Goal: Task Accomplishment & Management: Manage account settings

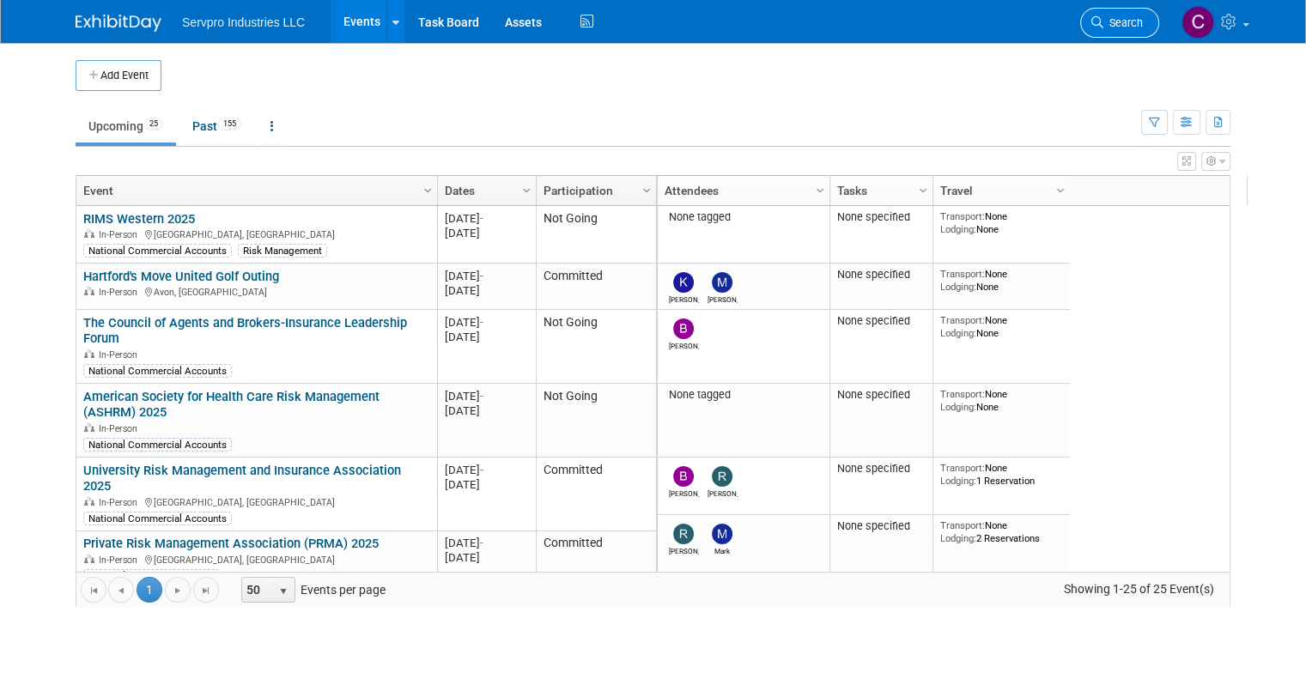
click at [1130, 33] on link "Search" at bounding box center [1119, 23] width 79 height 30
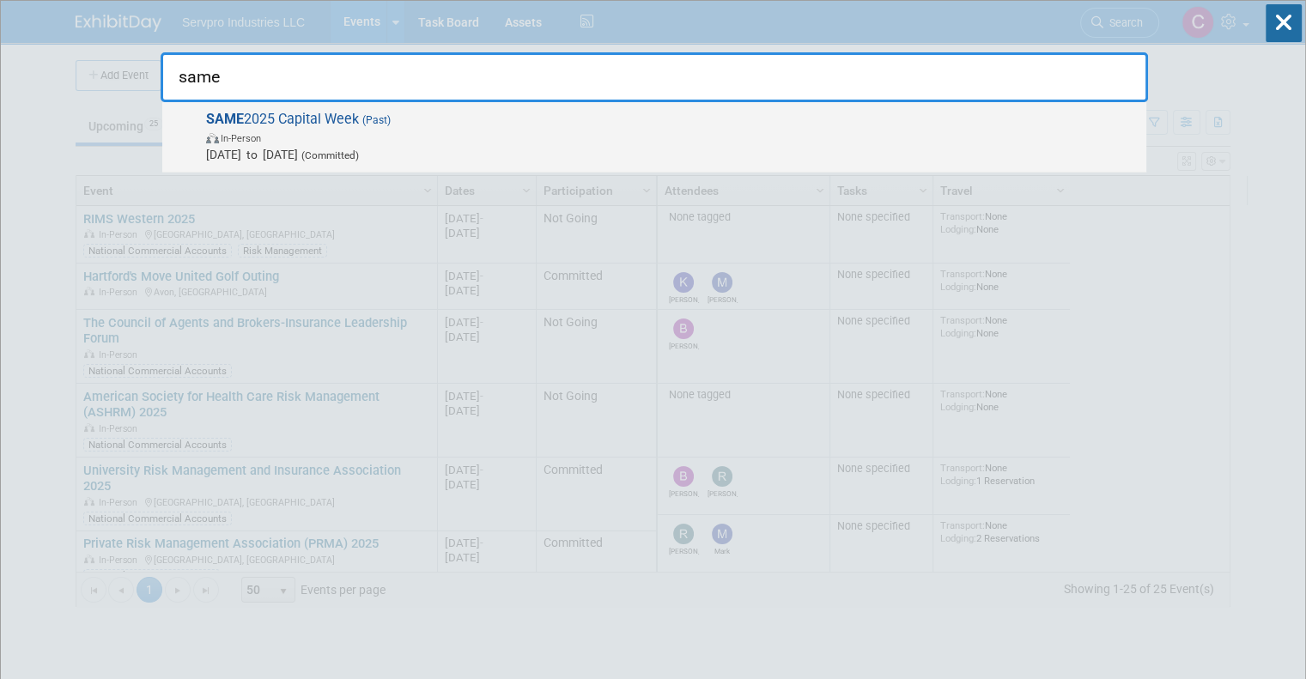
type input "same"
click at [330, 116] on span "SAME 2025 Capital Week (Past) In-Person Mar 24, 2025 to Mar 26, 2025 (Committed)" at bounding box center [669, 137] width 936 height 52
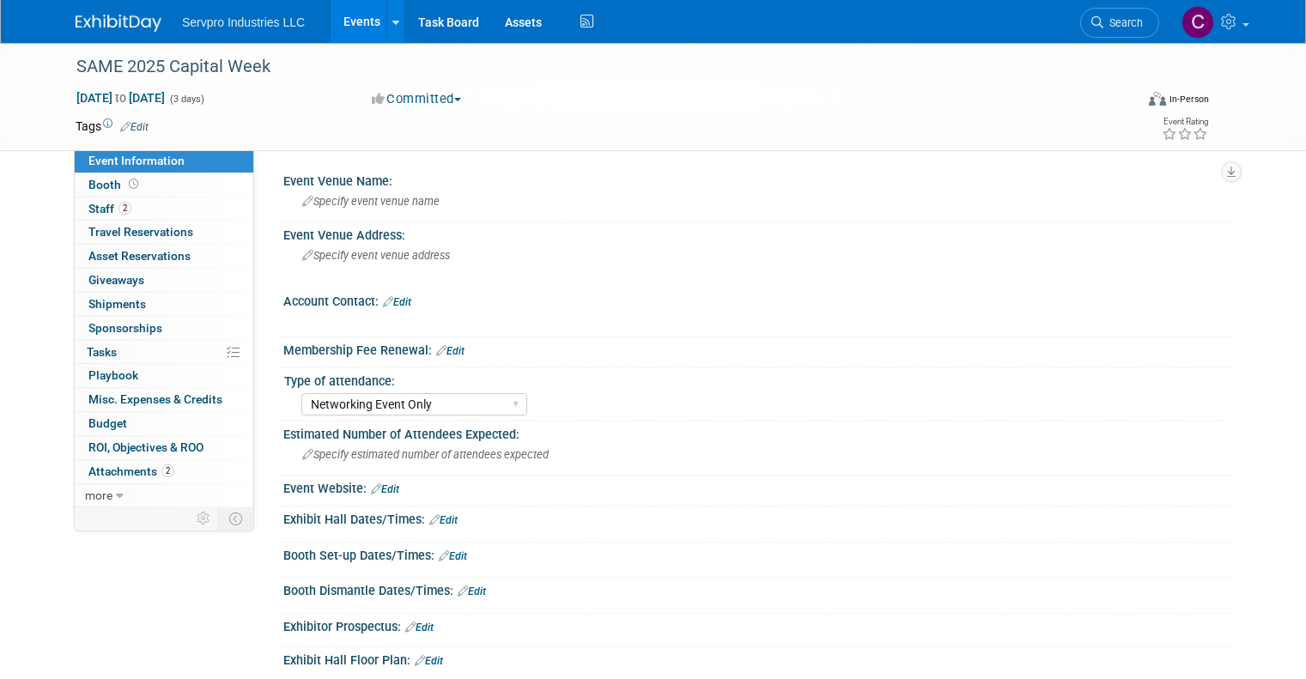
select select "Networking Event Only"
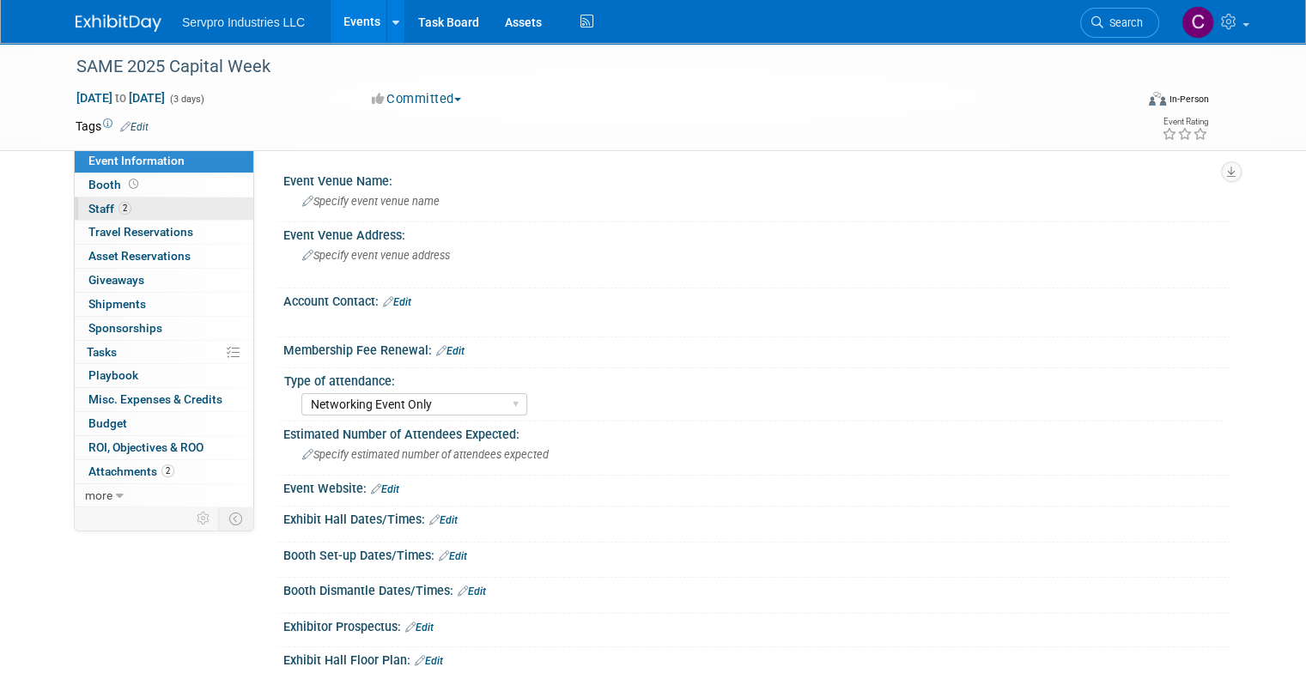
click at [98, 209] on span "Staff 2" at bounding box center [109, 209] width 43 height 14
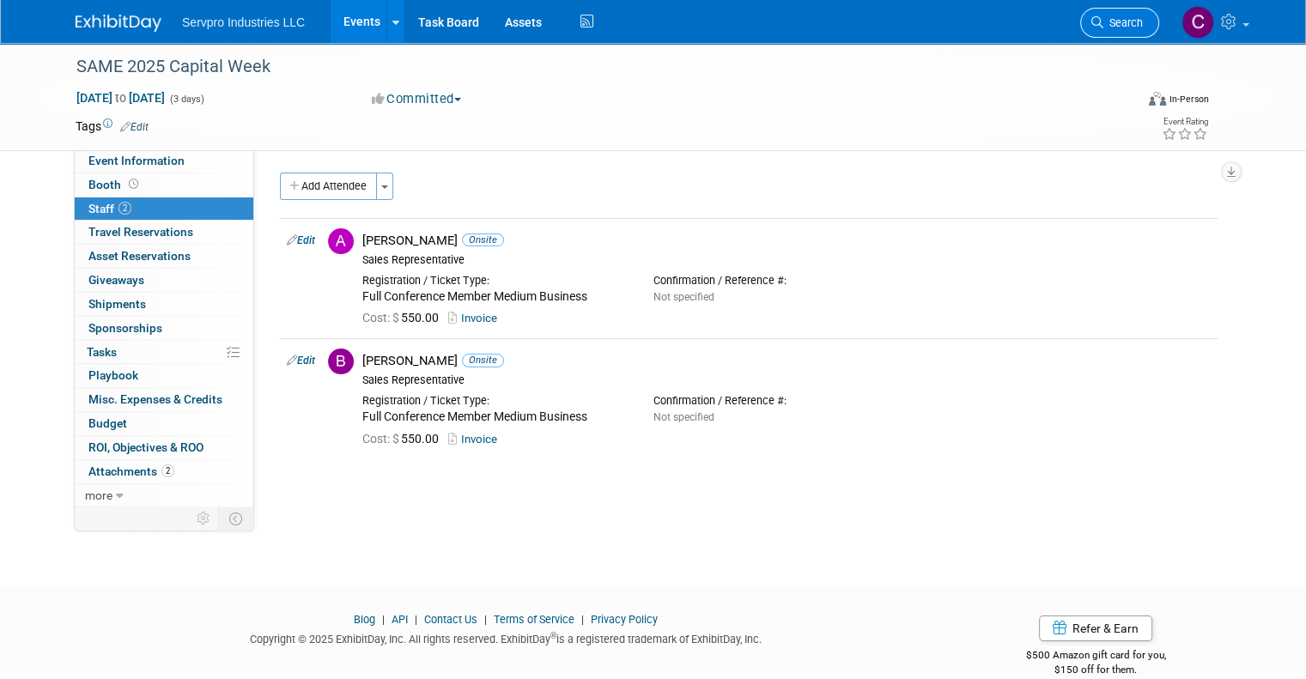
click at [1142, 20] on span "Search" at bounding box center [1122, 22] width 39 height 13
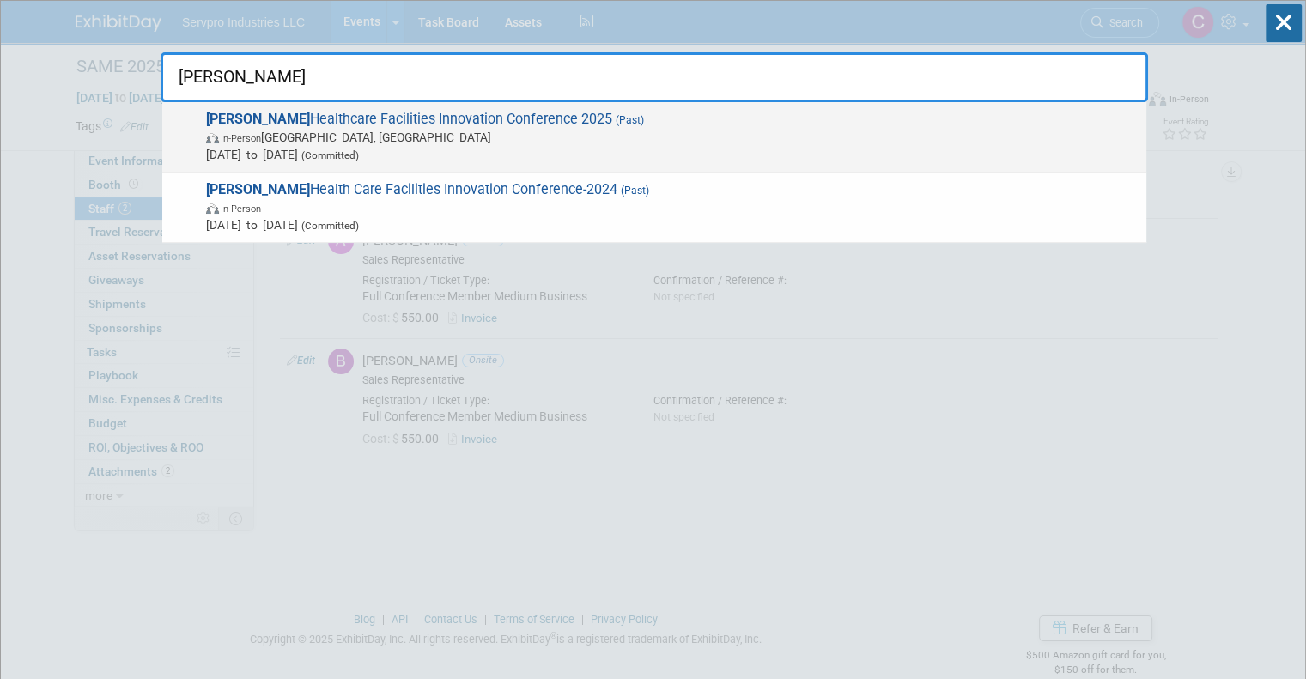
type input "ashe"
click at [481, 103] on div "ASHE Healthcare Facilities Innovation Conference 2025 (Past) In-Person Columbus…" at bounding box center [654, 137] width 984 height 70
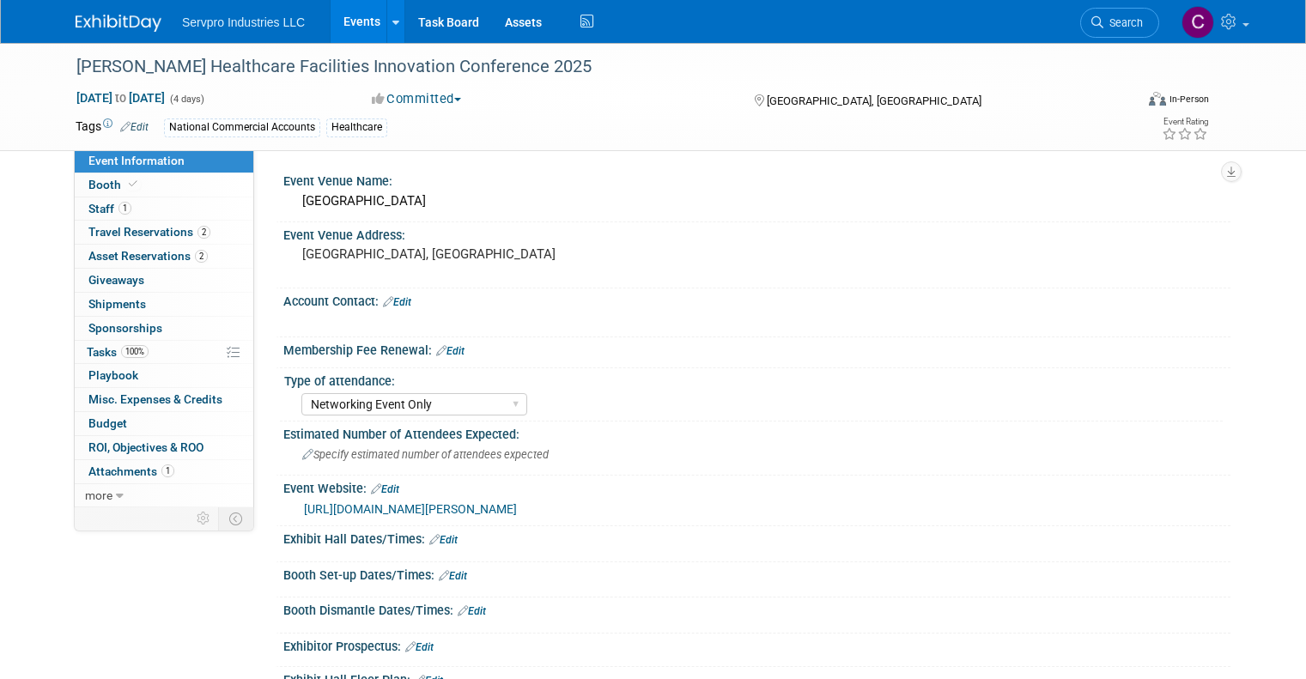
select select "Networking Event Only"
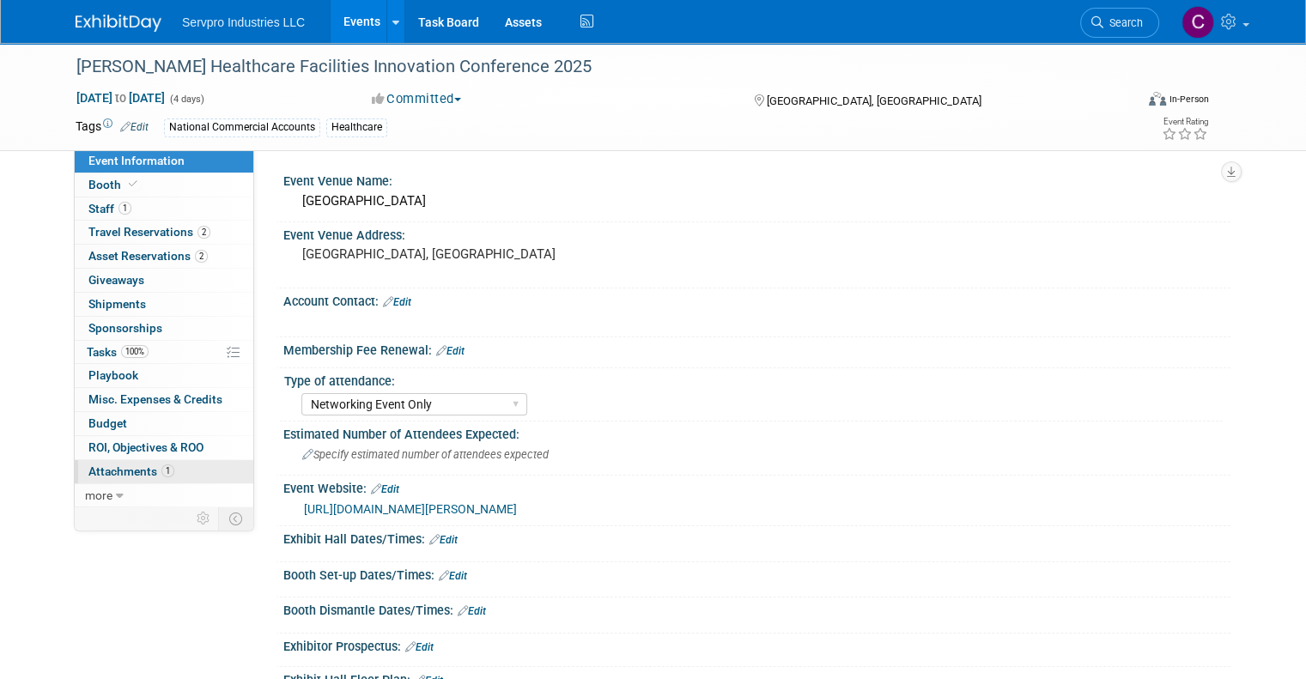
click at [102, 470] on span "Attachments 1" at bounding box center [131, 471] width 86 height 14
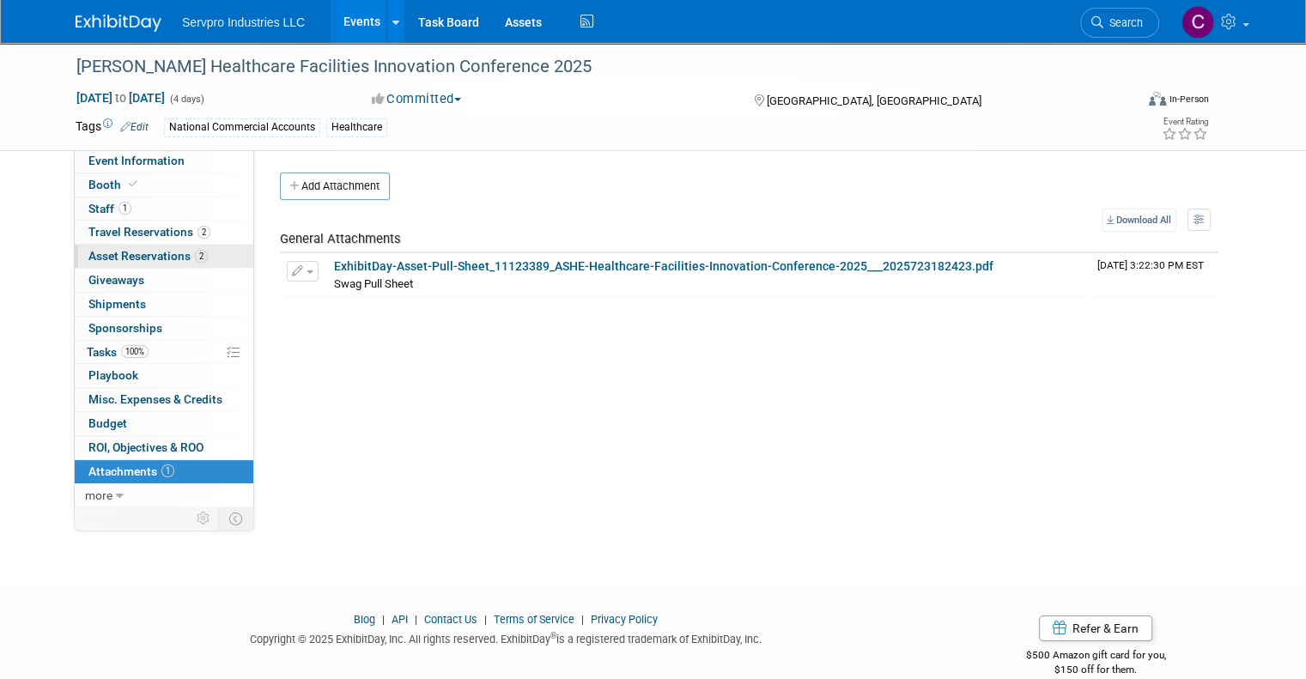
click at [133, 255] on span "Asset Reservations 2" at bounding box center [147, 256] width 119 height 14
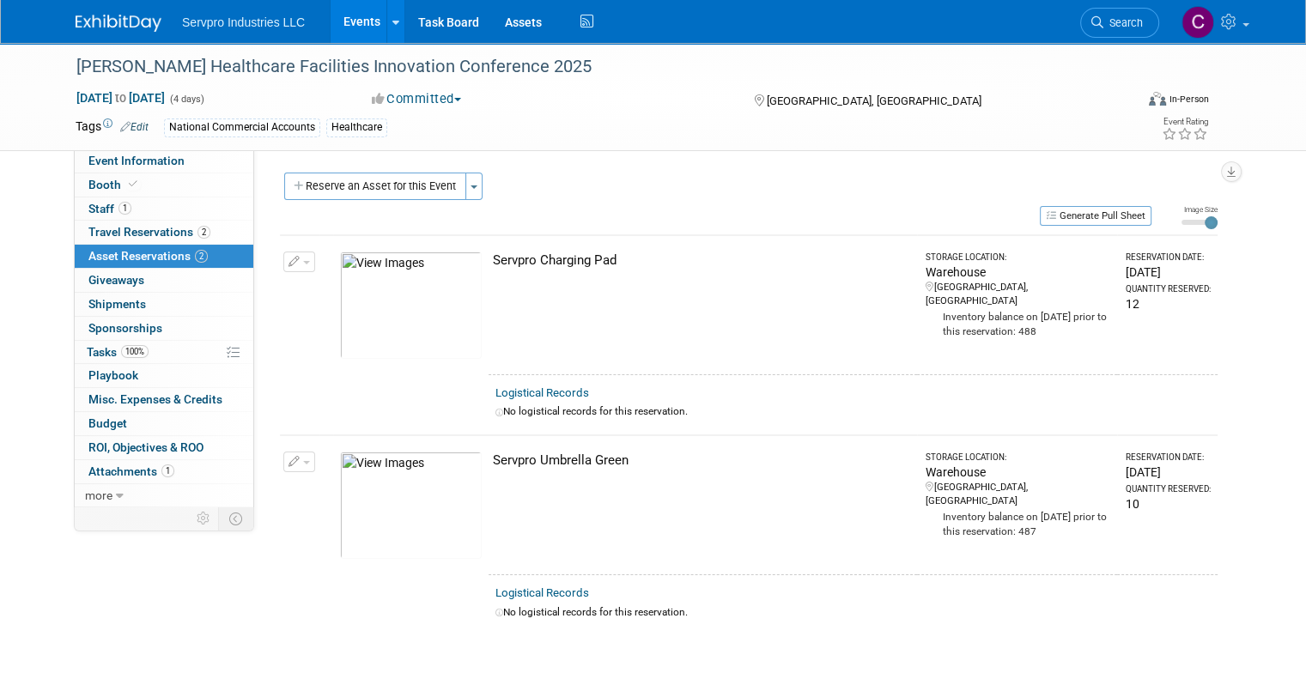
click at [133, 246] on link "2 Asset Reservations 2" at bounding box center [164, 256] width 179 height 23
click at [124, 233] on span "Travel Reservations 2" at bounding box center [149, 232] width 122 height 14
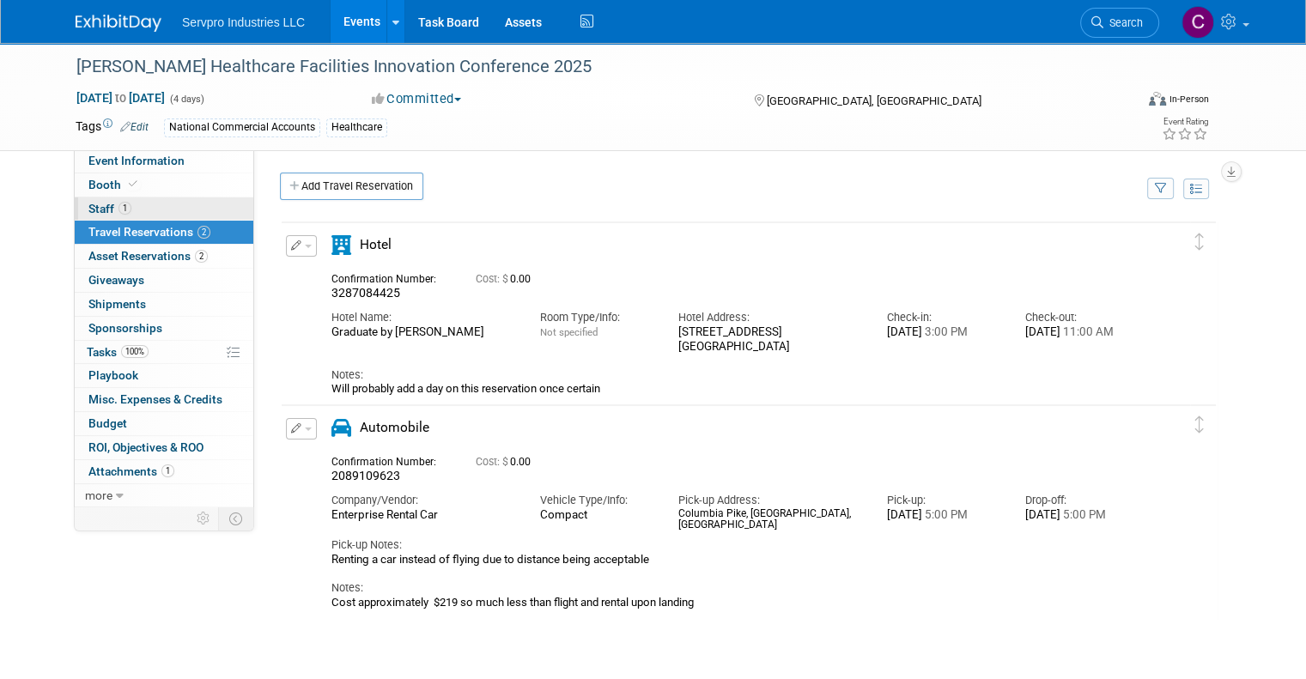
click at [88, 205] on span "Staff 1" at bounding box center [109, 209] width 43 height 14
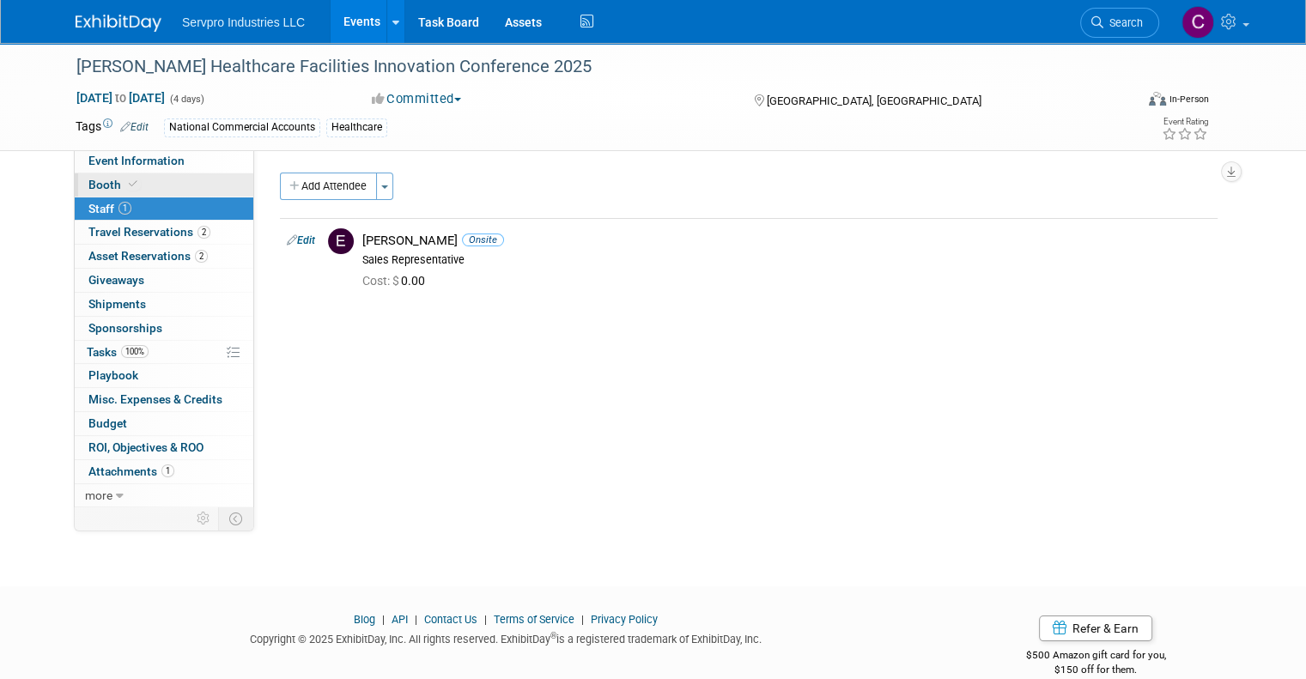
click at [93, 181] on span "Booth" at bounding box center [114, 185] width 52 height 14
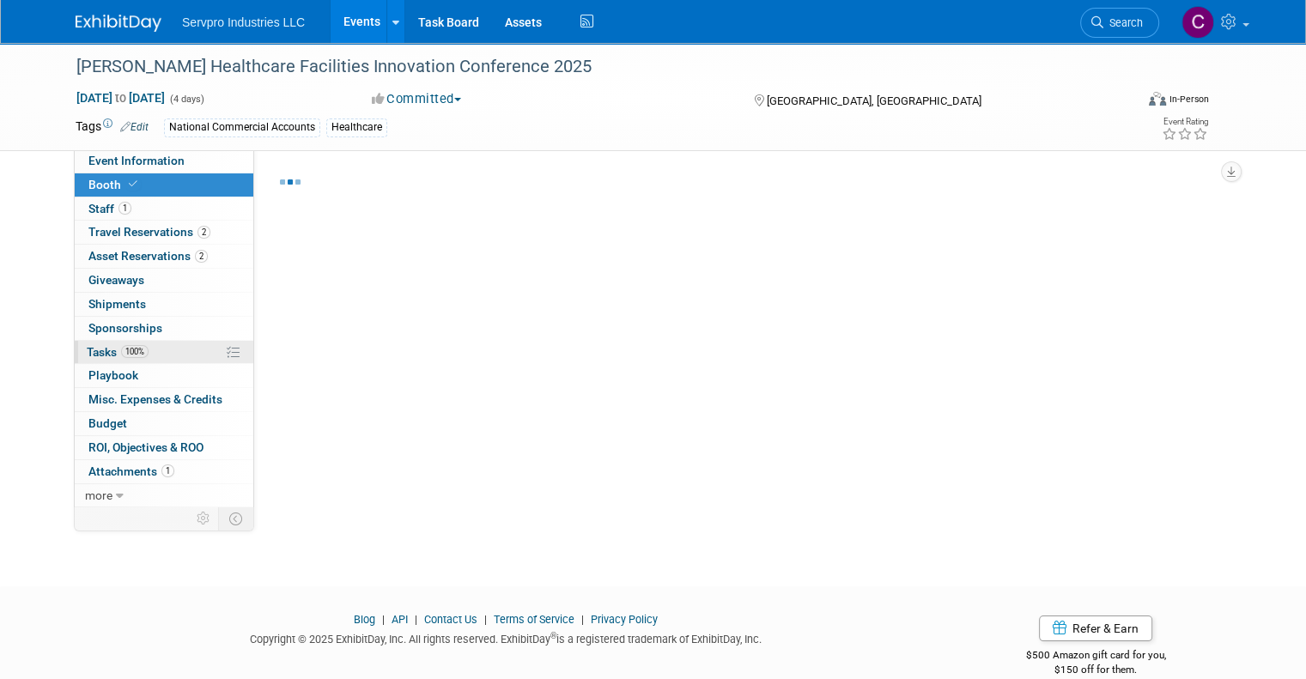
select select "No Booth Needed"
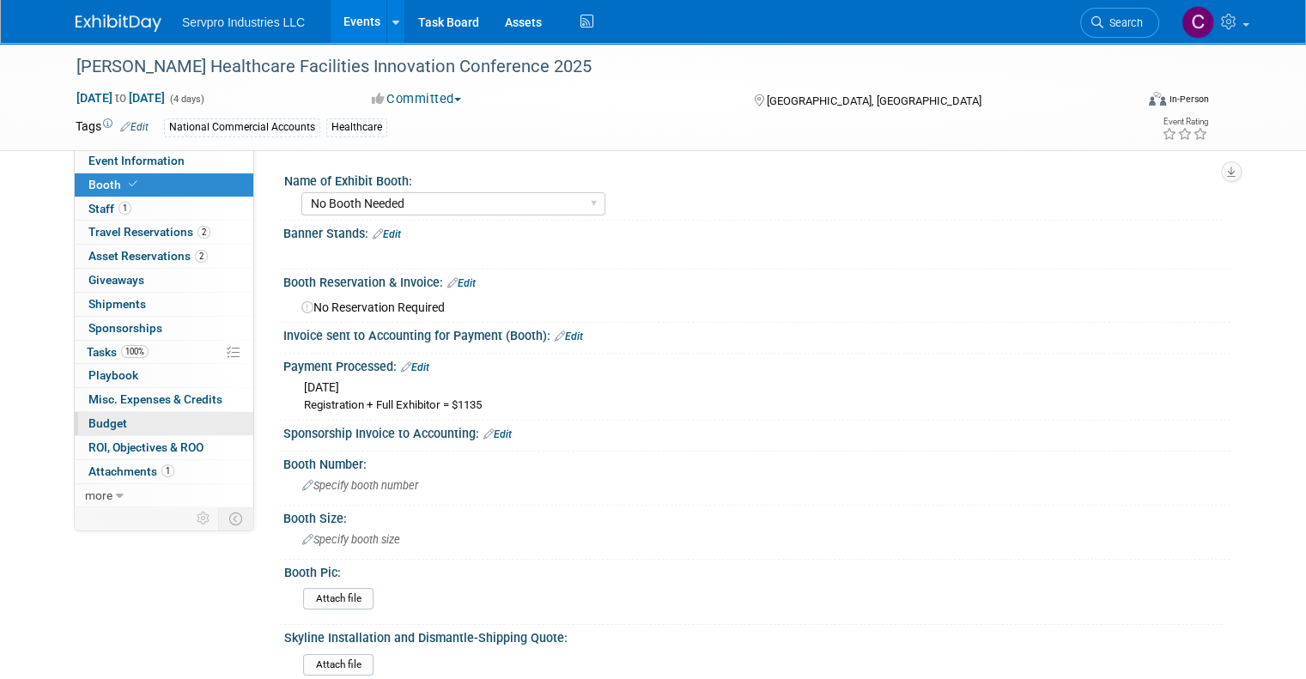
click at [88, 427] on span "Budget" at bounding box center [107, 423] width 39 height 14
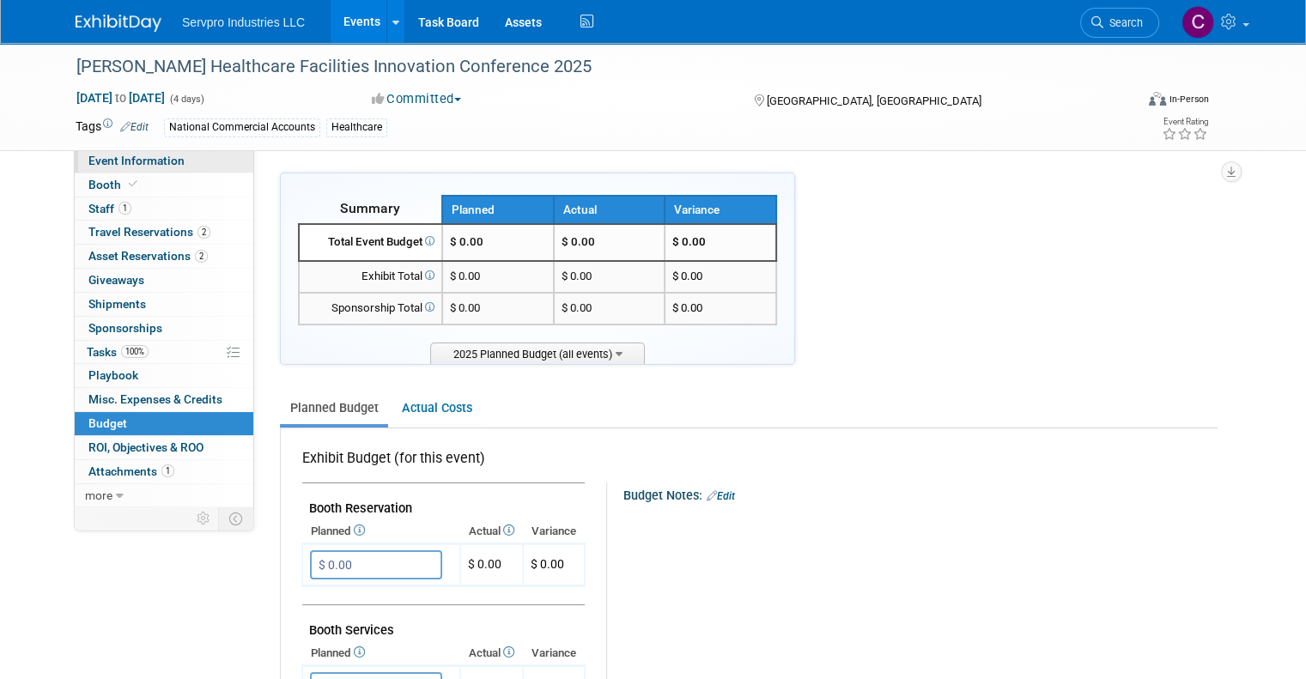
click at [105, 166] on span "Event Information" at bounding box center [136, 161] width 96 height 14
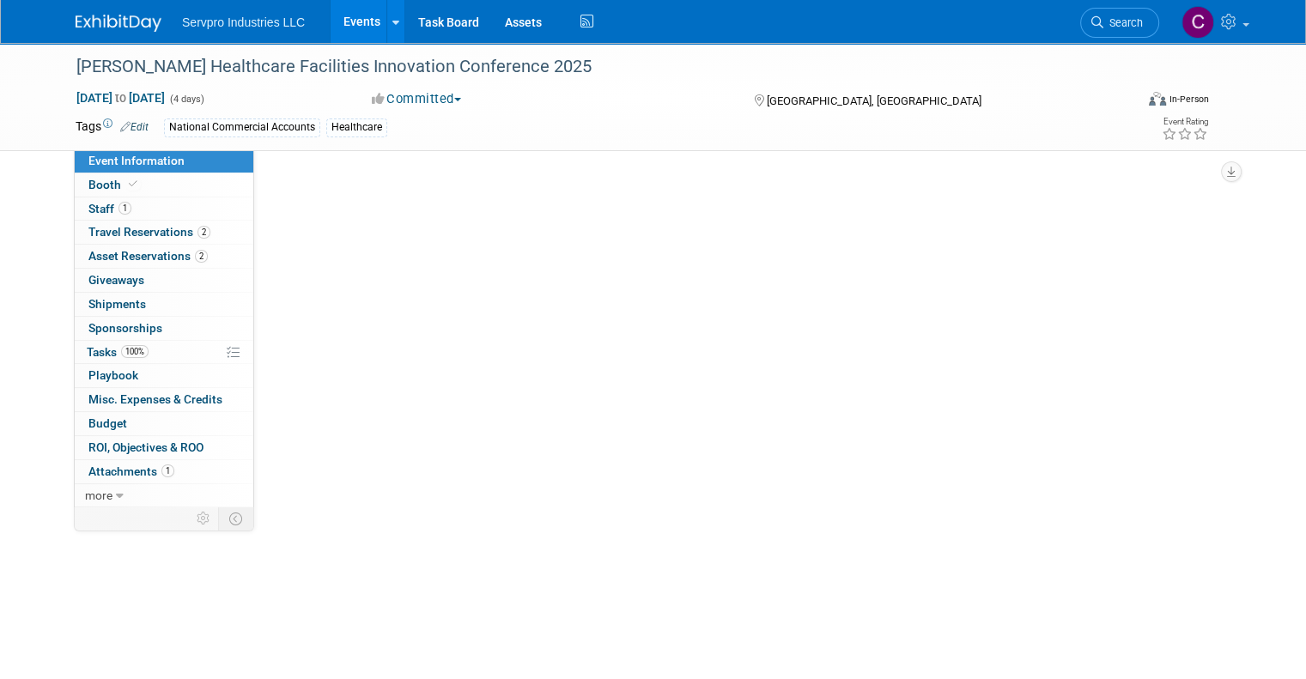
select select "Networking Event Only"
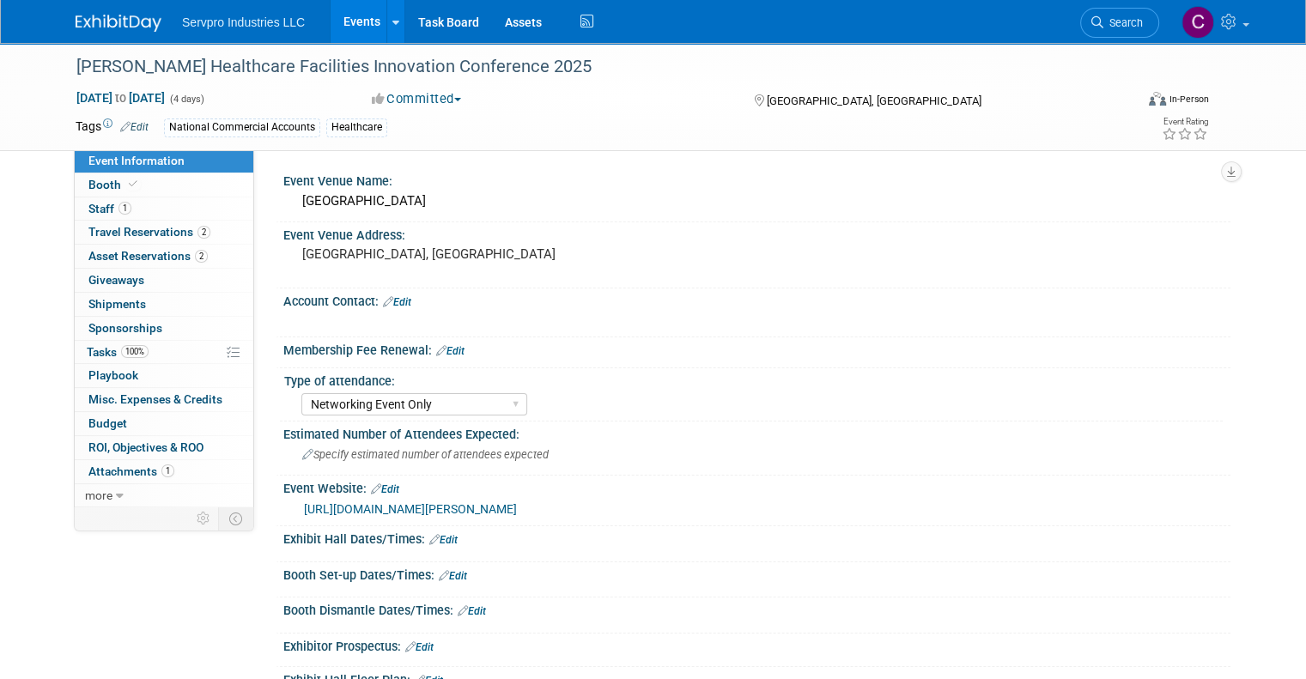
click at [336, 15] on link "Events" at bounding box center [361, 21] width 63 height 43
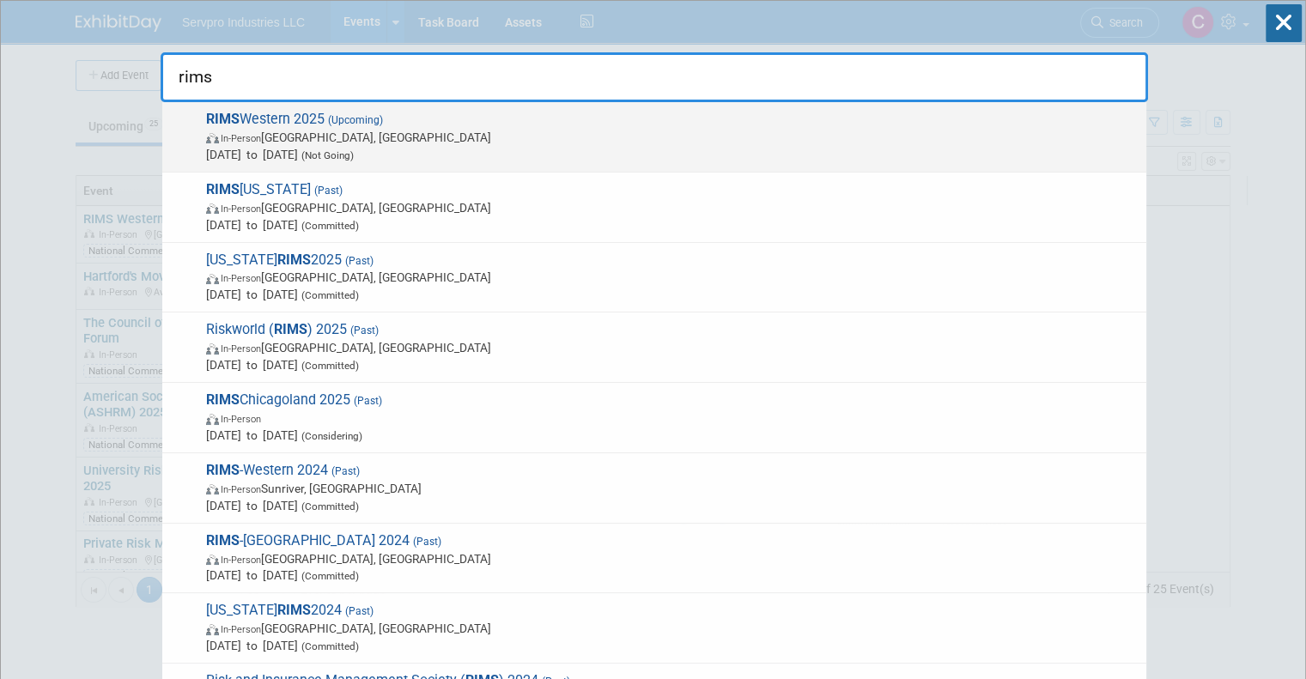
click at [248, 119] on span "RIMS Western 2025 (Upcoming) In-Person Santa Clara, CA Oct 1, 2025 to Oct 3, 20…" at bounding box center [669, 137] width 936 height 52
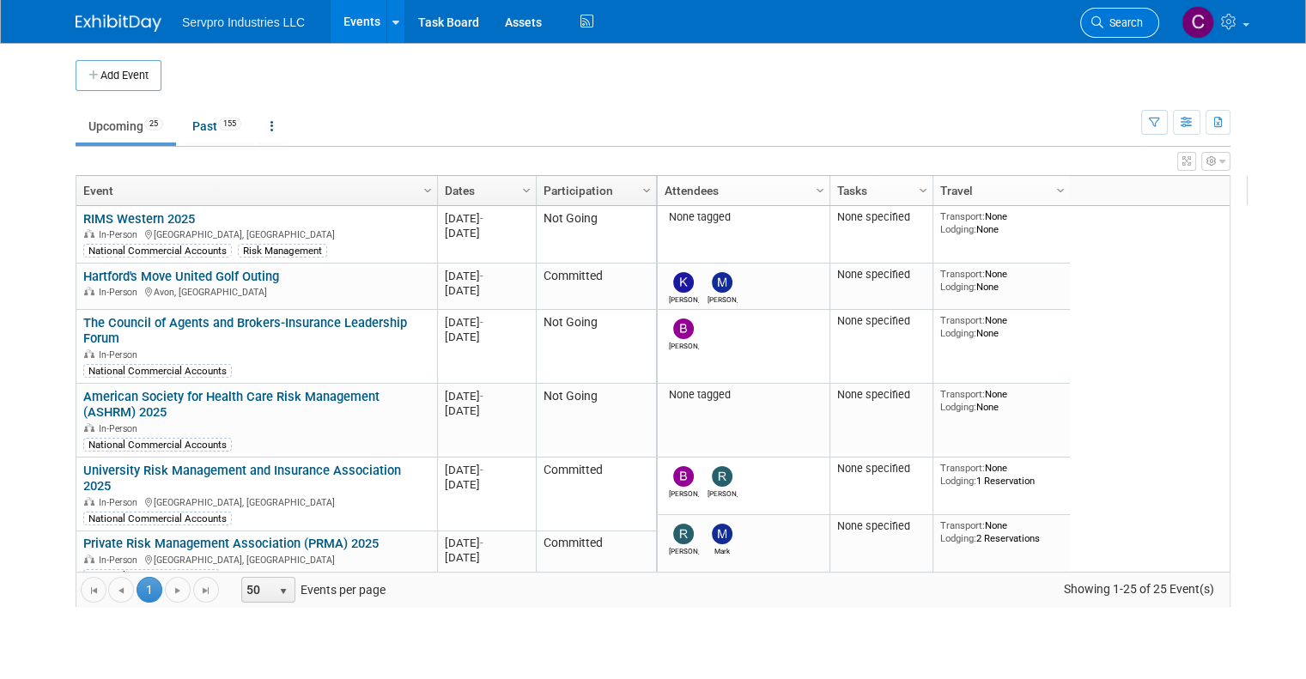
click at [1130, 21] on span "Search" at bounding box center [1122, 22] width 39 height 13
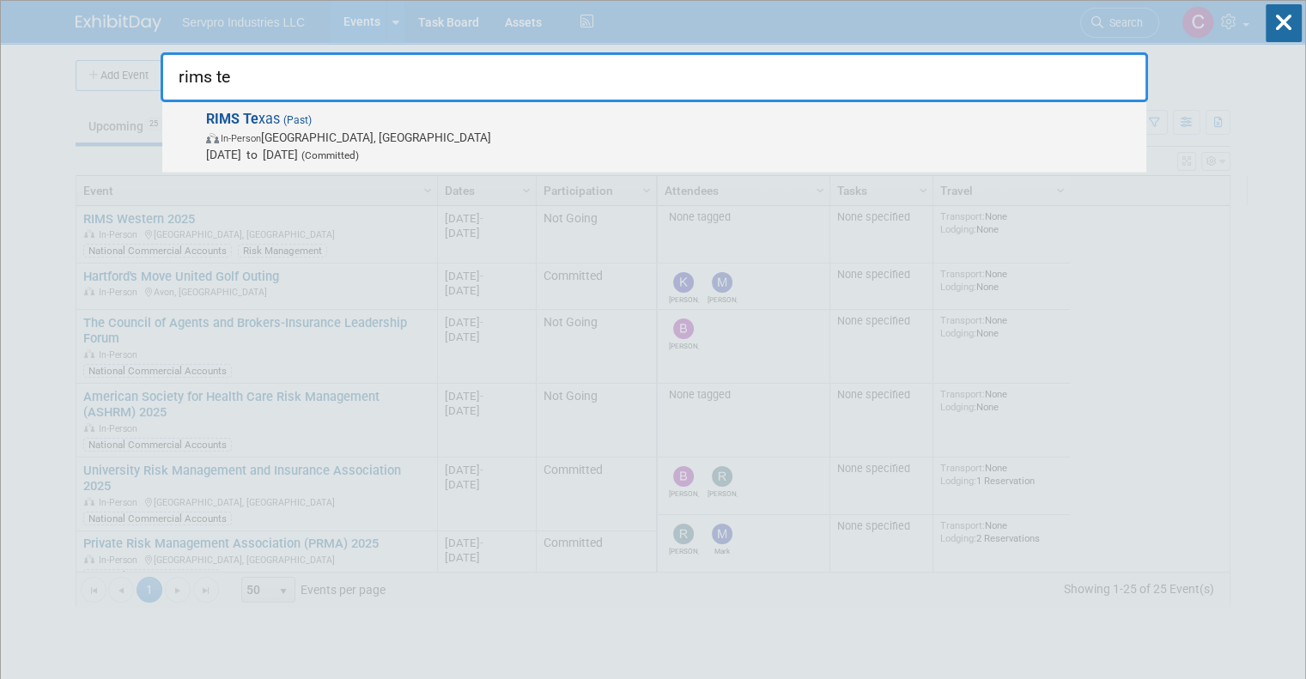
type input "rims te"
click at [324, 129] on span "In-Person San Antonio, TX" at bounding box center [671, 137] width 931 height 17
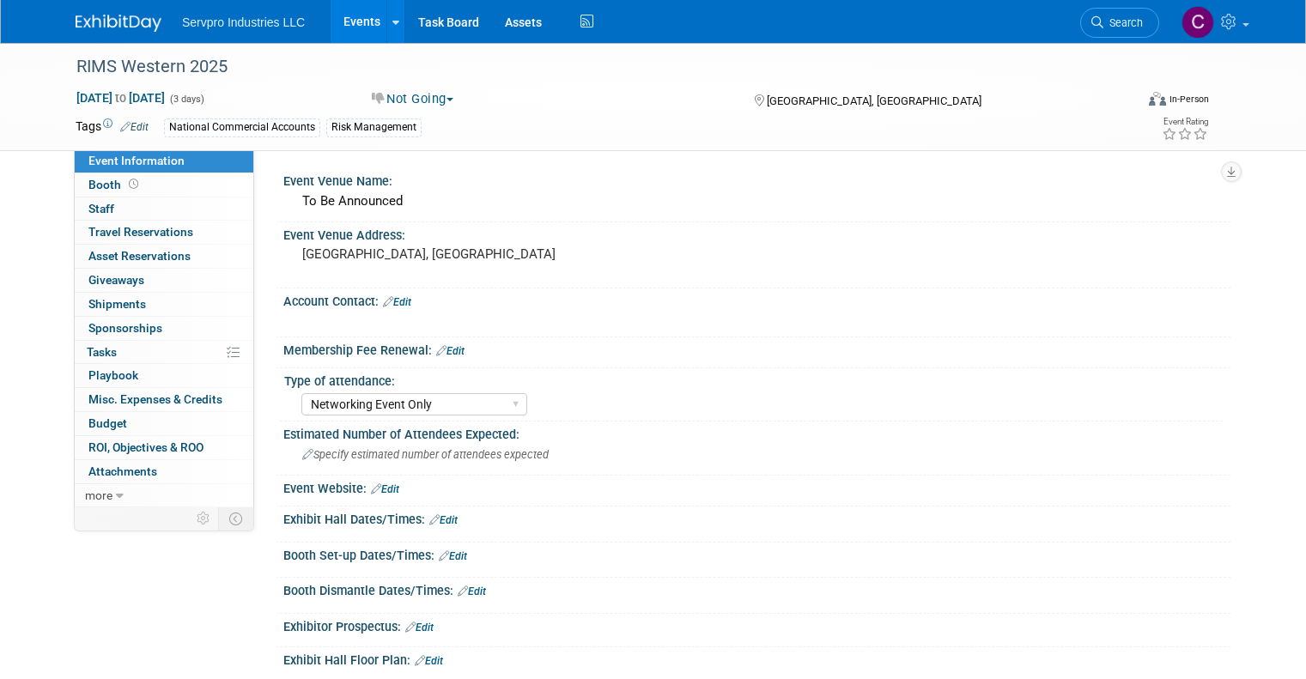
select select "Networking Event Only"
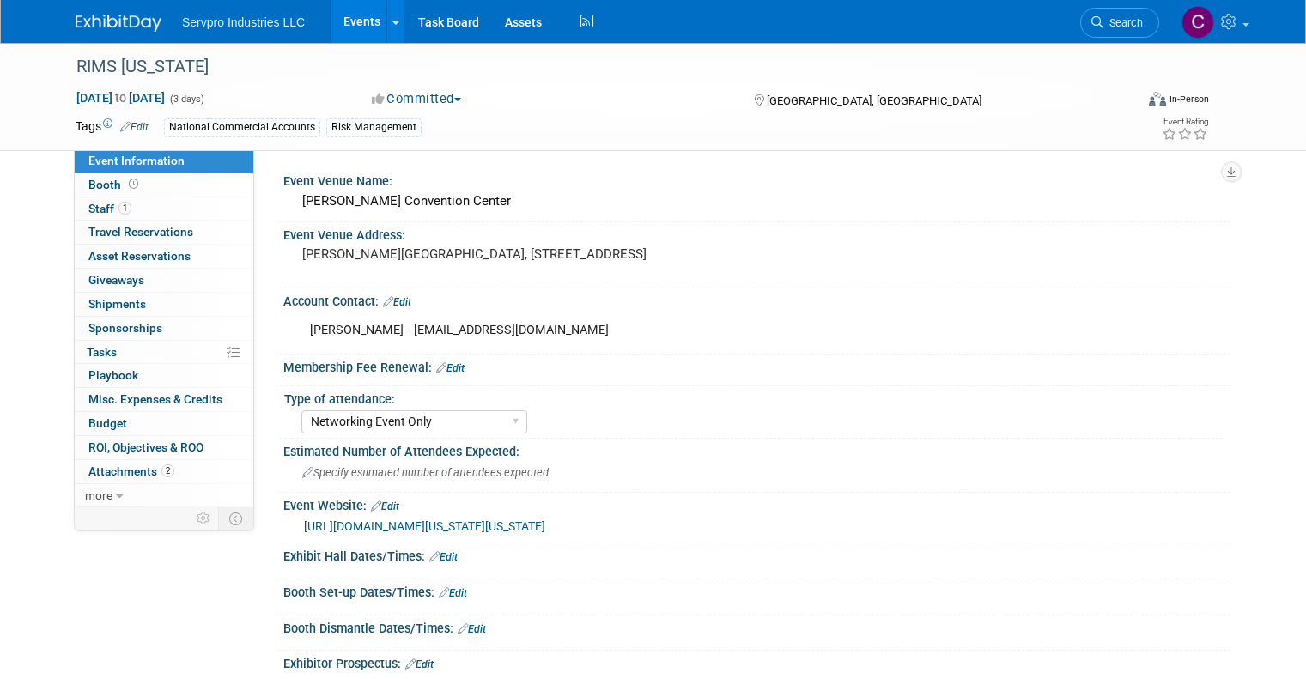
select select "Networking Event Only"
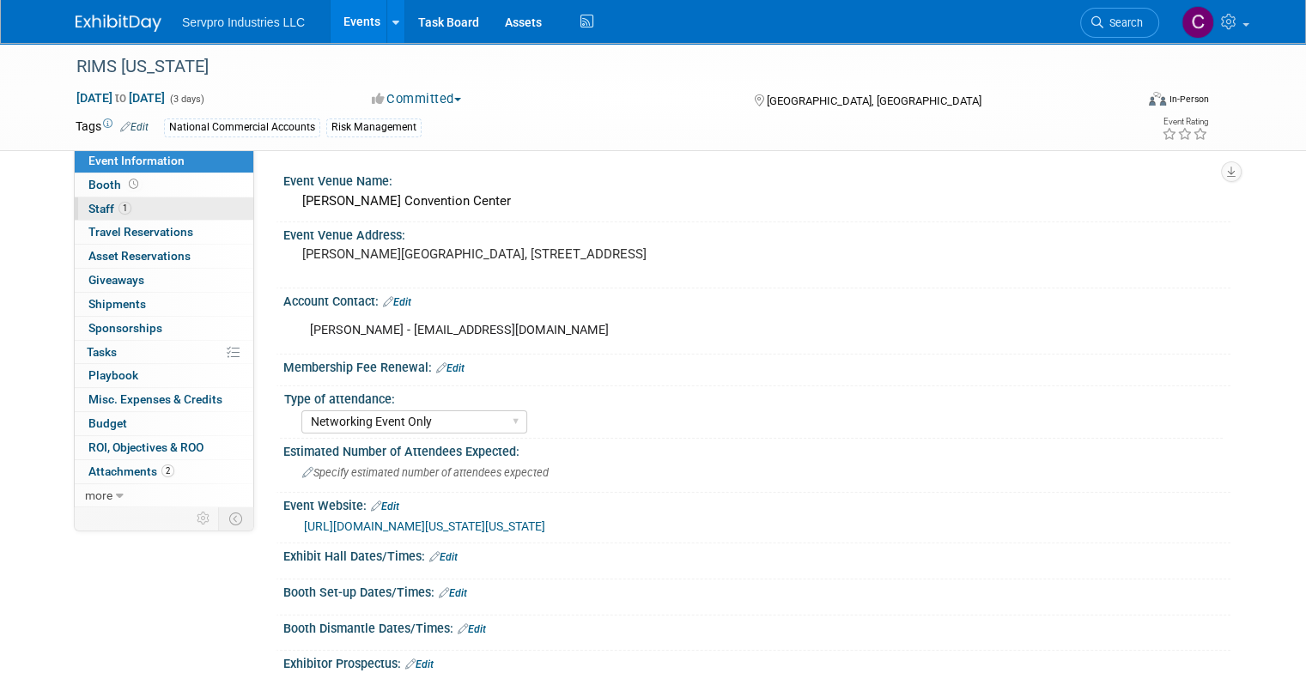
click at [89, 209] on span "Staff 1" at bounding box center [109, 209] width 43 height 14
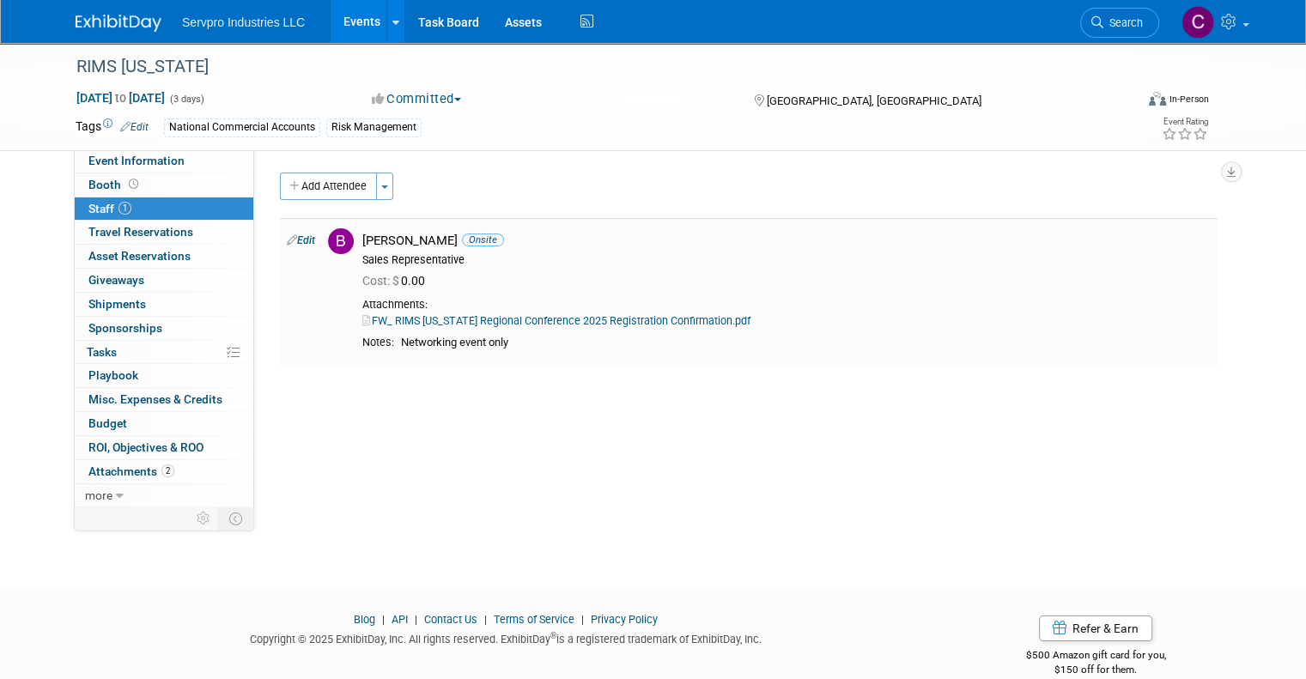
click at [468, 325] on link "FW_ RIMS Texas Regional Conference 2025 Registration Confirmation.pdf" at bounding box center [556, 320] width 388 height 13
click at [1158, 24] on link "Search" at bounding box center [1119, 23] width 79 height 30
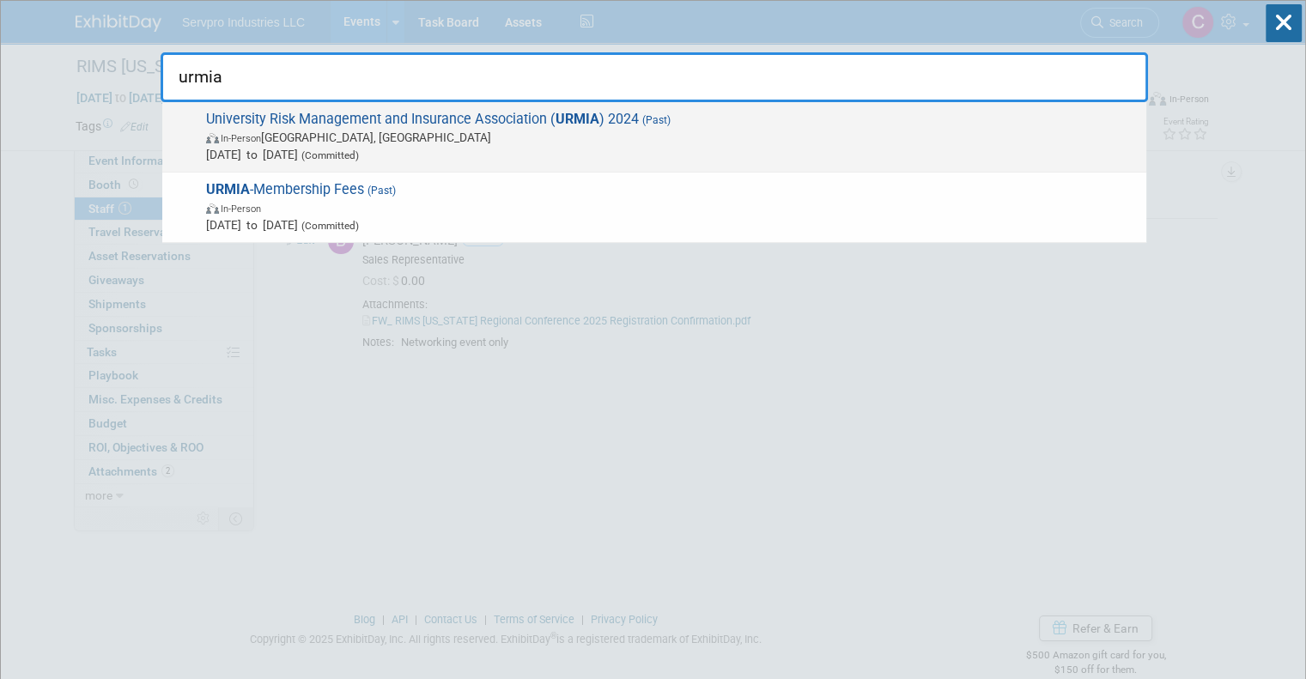
type input "urmia"
click at [316, 114] on span "University Risk Management and Insurance Association ( URMIA ) 2024 (Past) In-P…" at bounding box center [669, 137] width 936 height 52
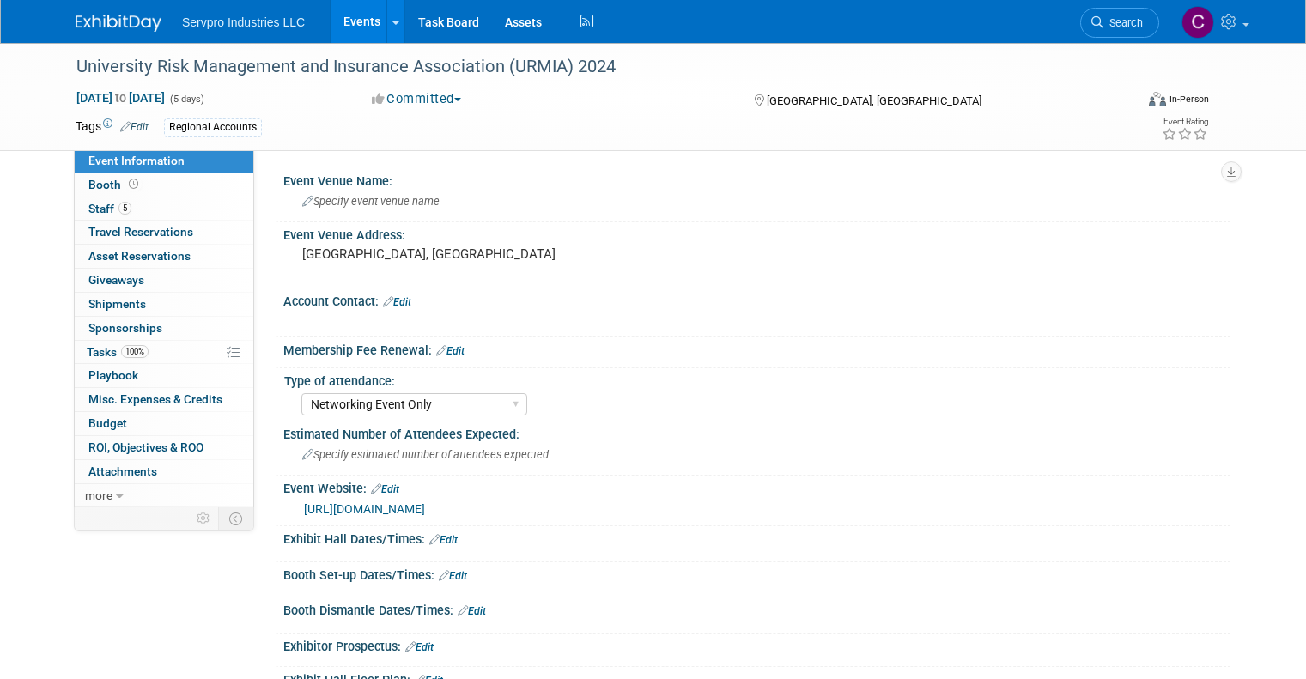
select select "Networking Event Only"
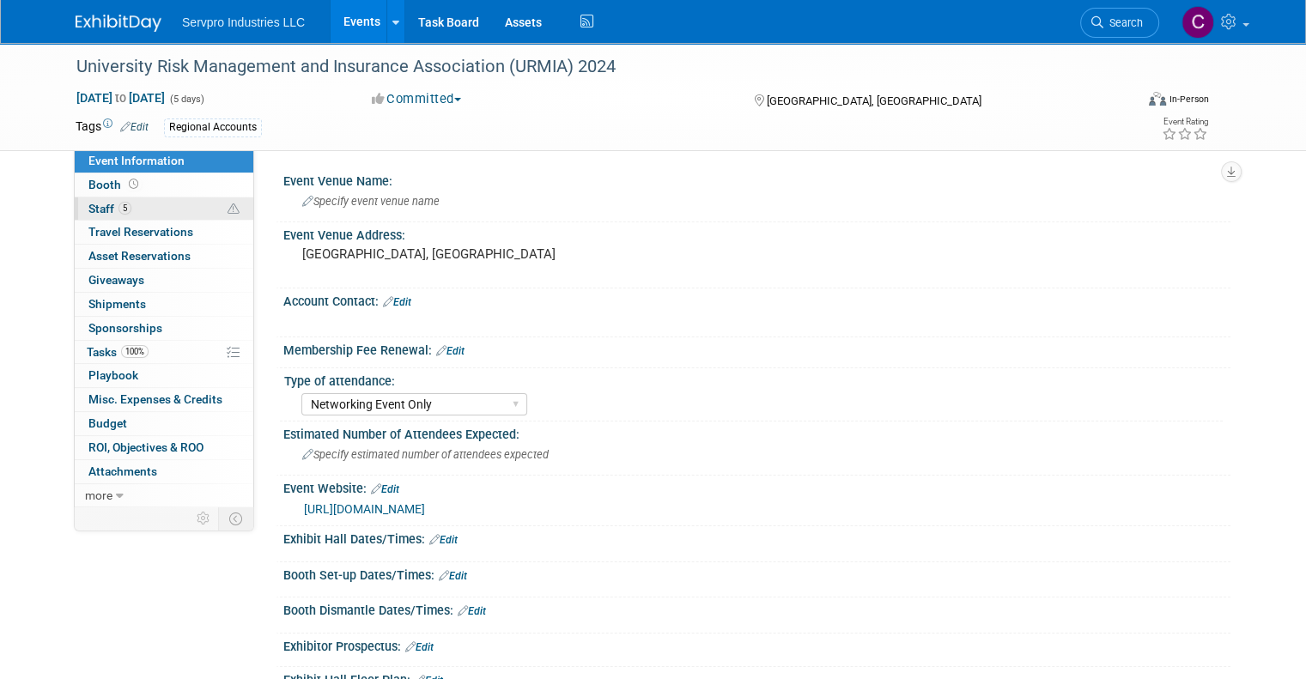
click at [95, 210] on span "Staff 5" at bounding box center [109, 209] width 43 height 14
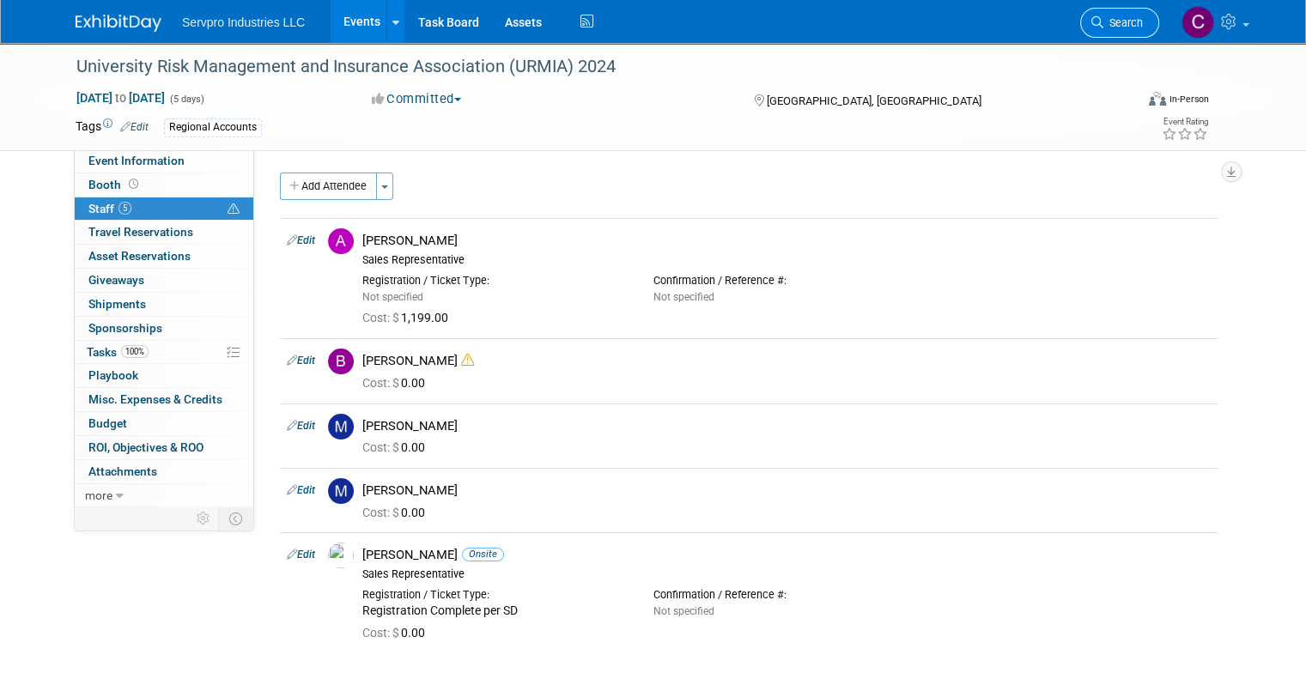
click at [1139, 15] on link "Search" at bounding box center [1119, 23] width 79 height 30
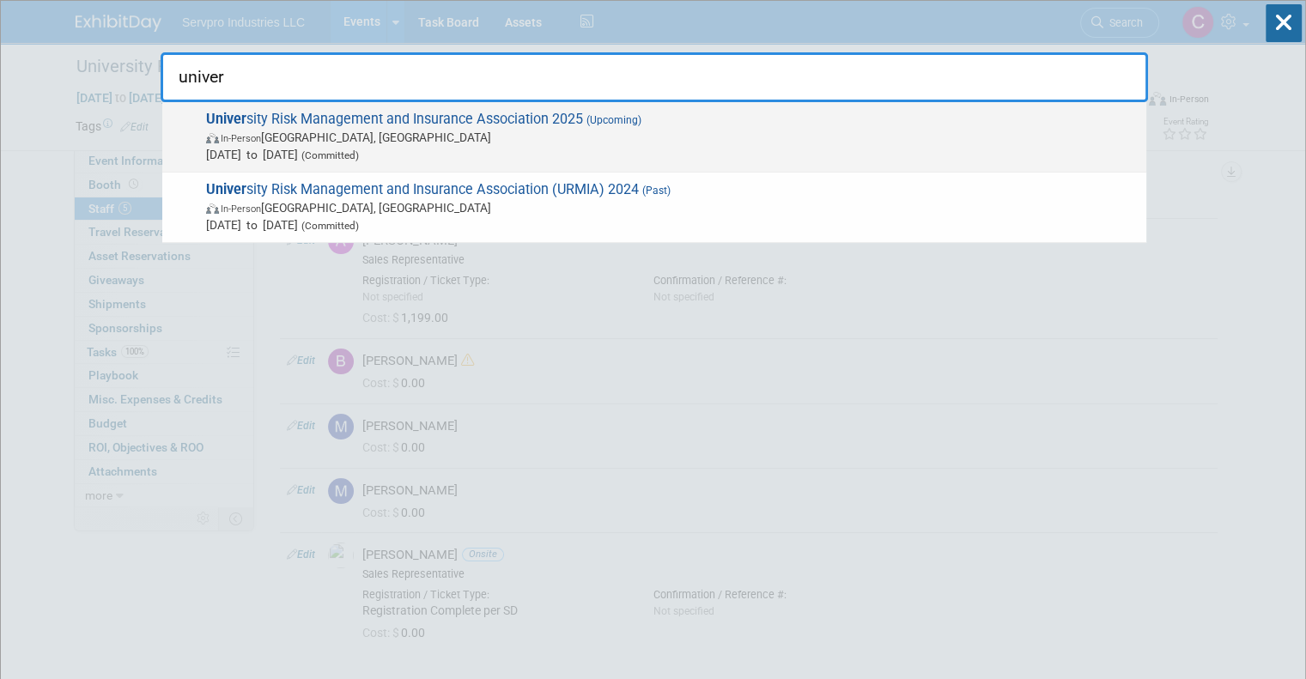
type input "univer"
click at [395, 126] on span "Univer sity Risk Management and Insurance Association 2025 (Upcoming) In-Person…" at bounding box center [669, 137] width 936 height 52
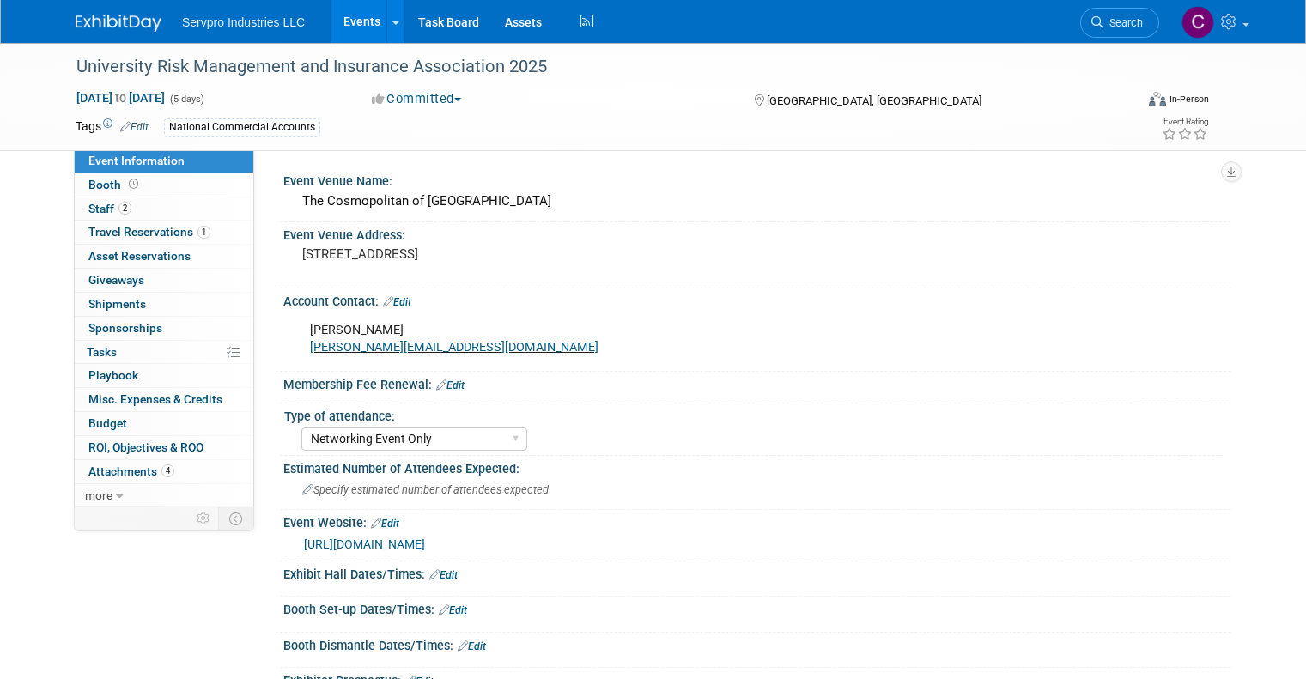
select select "Networking Event Only"
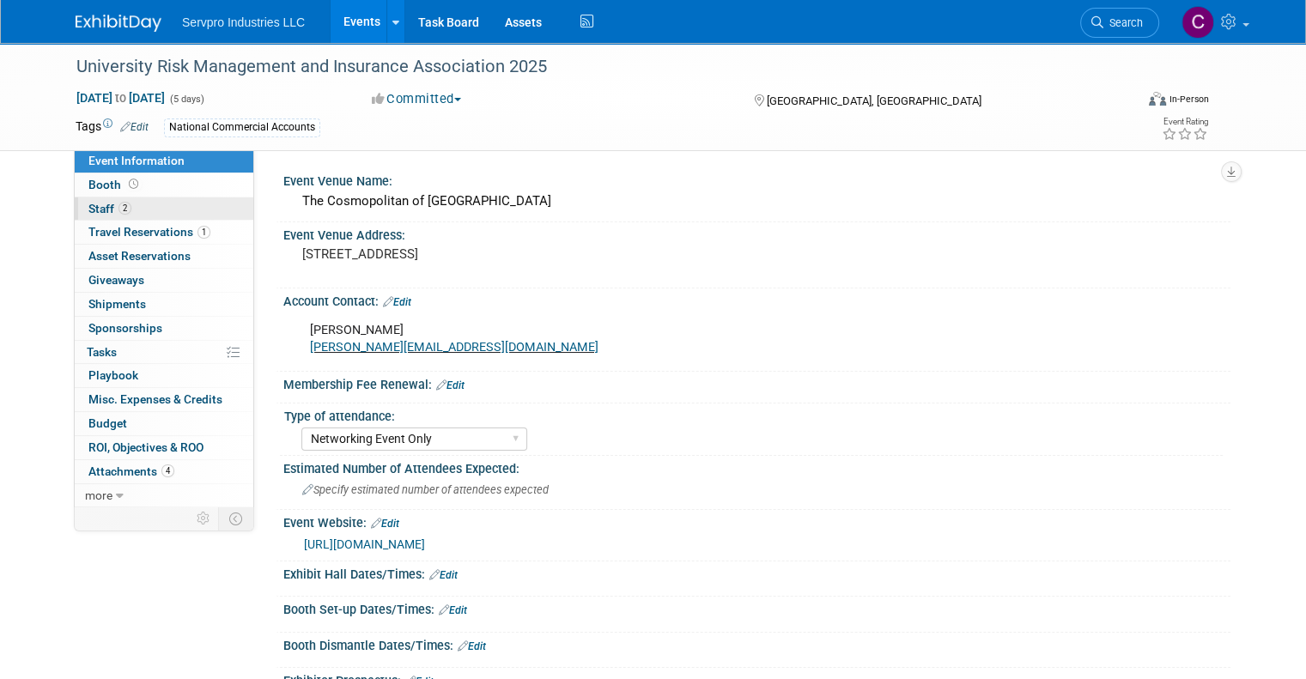
click at [88, 209] on span "Staff 2" at bounding box center [109, 209] width 43 height 14
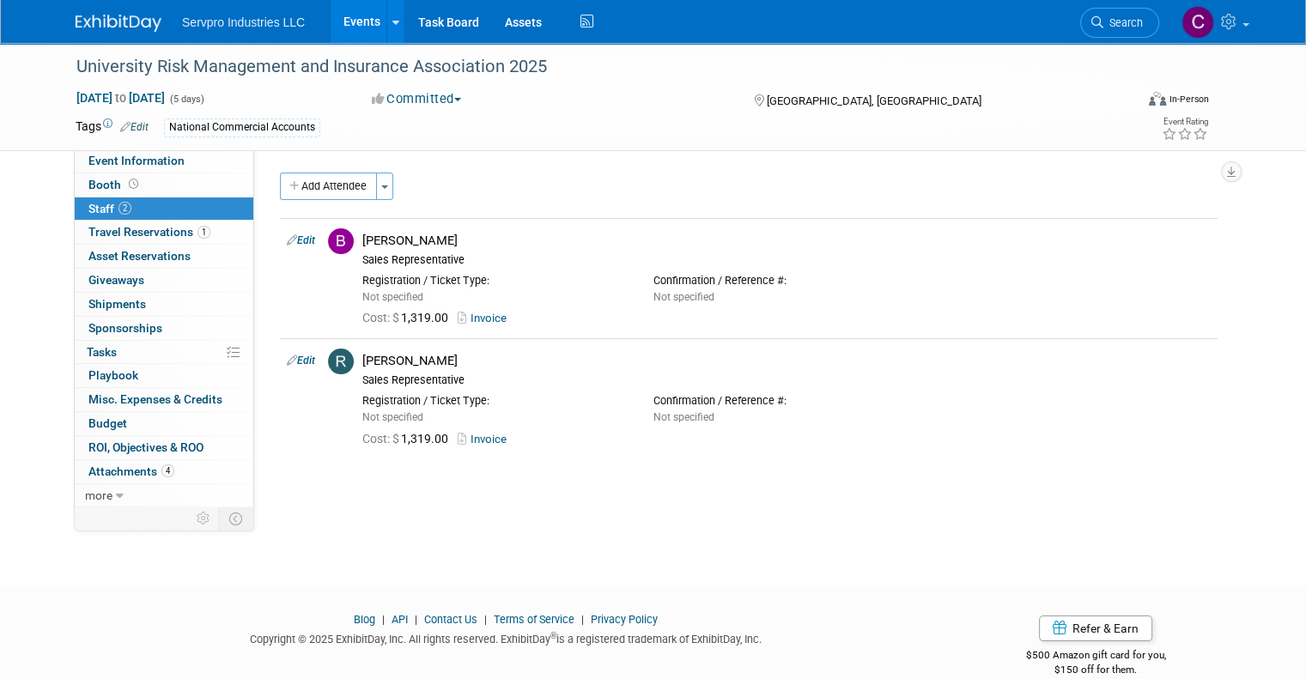
click at [88, 209] on span "Staff 2" at bounding box center [109, 209] width 43 height 14
click at [342, 22] on link "Events" at bounding box center [361, 21] width 63 height 43
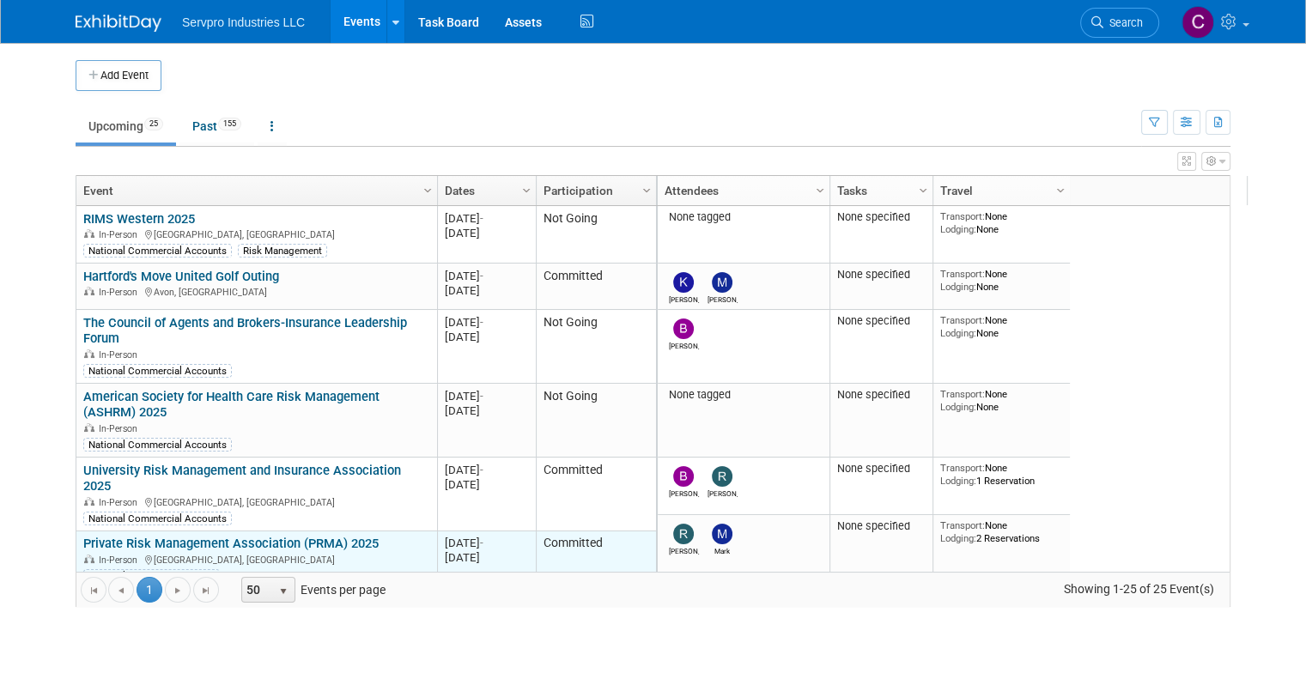
click at [276, 536] on link "Private Risk Management Association (PRMA) 2025" at bounding box center [230, 543] width 295 height 15
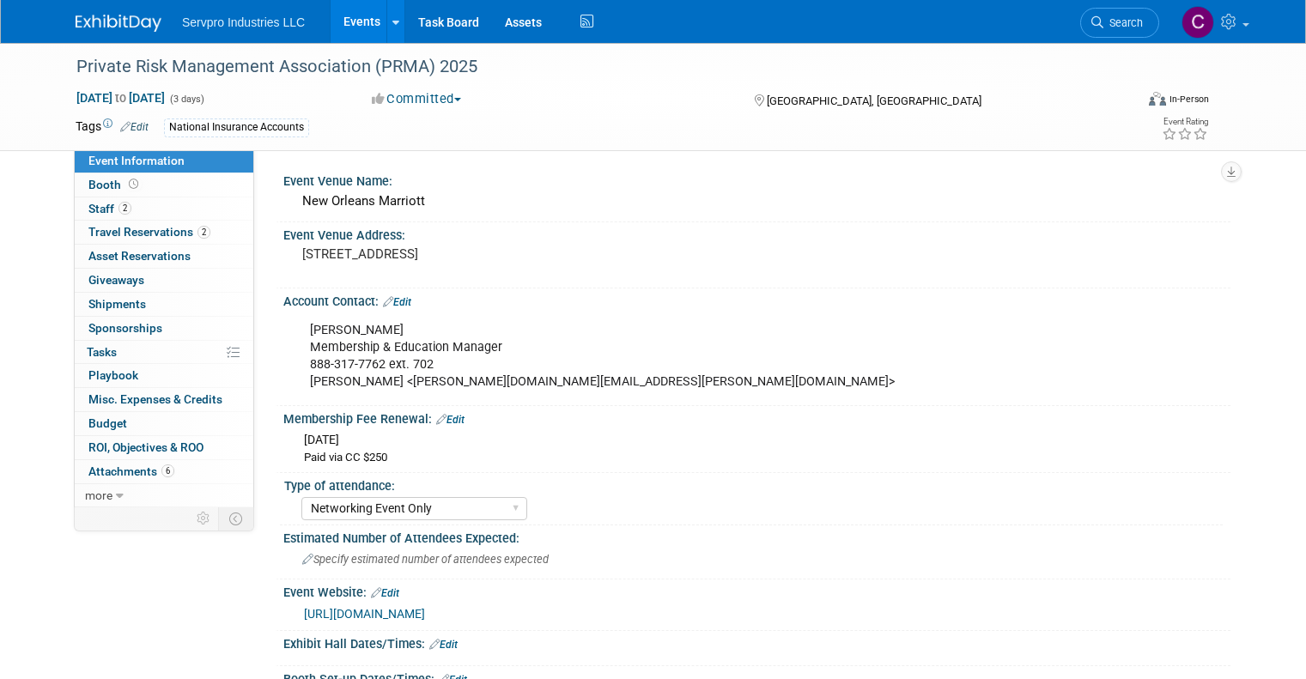
select select "Networking Event Only"
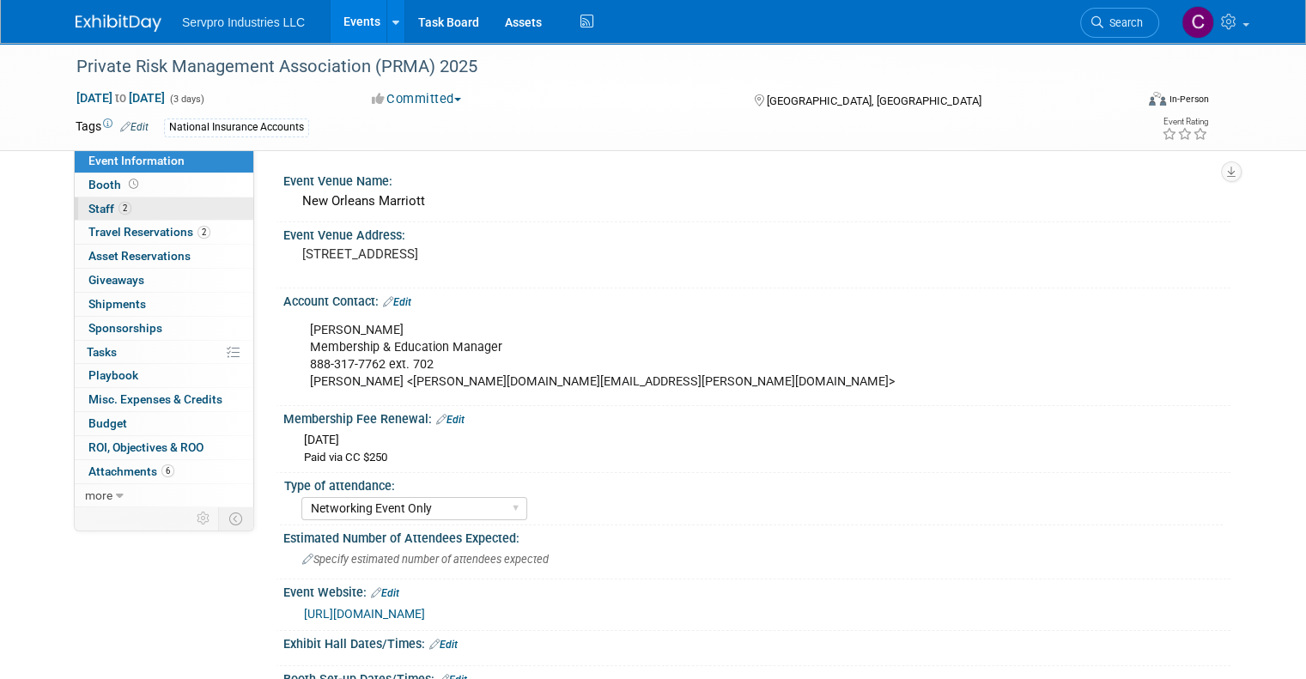
click at [89, 205] on span "Staff 2" at bounding box center [109, 209] width 43 height 14
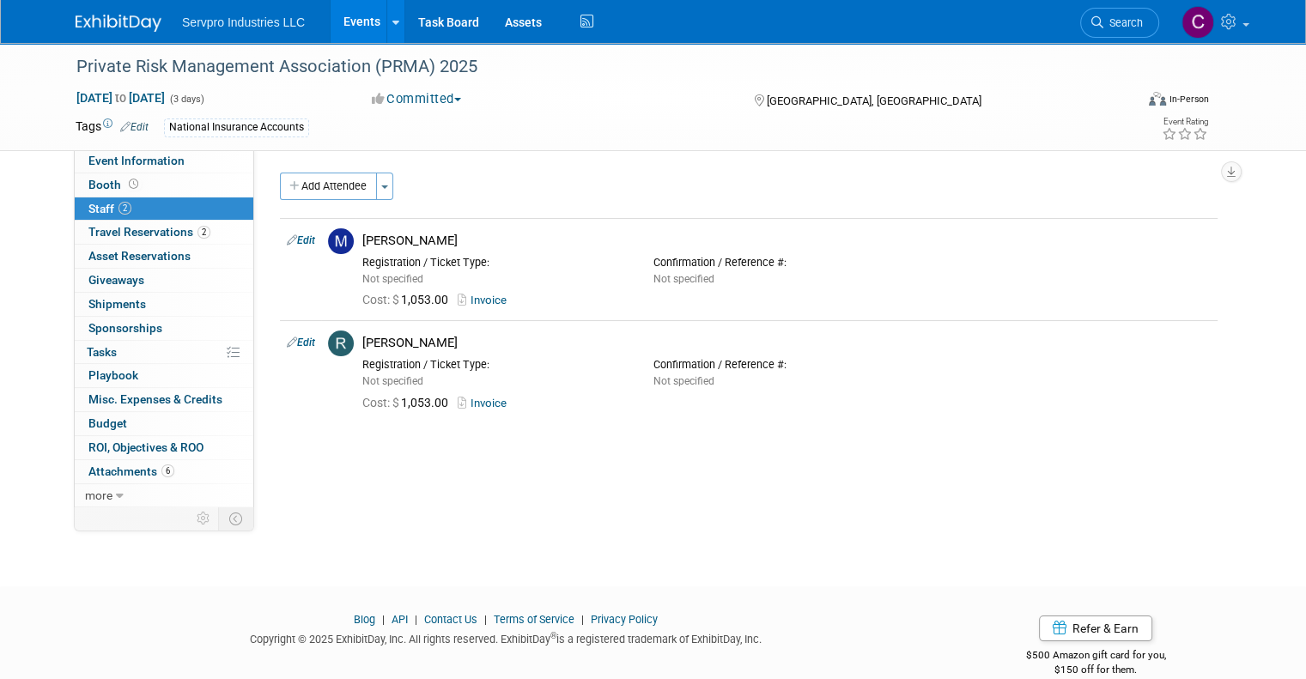
click at [354, 10] on link "Events" at bounding box center [361, 21] width 63 height 43
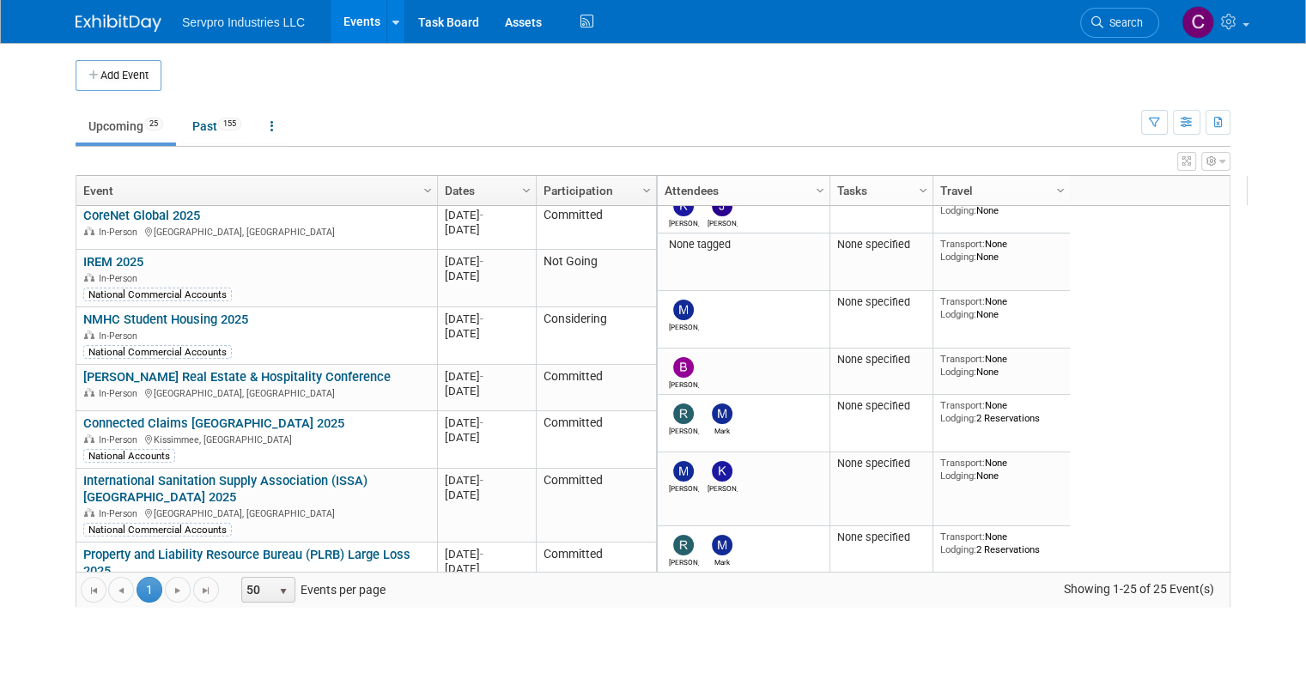
scroll to position [451, 0]
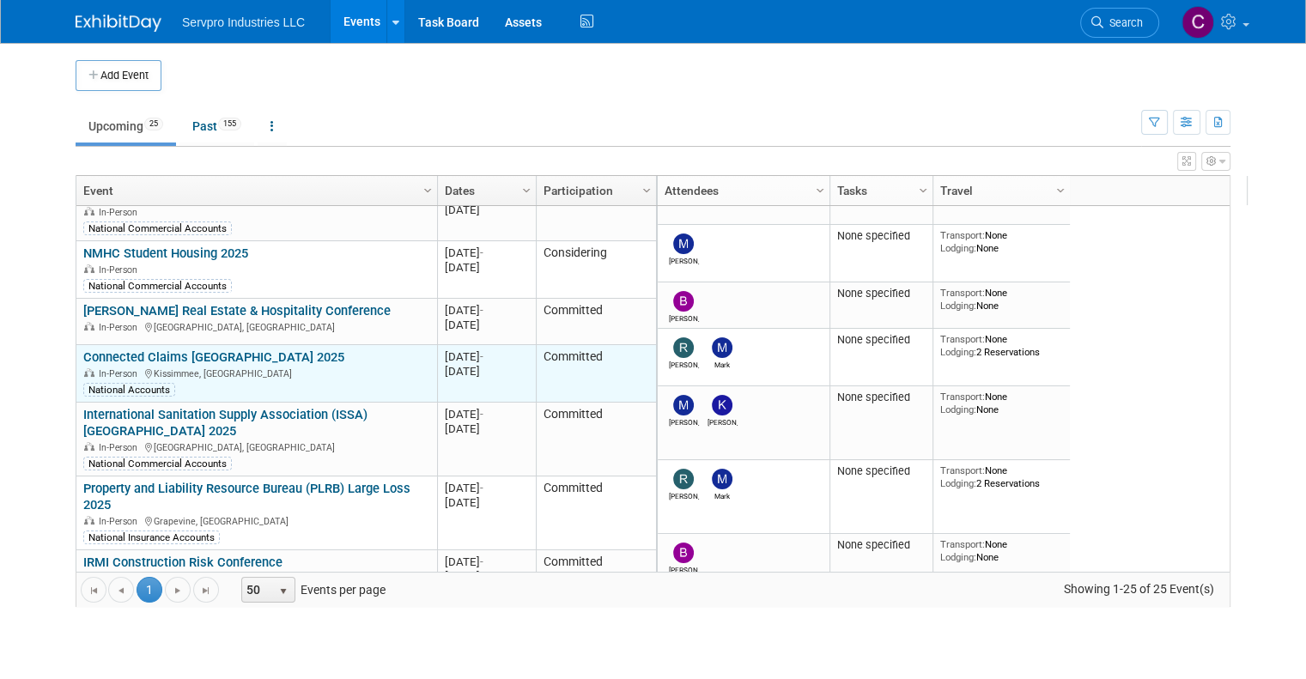
click at [138, 349] on link "Connected Claims [GEOGRAPHIC_DATA] 2025" at bounding box center [213, 356] width 261 height 15
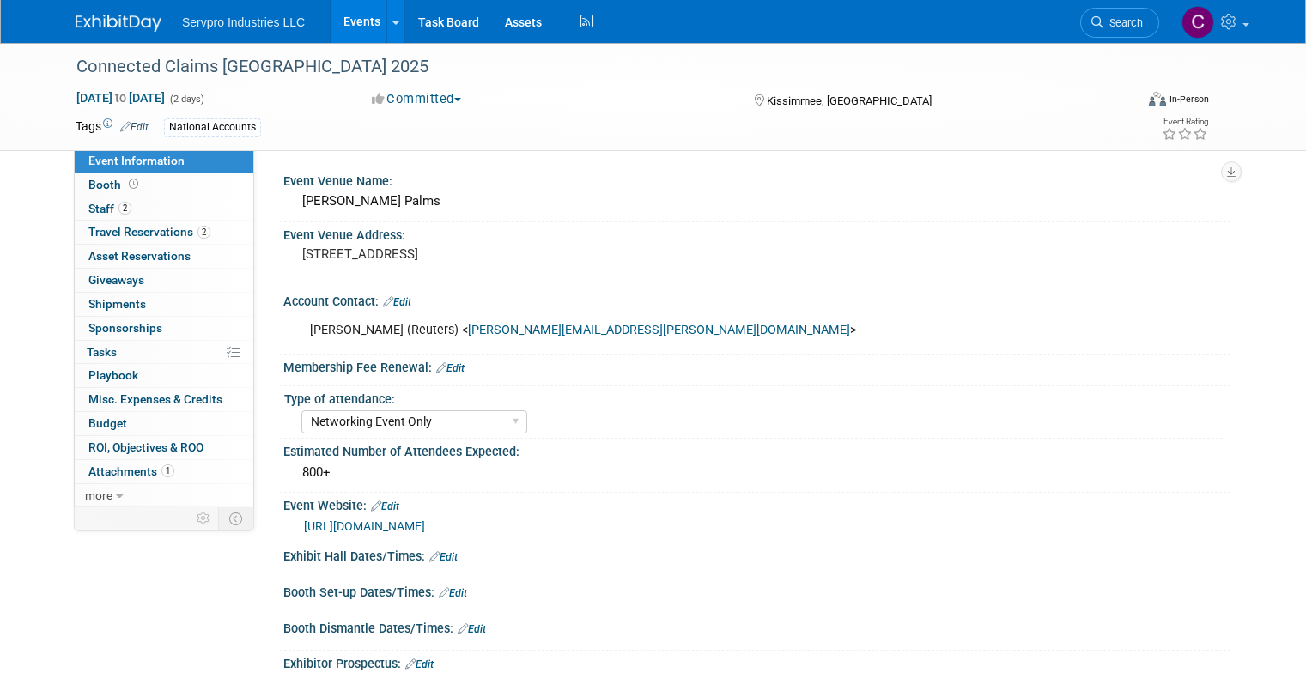
select select "Networking Event Only"
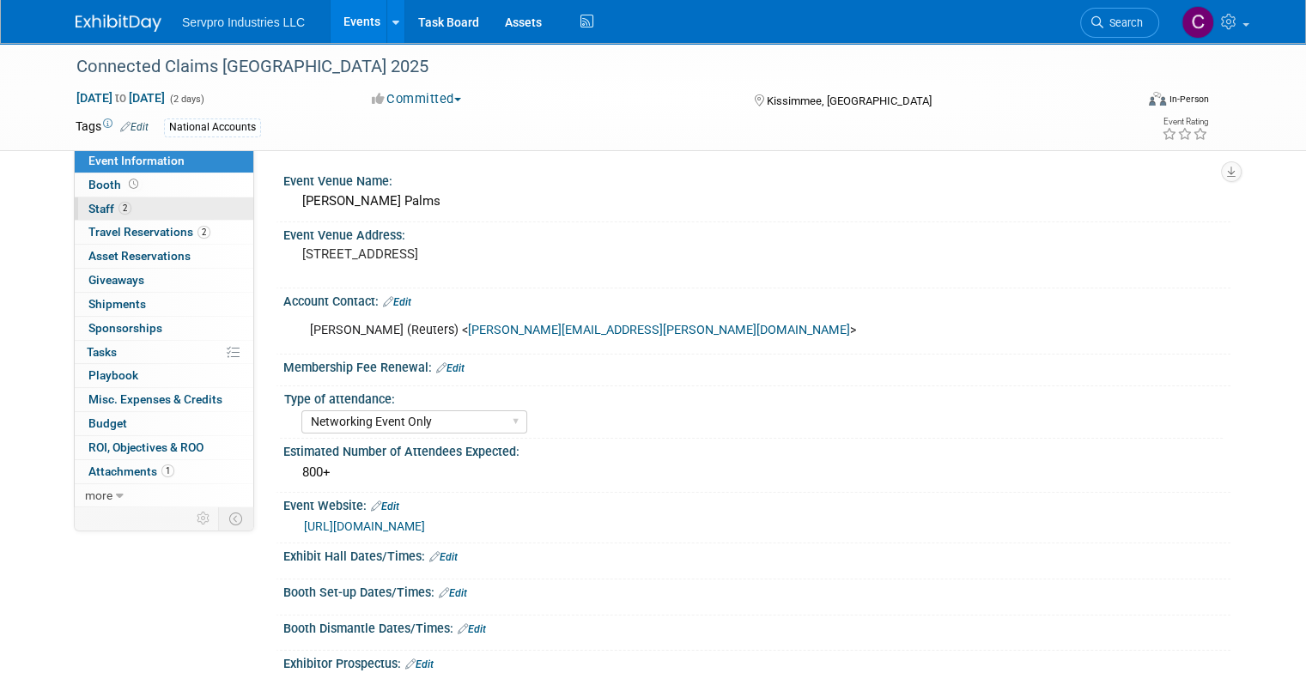
click at [88, 203] on span "Staff 2" at bounding box center [109, 209] width 43 height 14
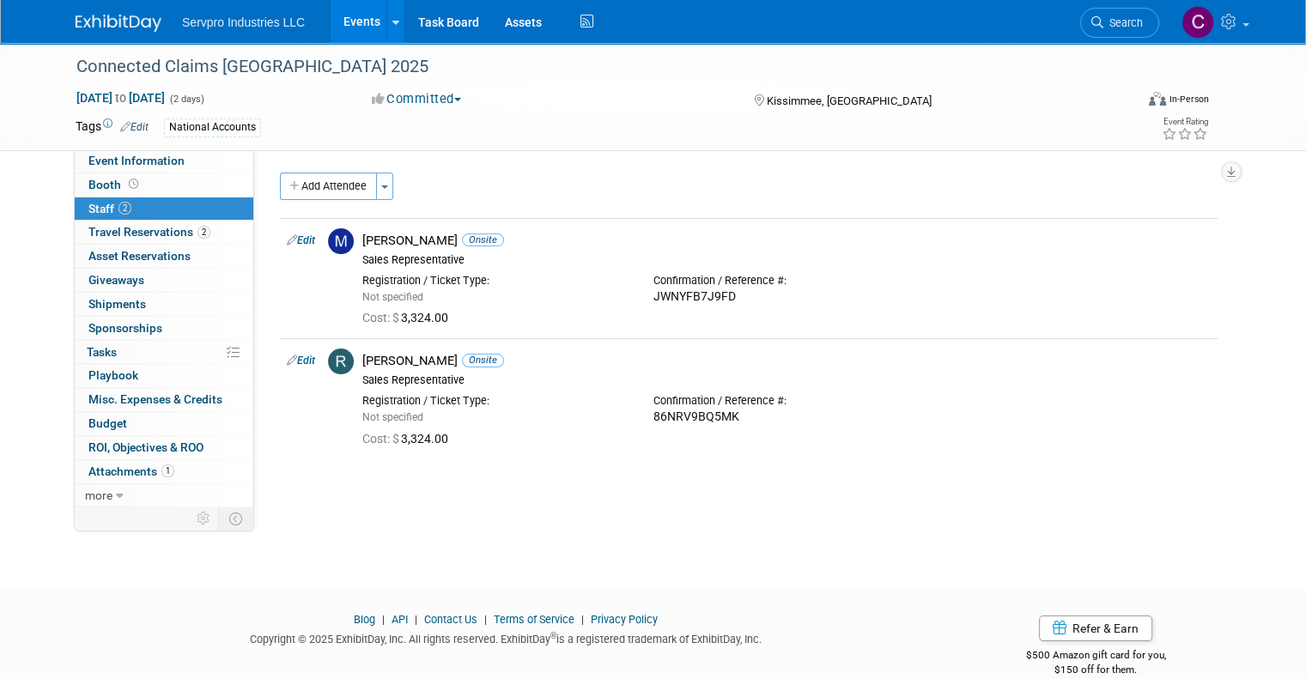
click at [339, 13] on link "Events" at bounding box center [361, 21] width 63 height 43
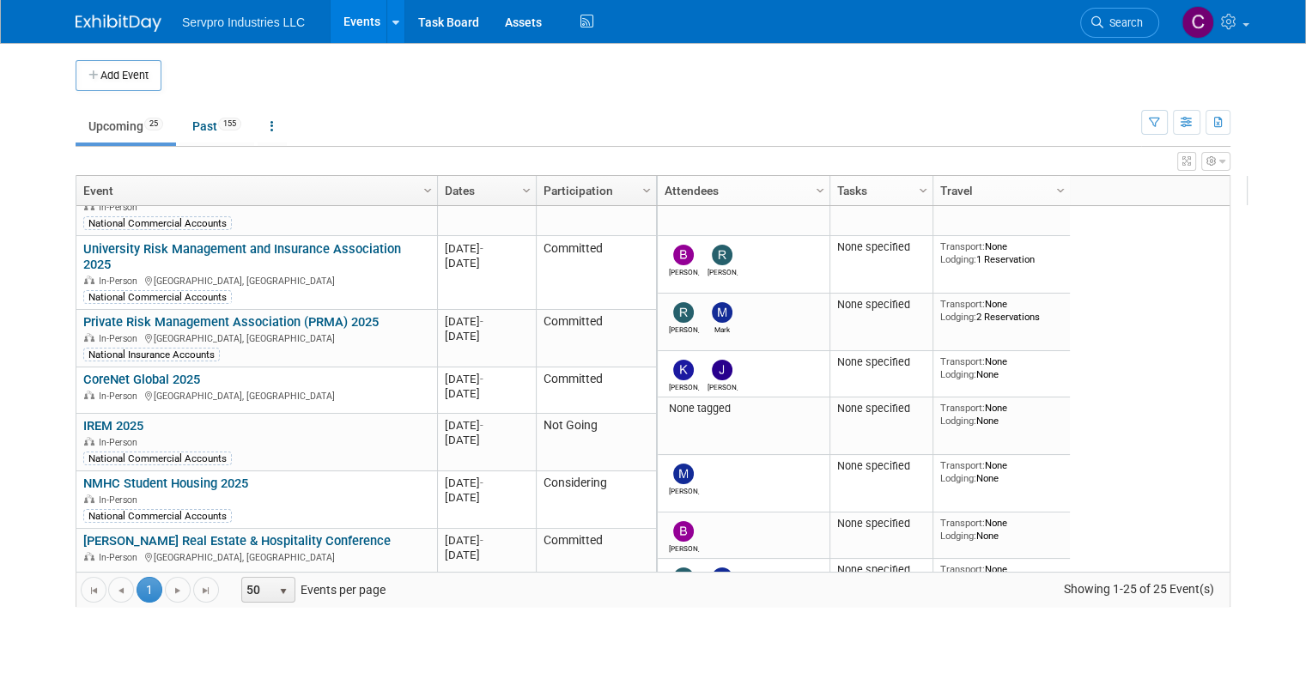
scroll to position [261, 0]
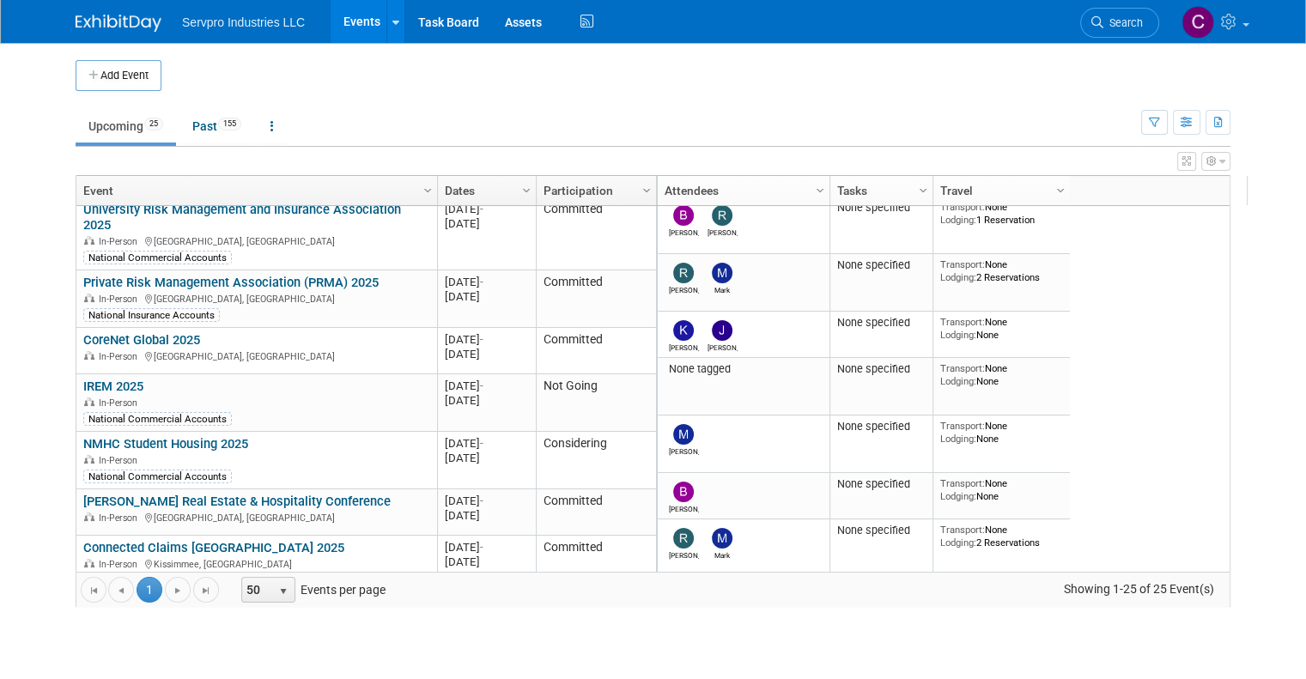
click at [1226, 319] on div "None tagged None specified Transport: None Lodging: None 2025 M-2025-10 October…" at bounding box center [957, 389] width 603 height 366
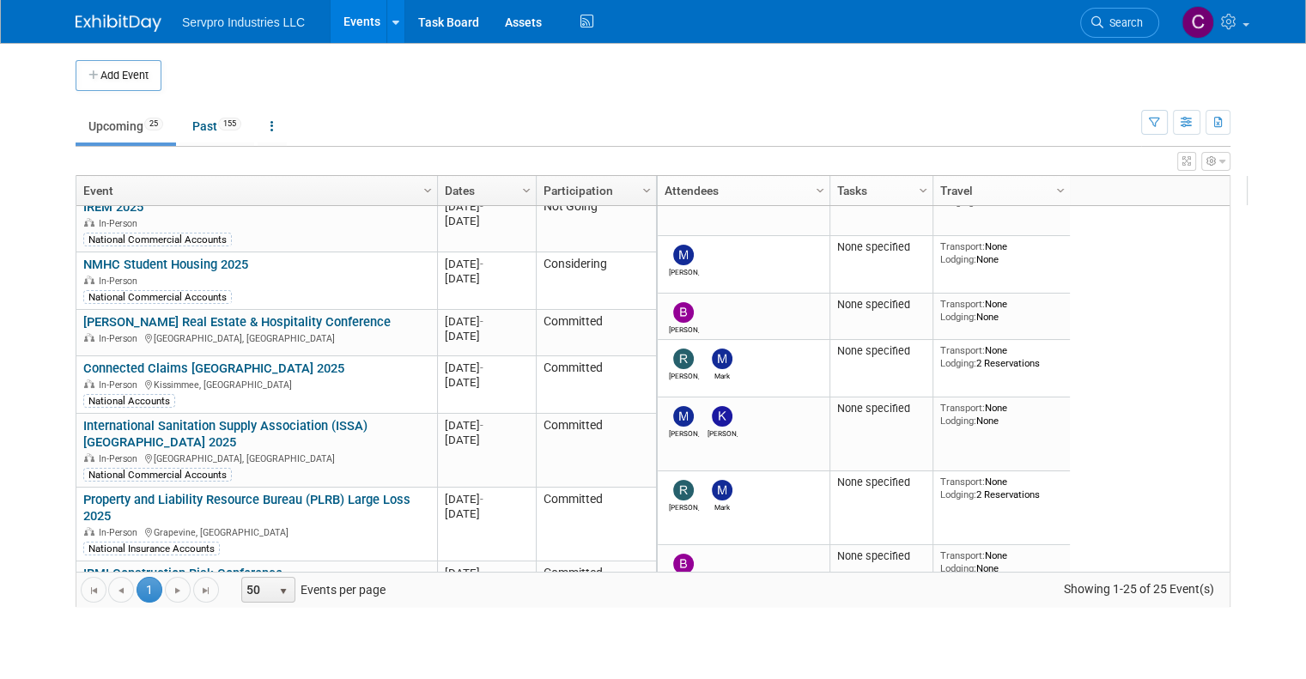
scroll to position [482, 0]
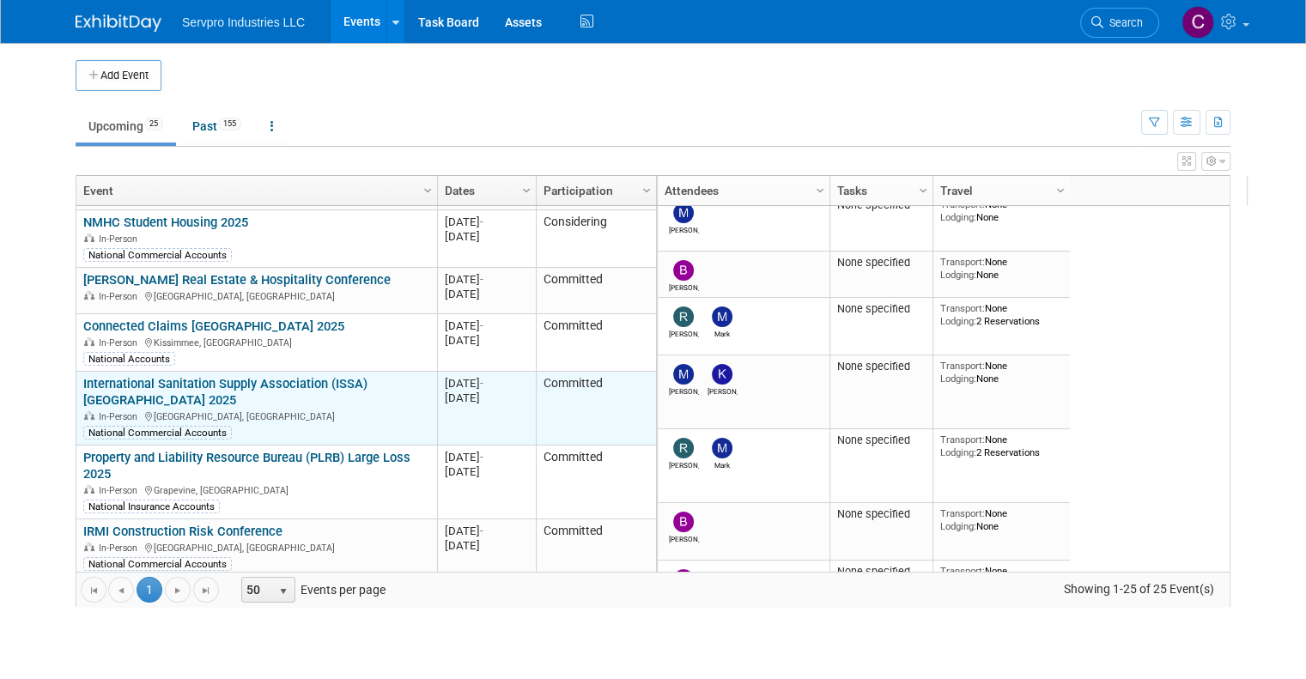
click at [291, 376] on link "International Sanitation Supply Association (ISSA) North America 2025" at bounding box center [225, 392] width 284 height 32
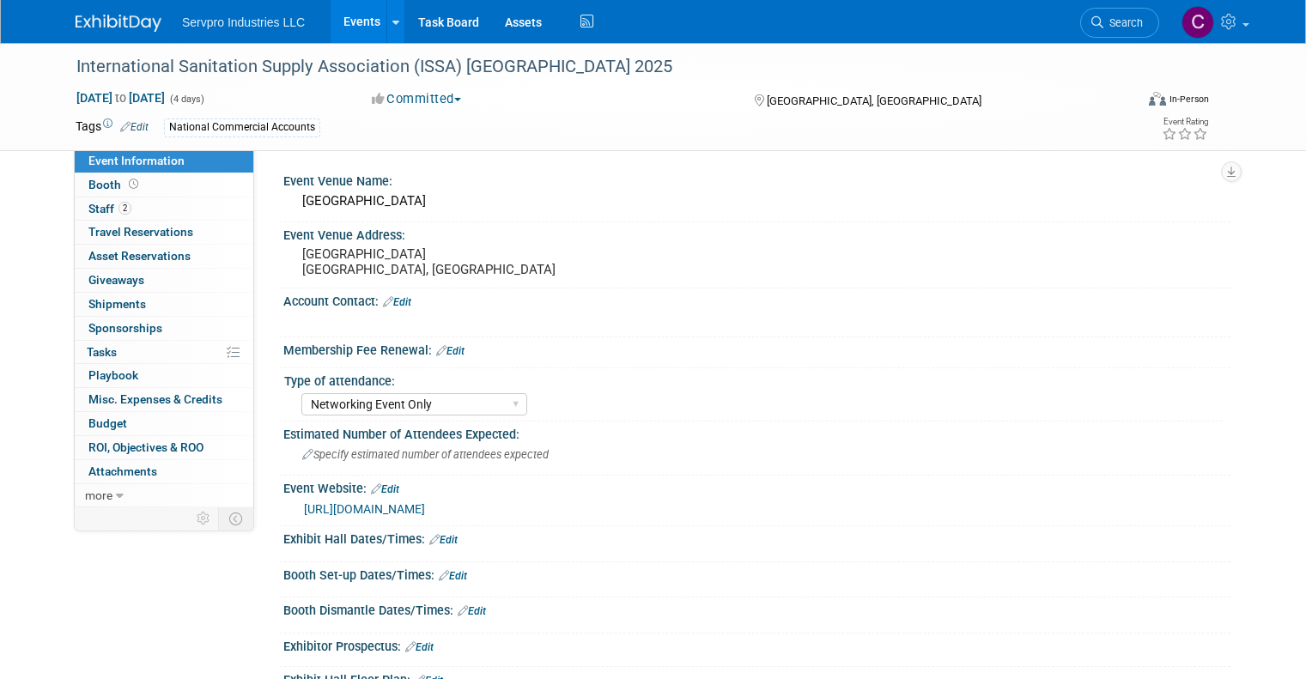
select select "Networking Event Only"
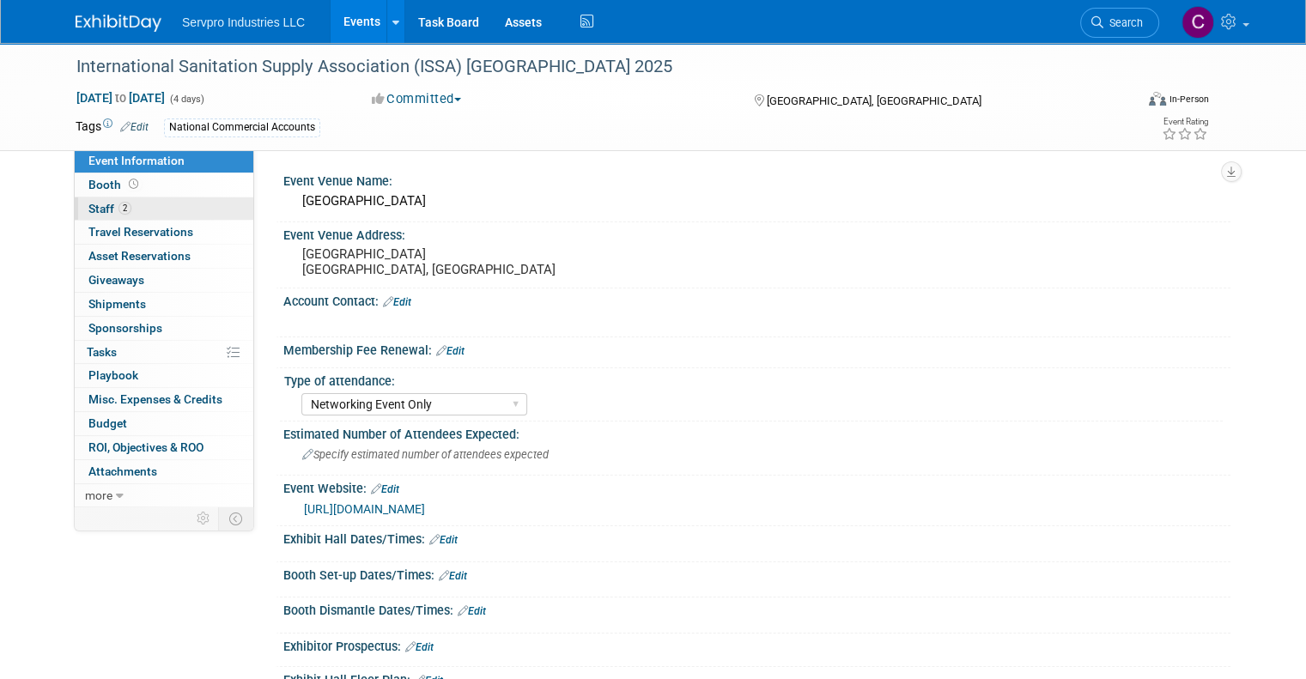
click at [93, 205] on span "Staff 2" at bounding box center [109, 209] width 43 height 14
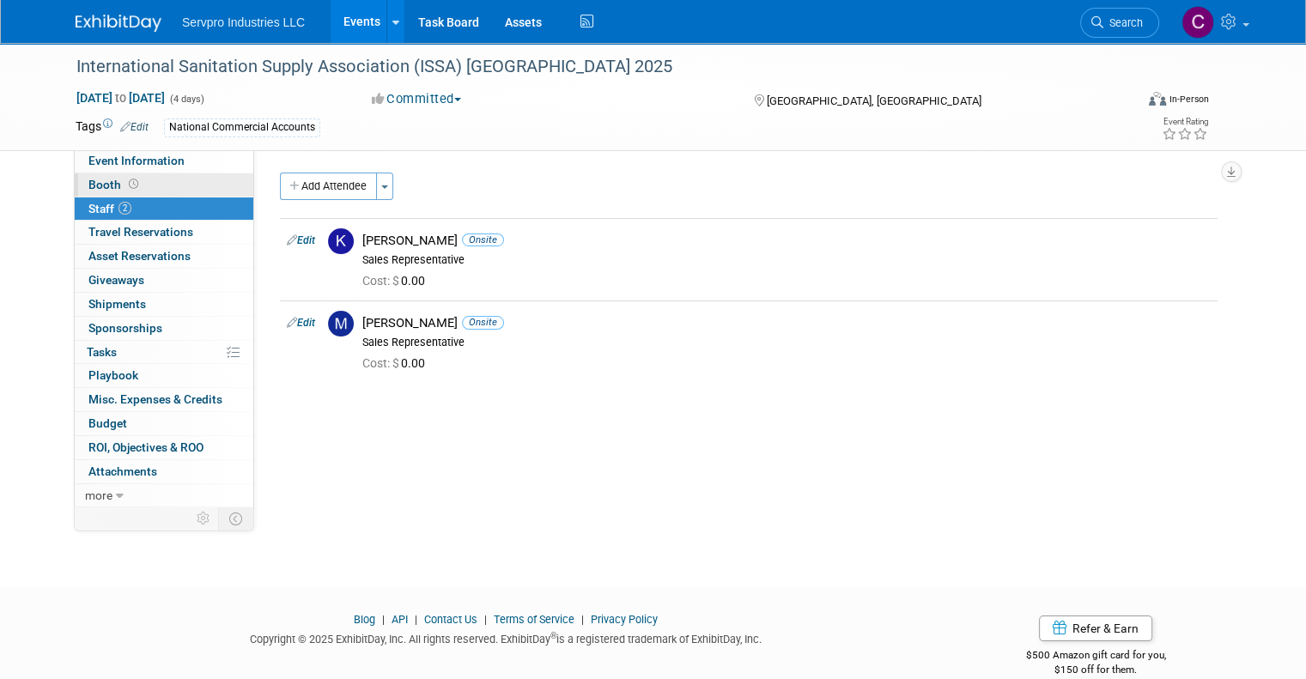
click at [92, 185] on span "Booth" at bounding box center [114, 185] width 53 height 14
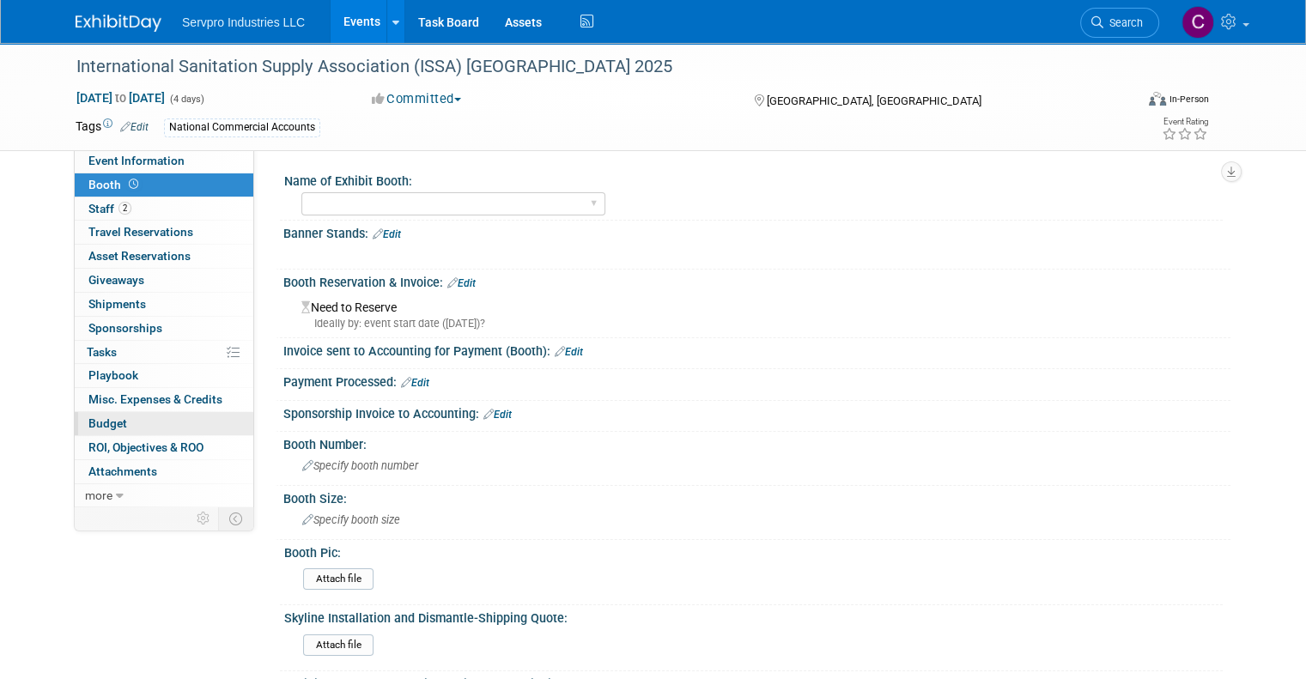
click at [88, 419] on span "Budget" at bounding box center [107, 423] width 39 height 14
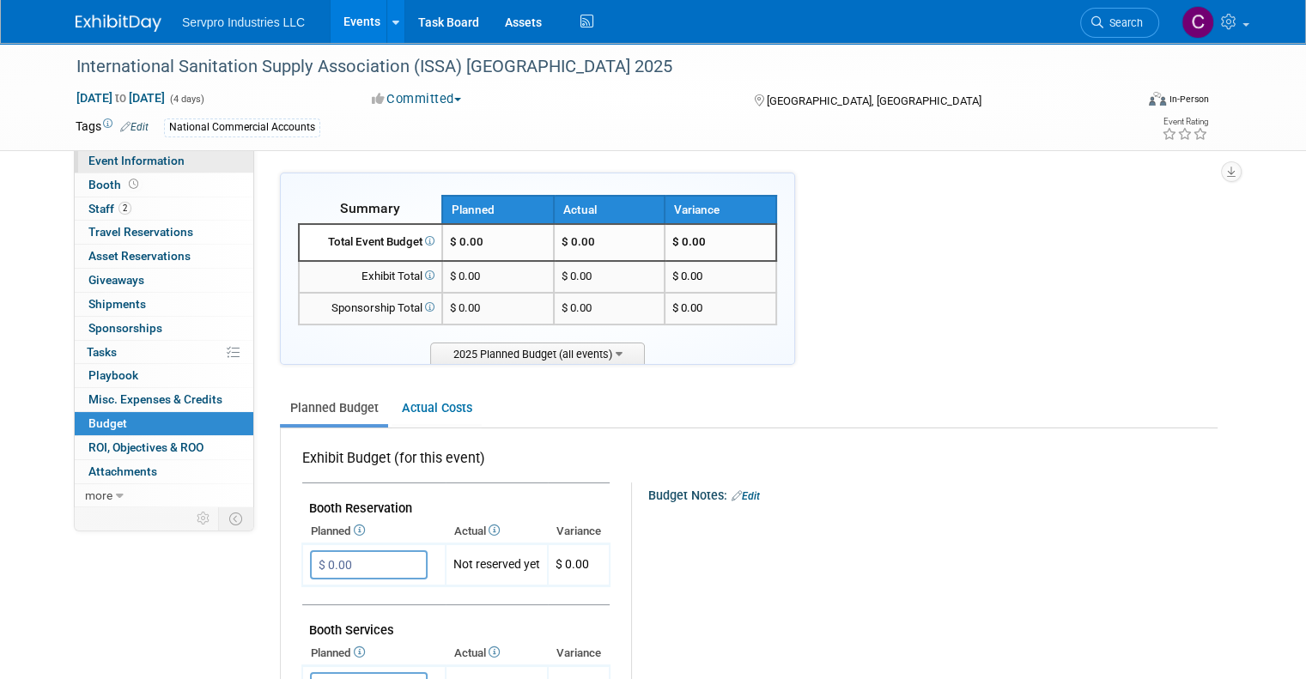
click at [113, 156] on span "Event Information" at bounding box center [136, 161] width 96 height 14
select select "Networking Event Only"
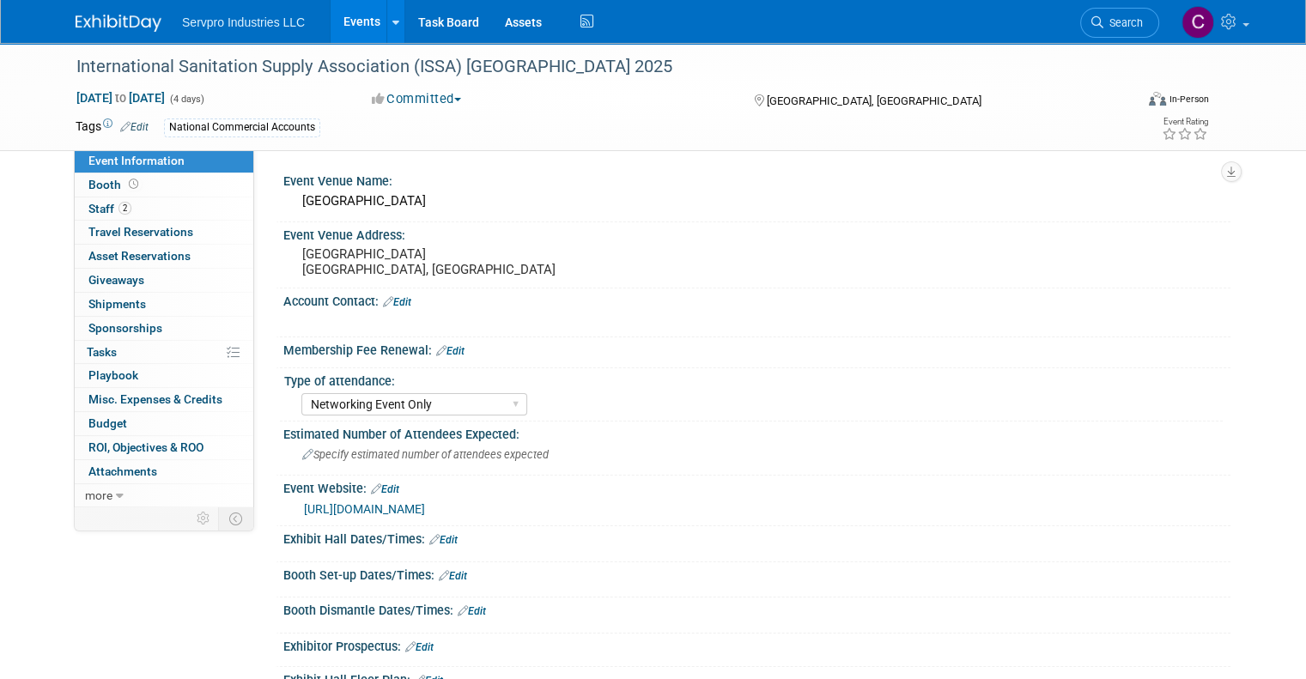
click at [336, 31] on link "Events" at bounding box center [361, 21] width 63 height 43
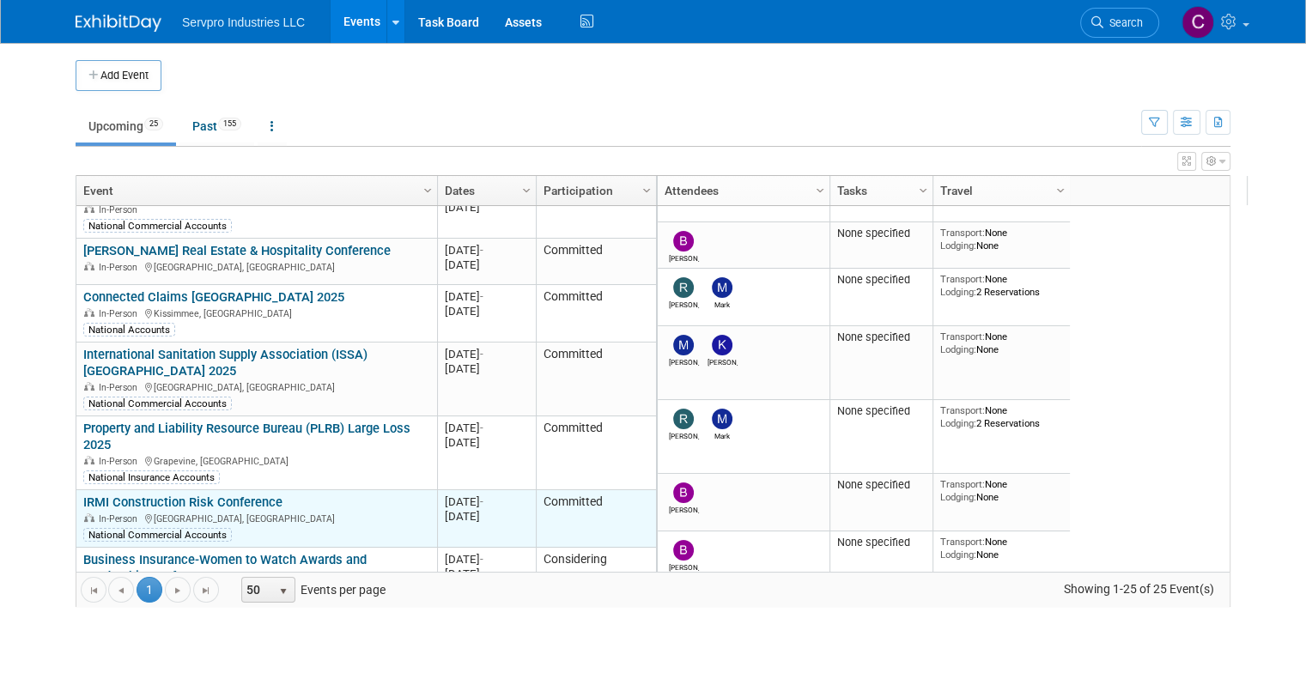
click at [91, 494] on link "IRMI Construction Risk Conference" at bounding box center [182, 501] width 199 height 15
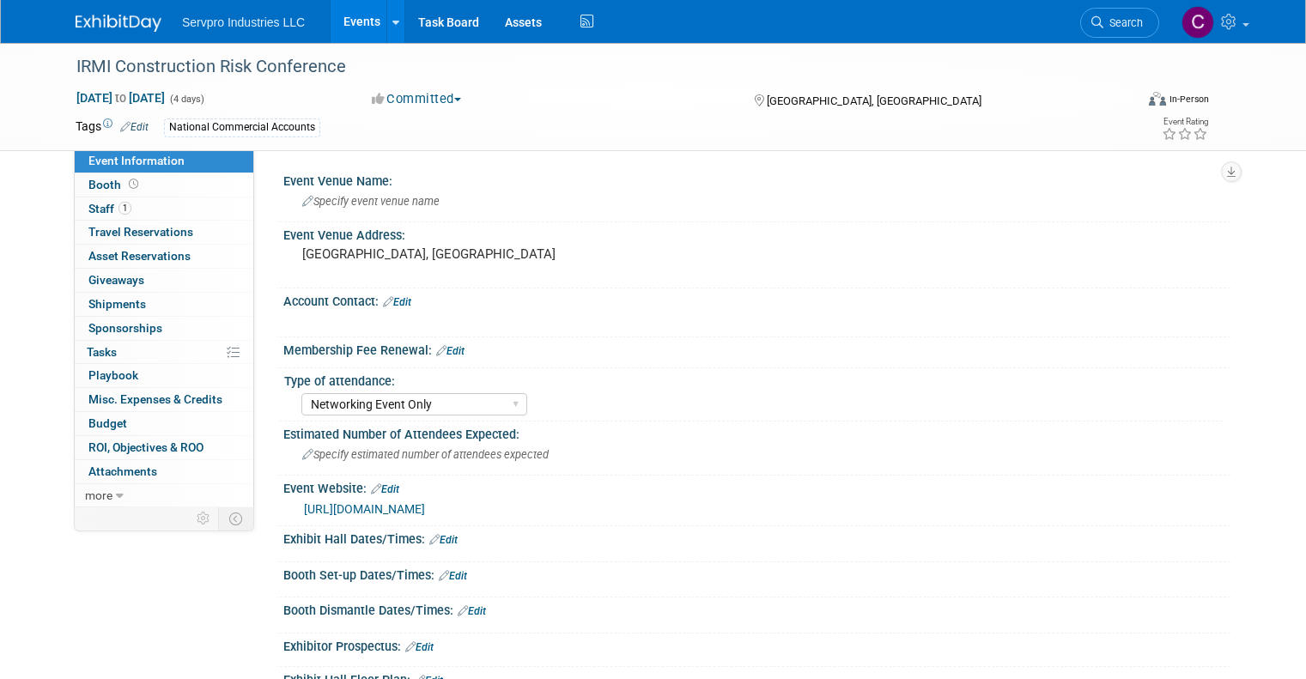
select select "Networking Event Only"
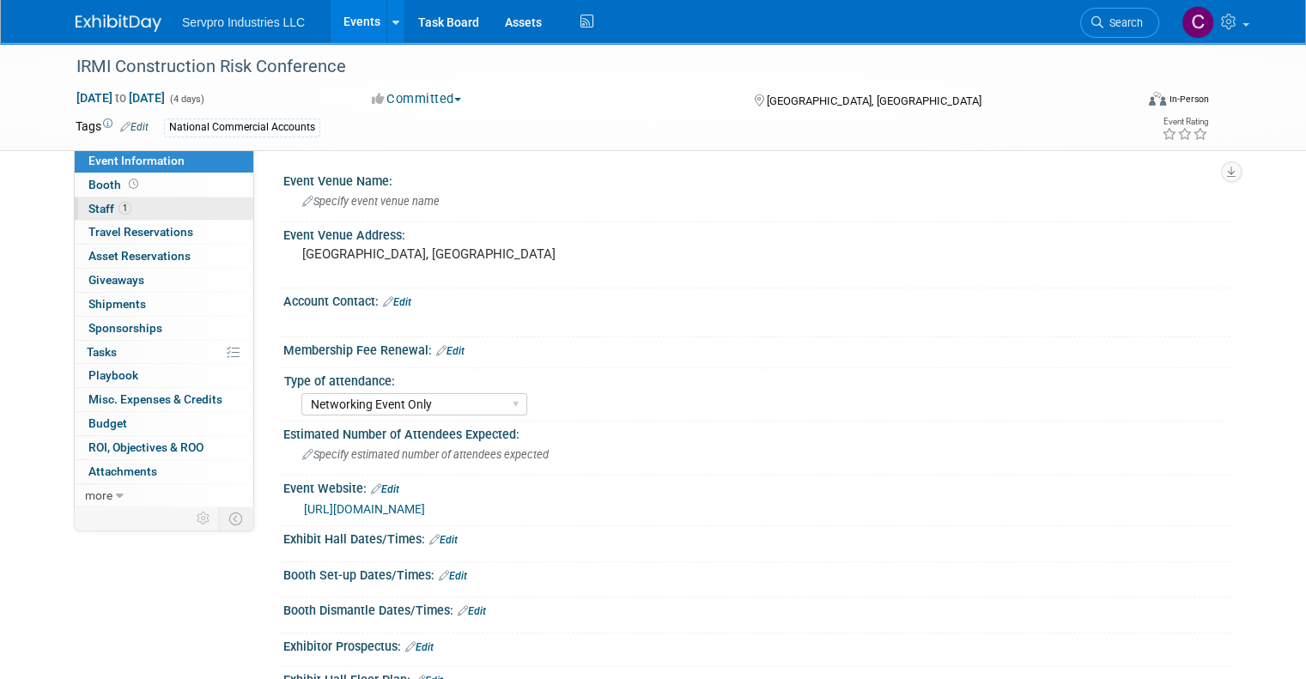
click at [88, 219] on link "1 Staff 1" at bounding box center [164, 208] width 179 height 23
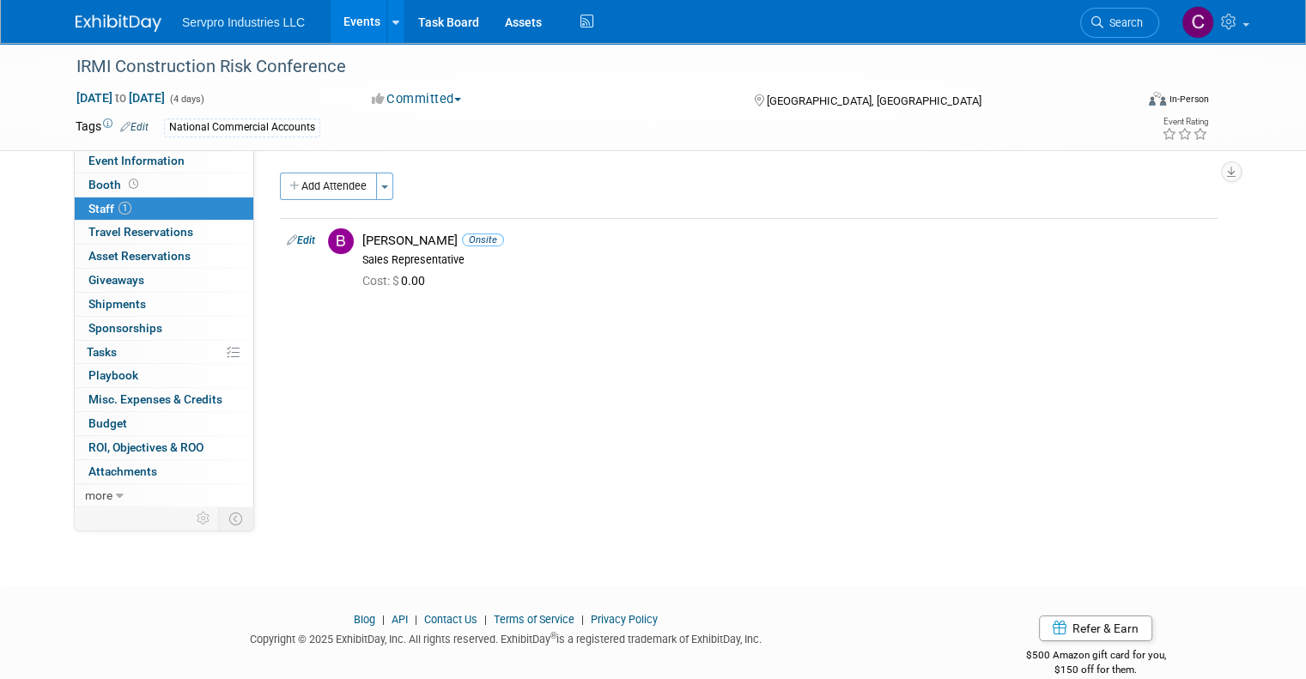
click at [340, 24] on link "Events" at bounding box center [361, 21] width 63 height 43
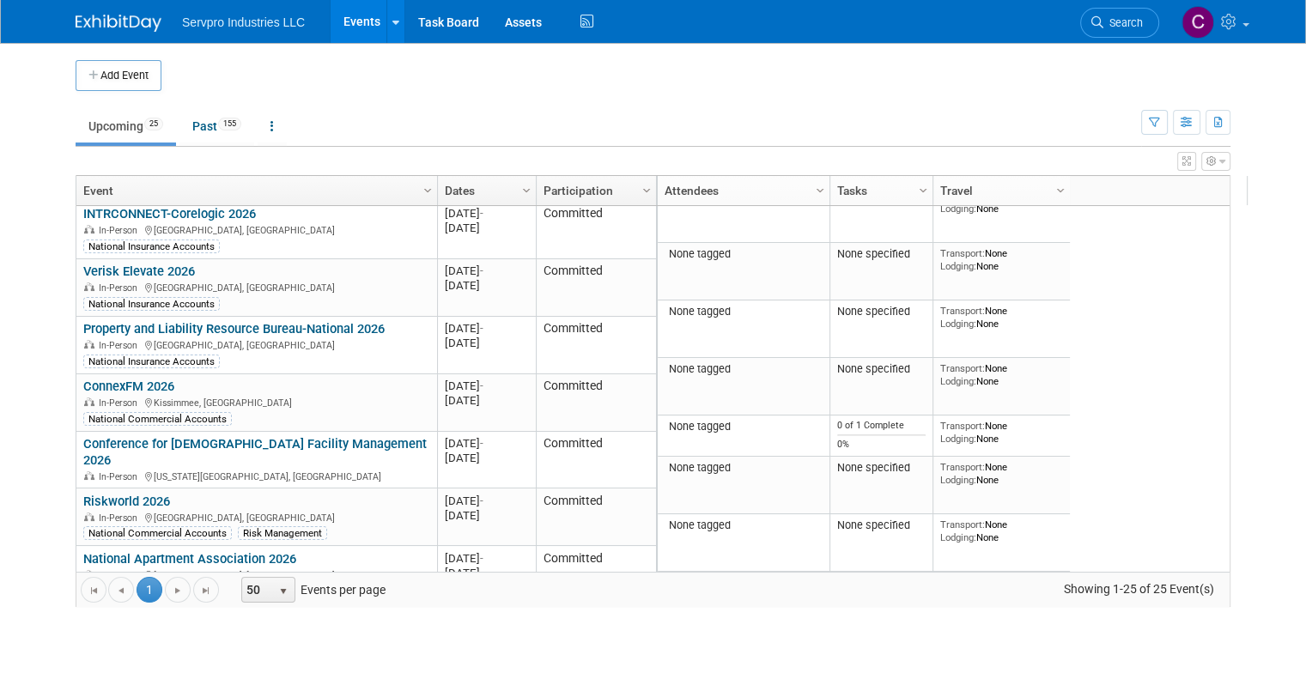
scroll to position [1087, 0]
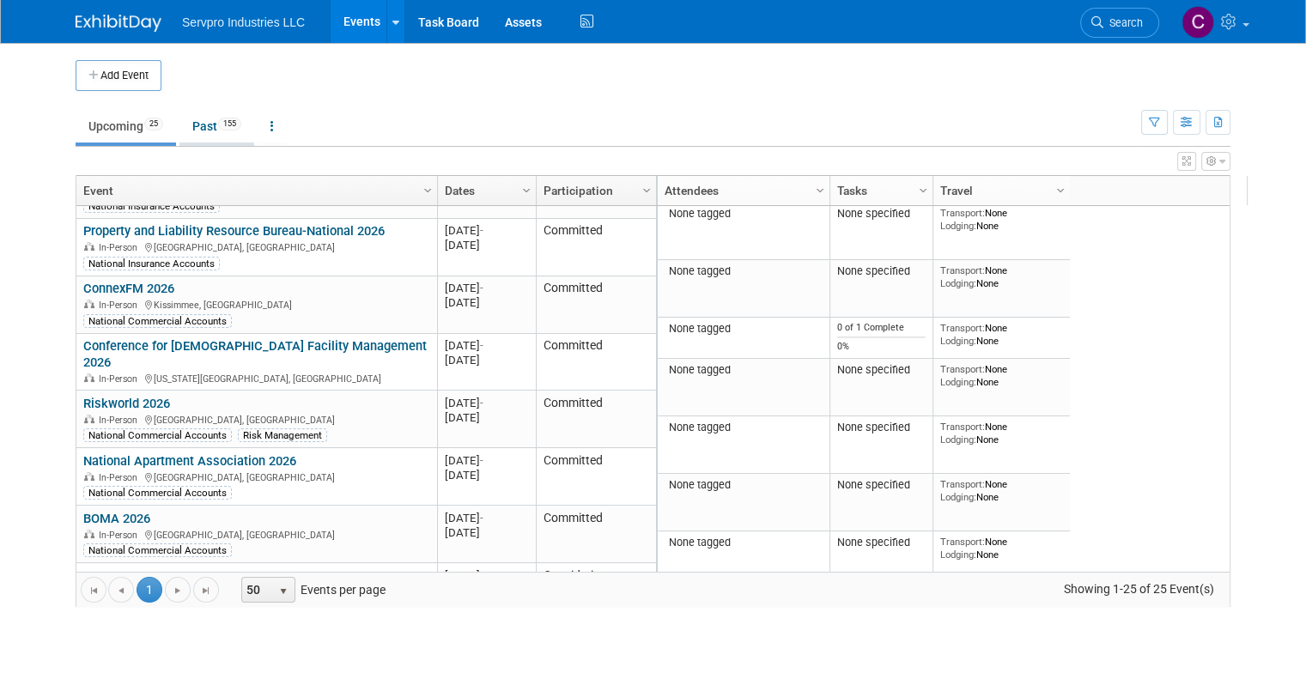
click at [204, 132] on link "Past 155" at bounding box center [216, 126] width 75 height 33
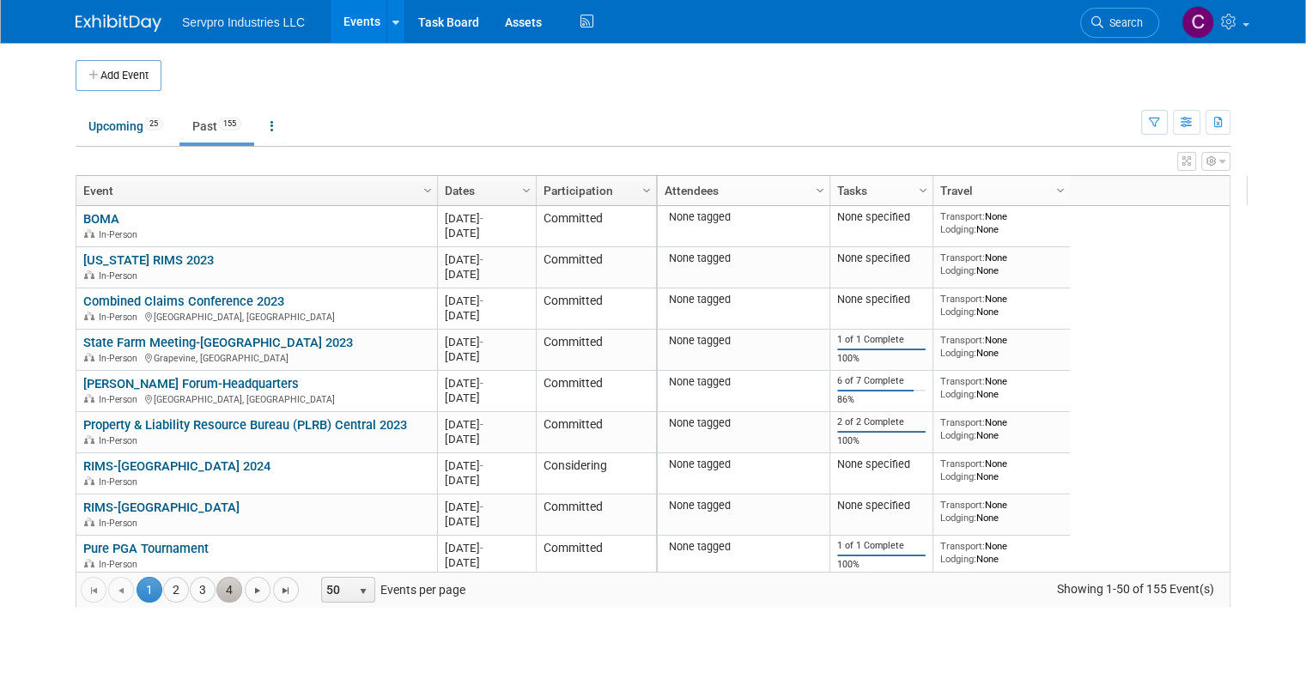
click at [216, 585] on link "4" at bounding box center [229, 590] width 26 height 26
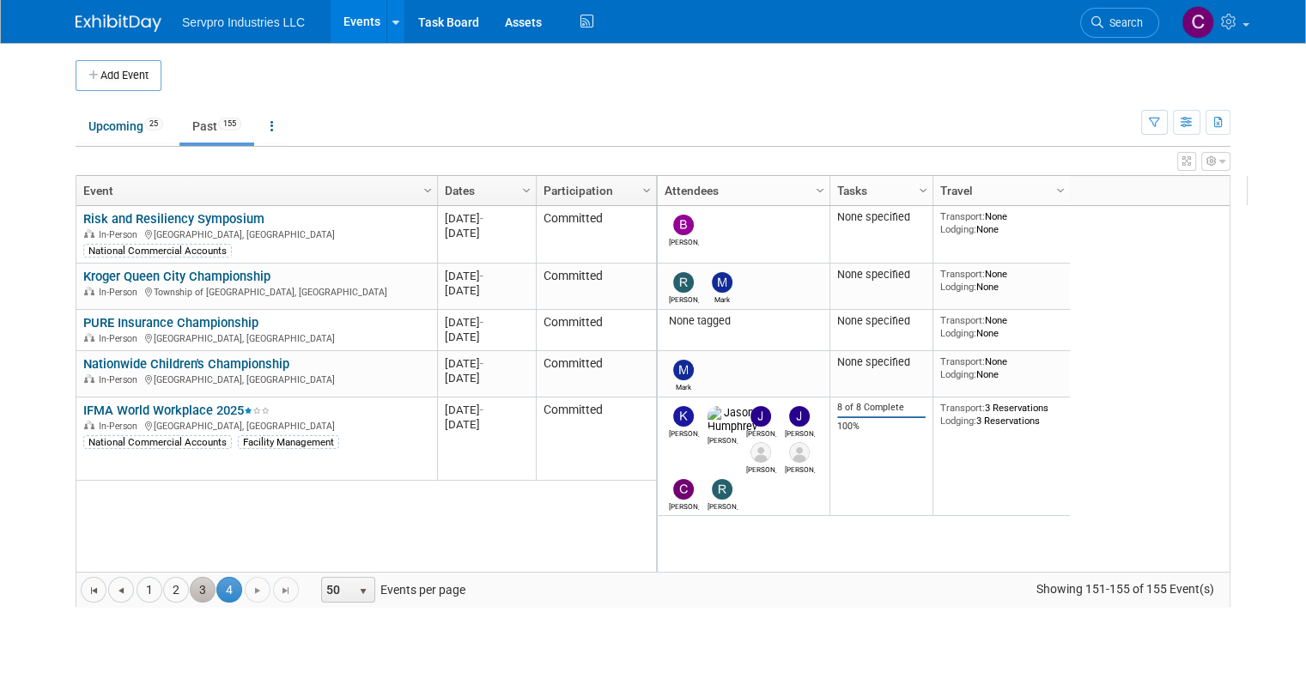
click at [190, 588] on link "3" at bounding box center [203, 590] width 26 height 26
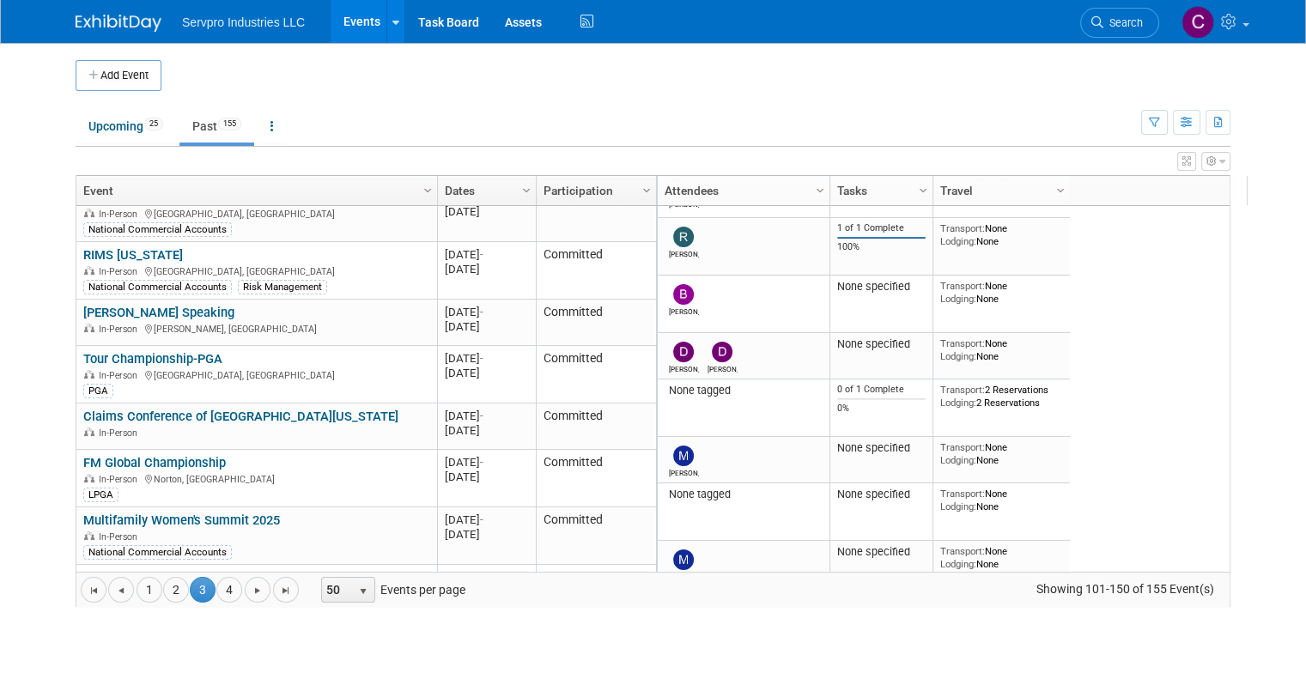
scroll to position [2805, 0]
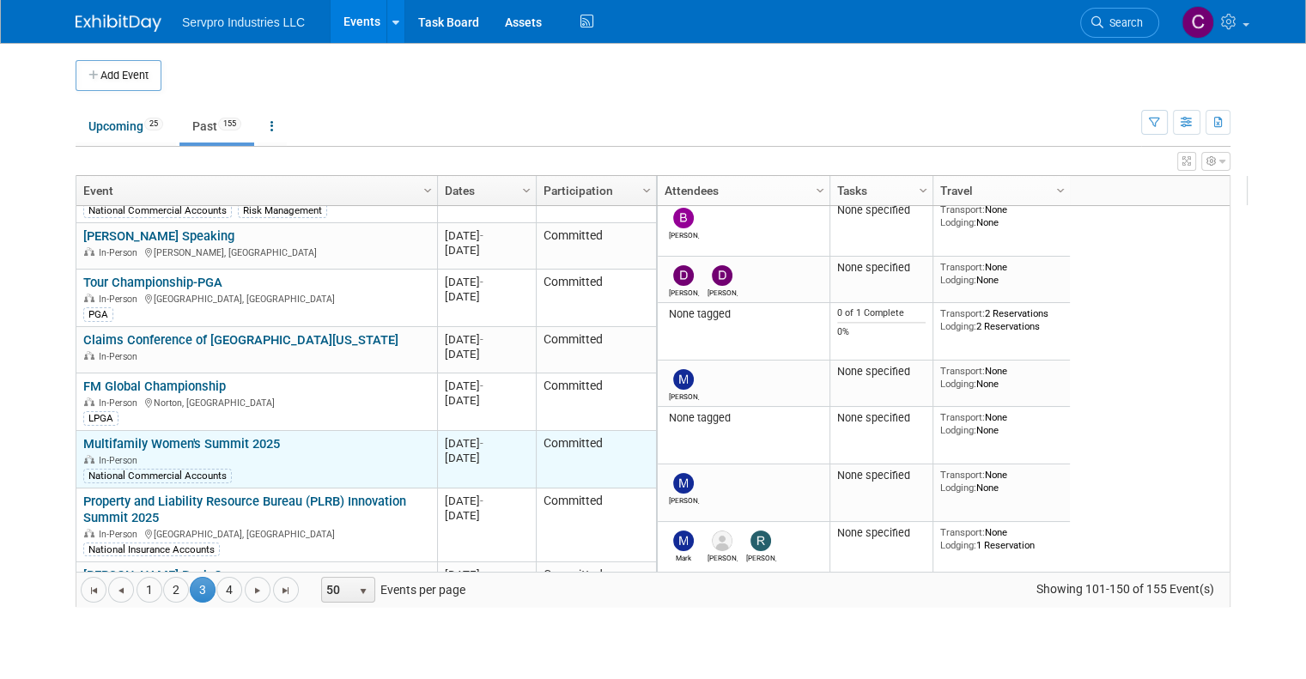
click at [179, 436] on link "Multifamily Women's Summit 2025" at bounding box center [181, 443] width 197 height 15
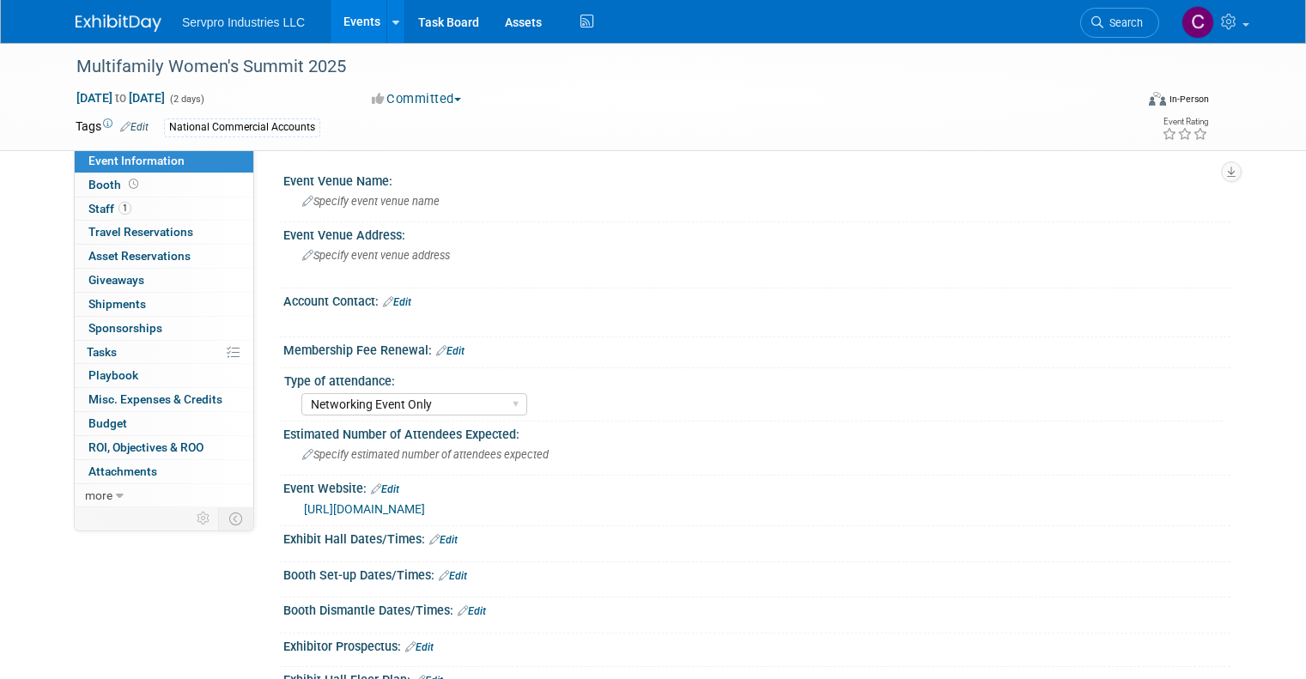
select select "Networking Event Only"
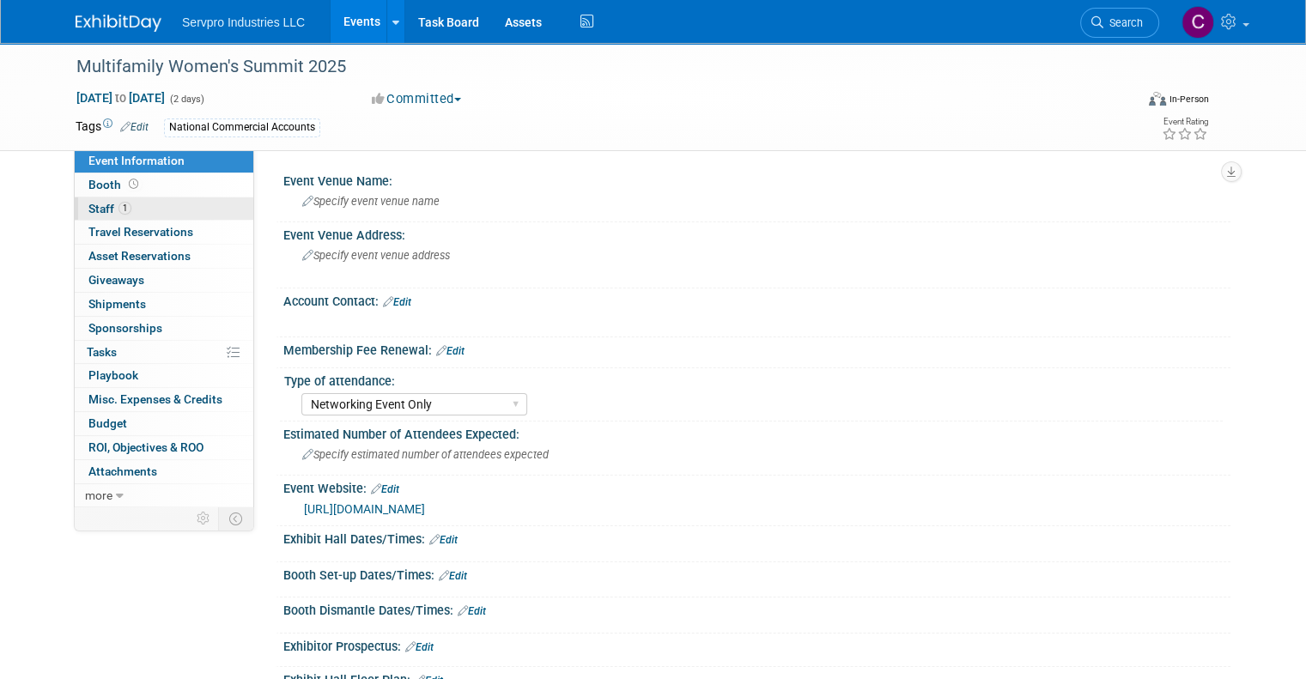
click at [89, 205] on span "Staff 1" at bounding box center [109, 209] width 43 height 14
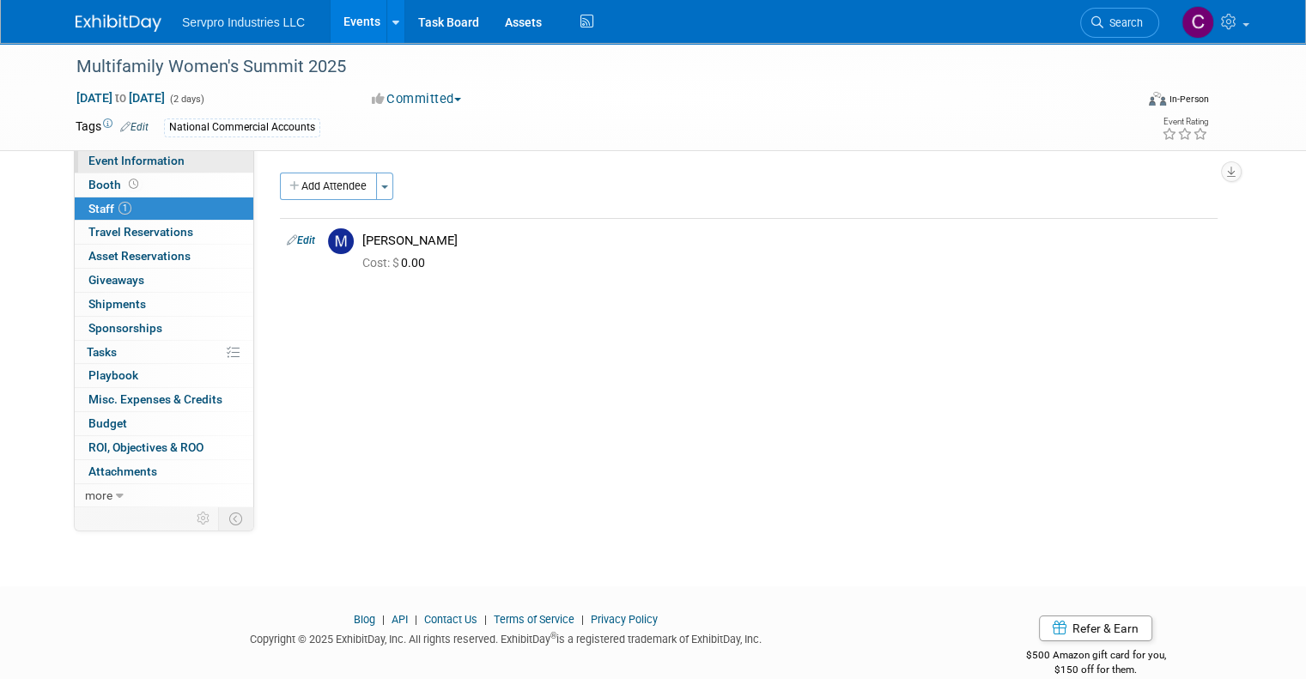
click at [106, 165] on span "Event Information" at bounding box center [136, 161] width 96 height 14
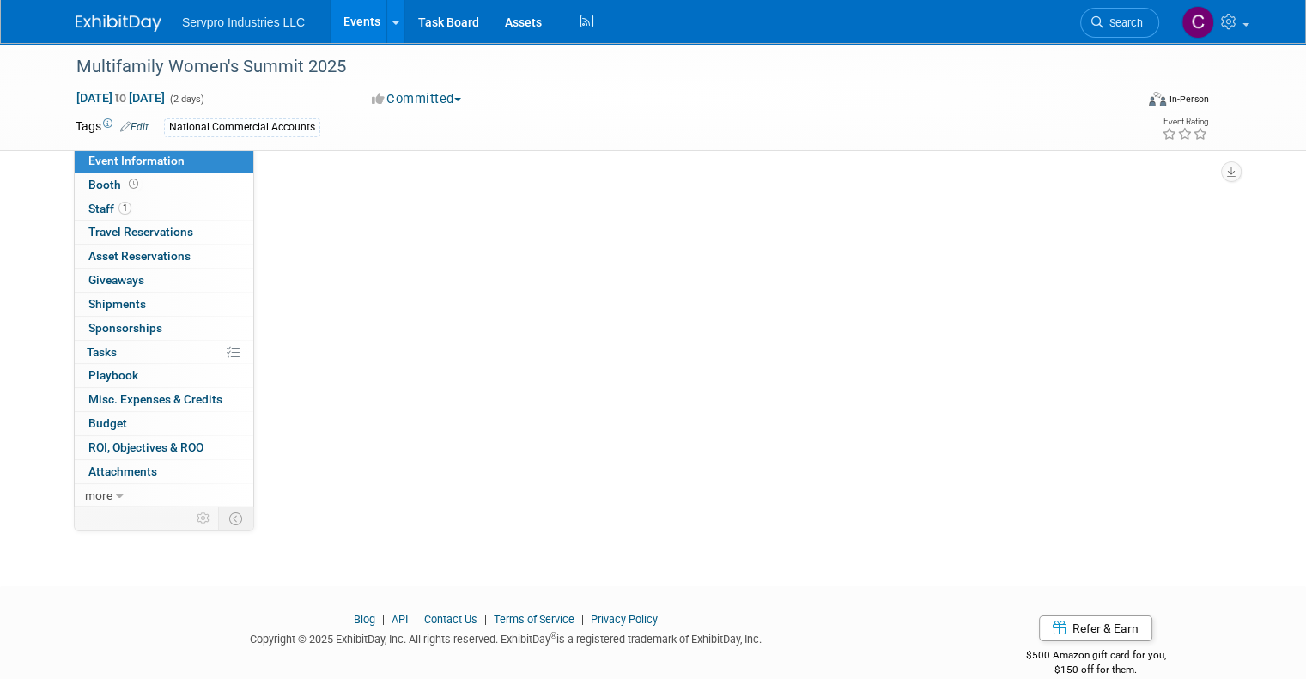
select select "Networking Event Only"
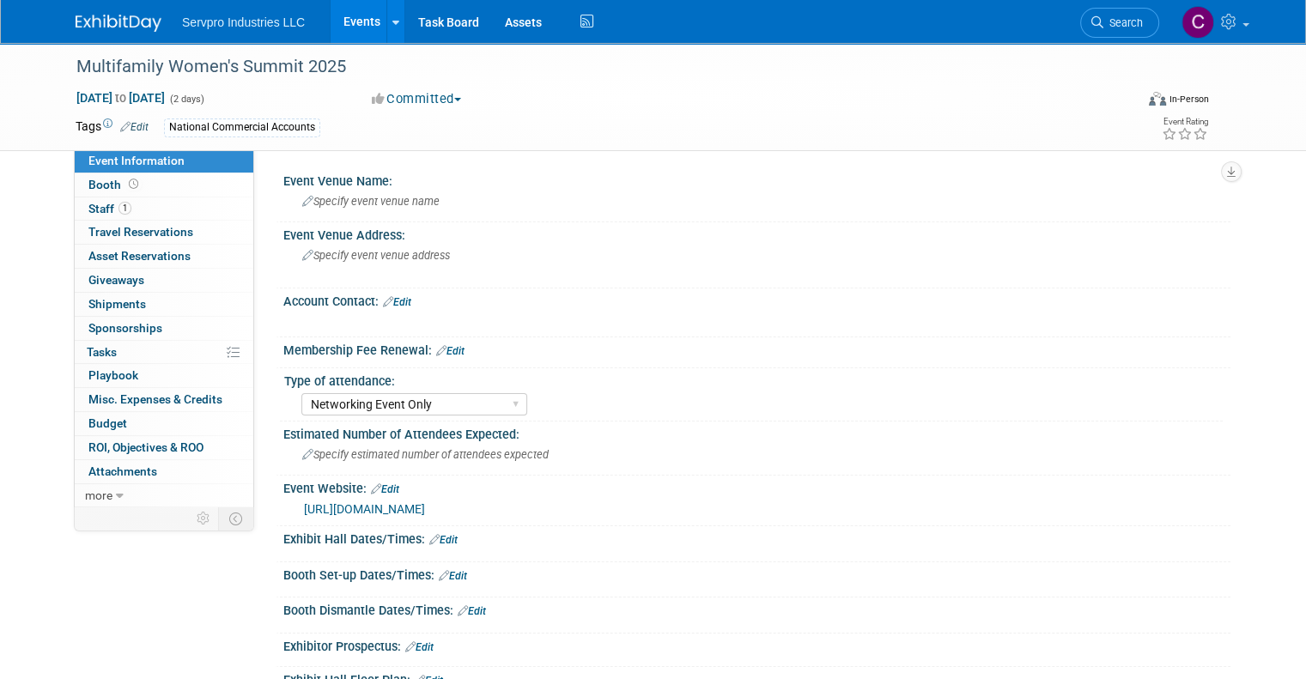
click at [387, 509] on link "https://multifamilywomen.com/" at bounding box center [364, 509] width 121 height 14
click at [502, 633] on div "Exhibitor Prospectus: Edit" at bounding box center [756, 644] width 947 height 22
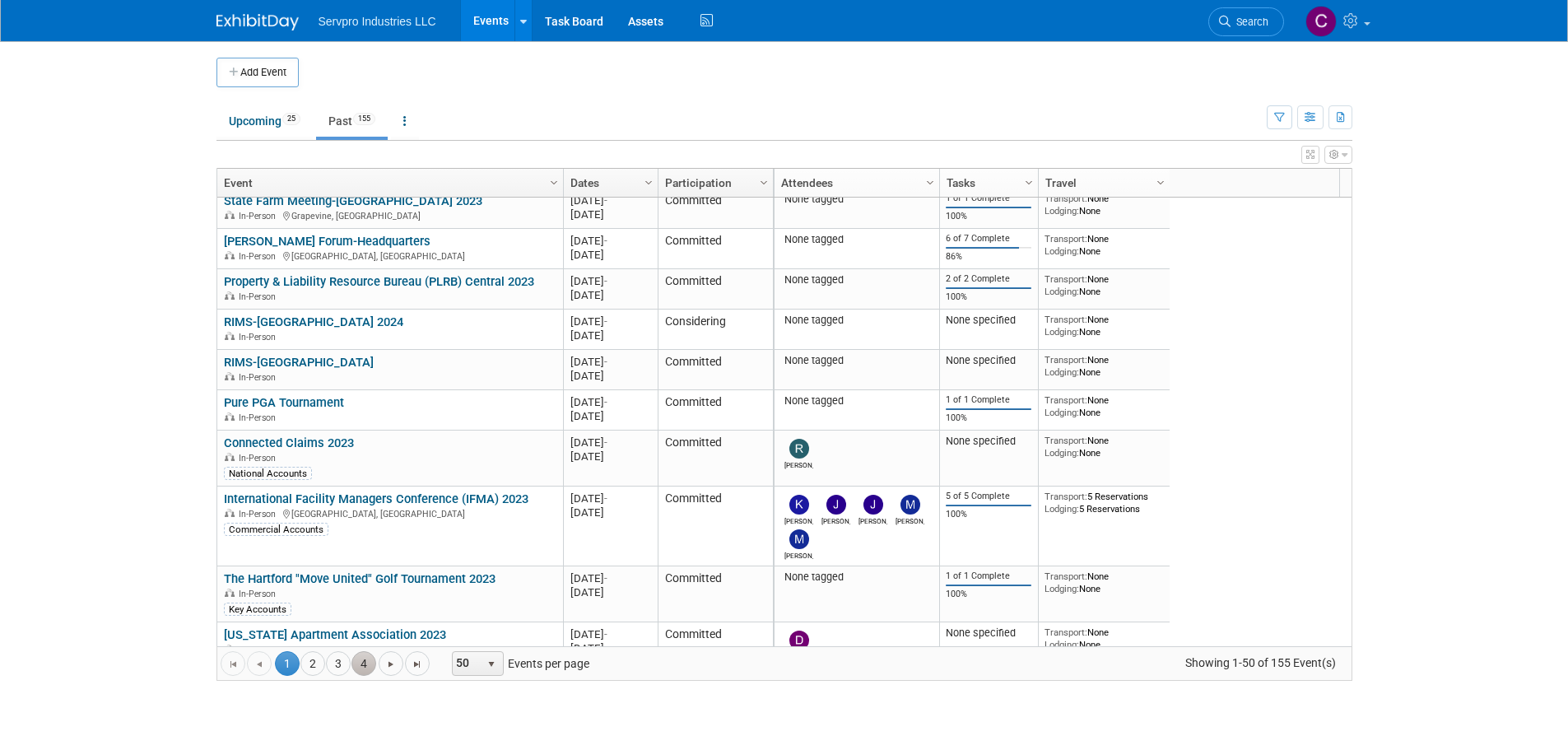
click at [359, 657] on link "4" at bounding box center [364, 664] width 25 height 25
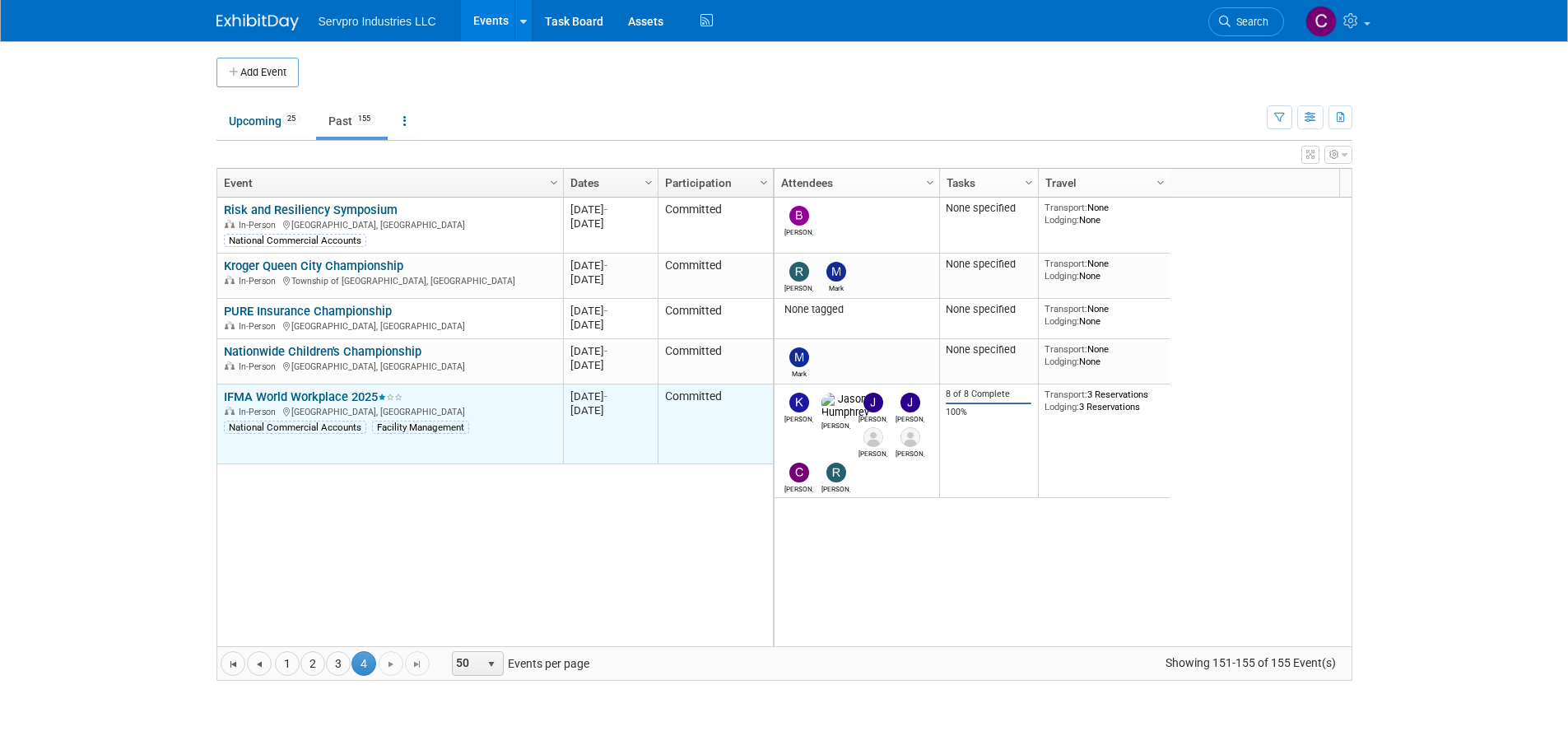
click at [281, 395] on link "IFMA World Workplace 2025" at bounding box center [313, 396] width 178 height 14
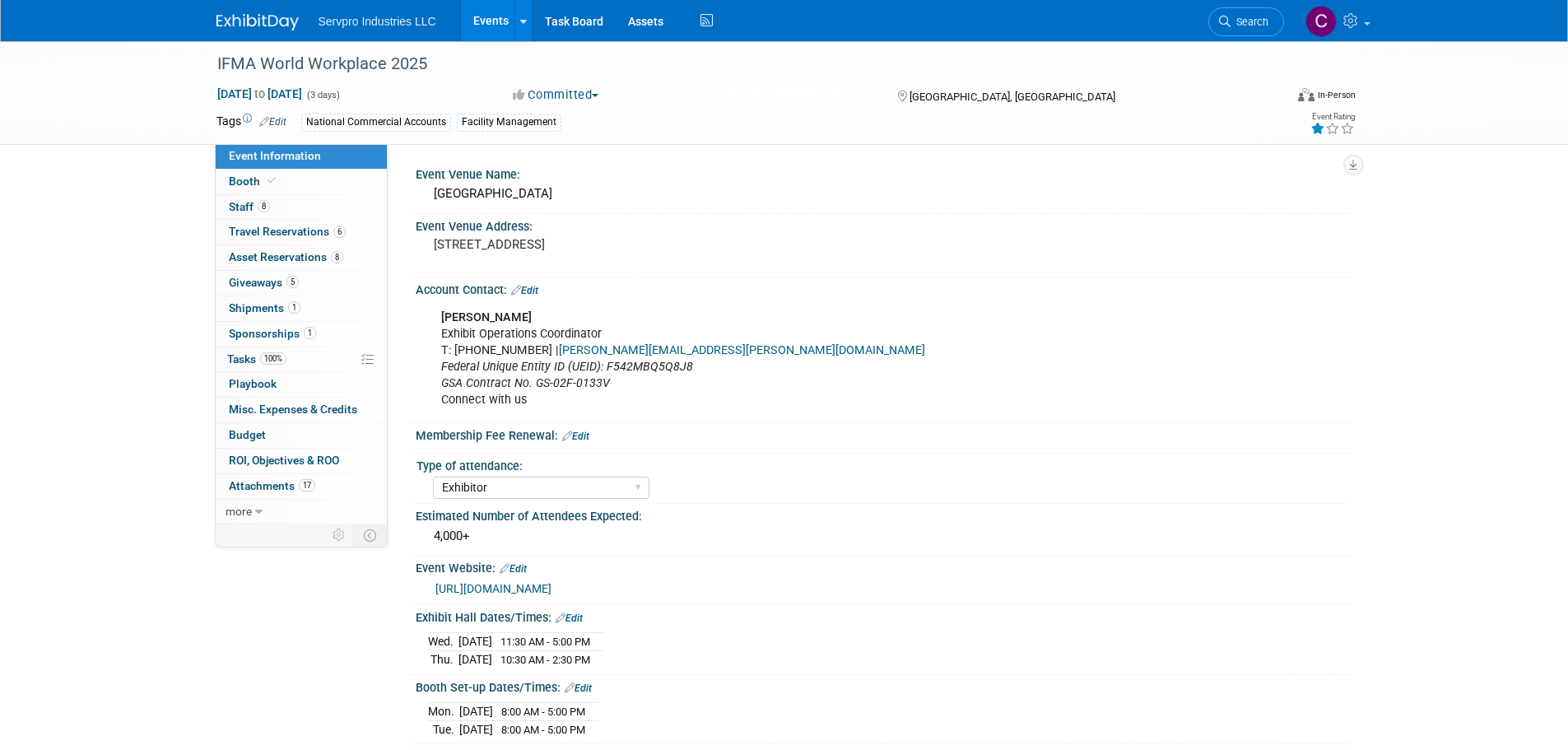
select select "Exhibitor"
select select "Linked In"
click at [243, 187] on span "Booth" at bounding box center [254, 181] width 50 height 13
select select "Tradewinds Immerse Popup 10 Foot Banner Stand"
select select "[PERSON_NAME]"
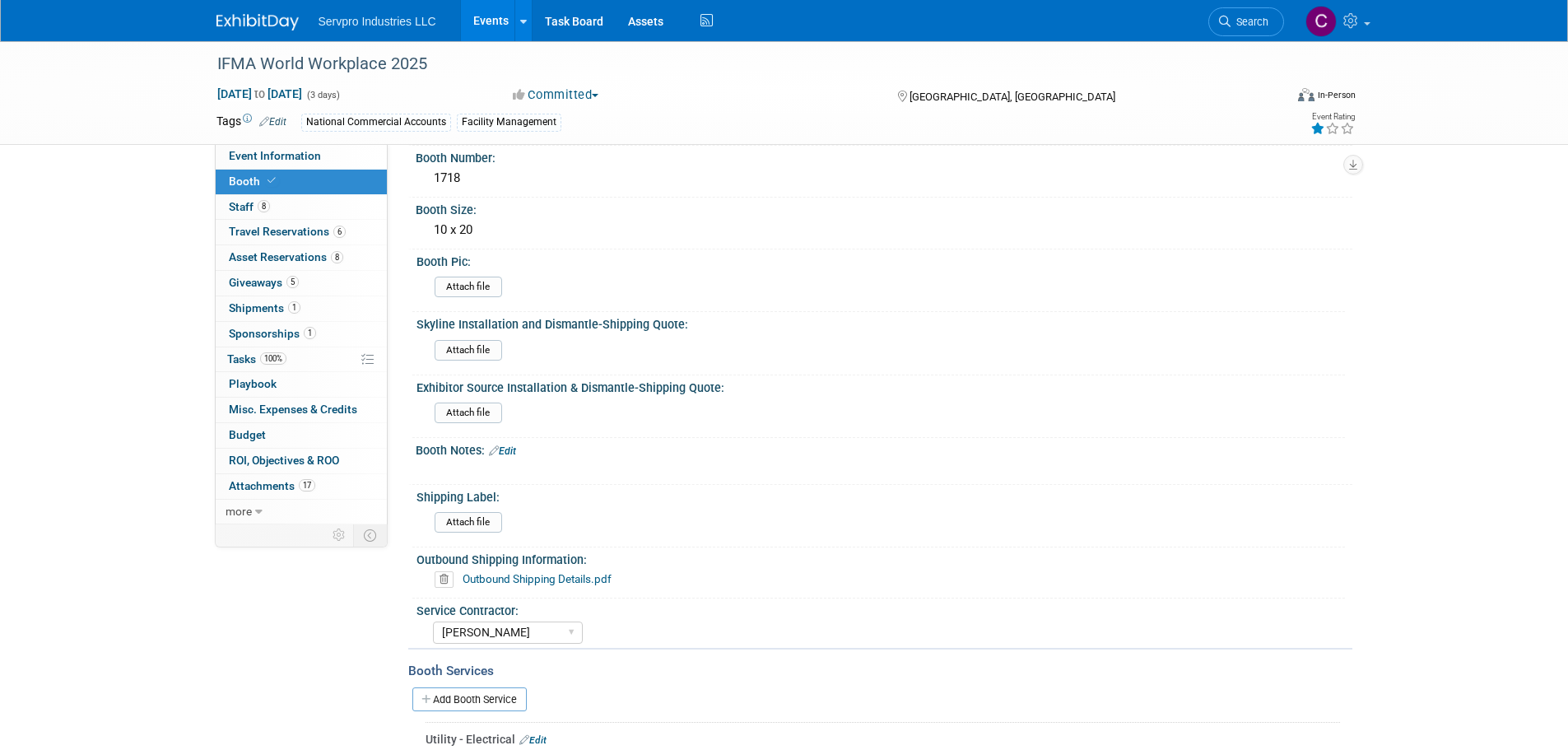
scroll to position [285, 0]
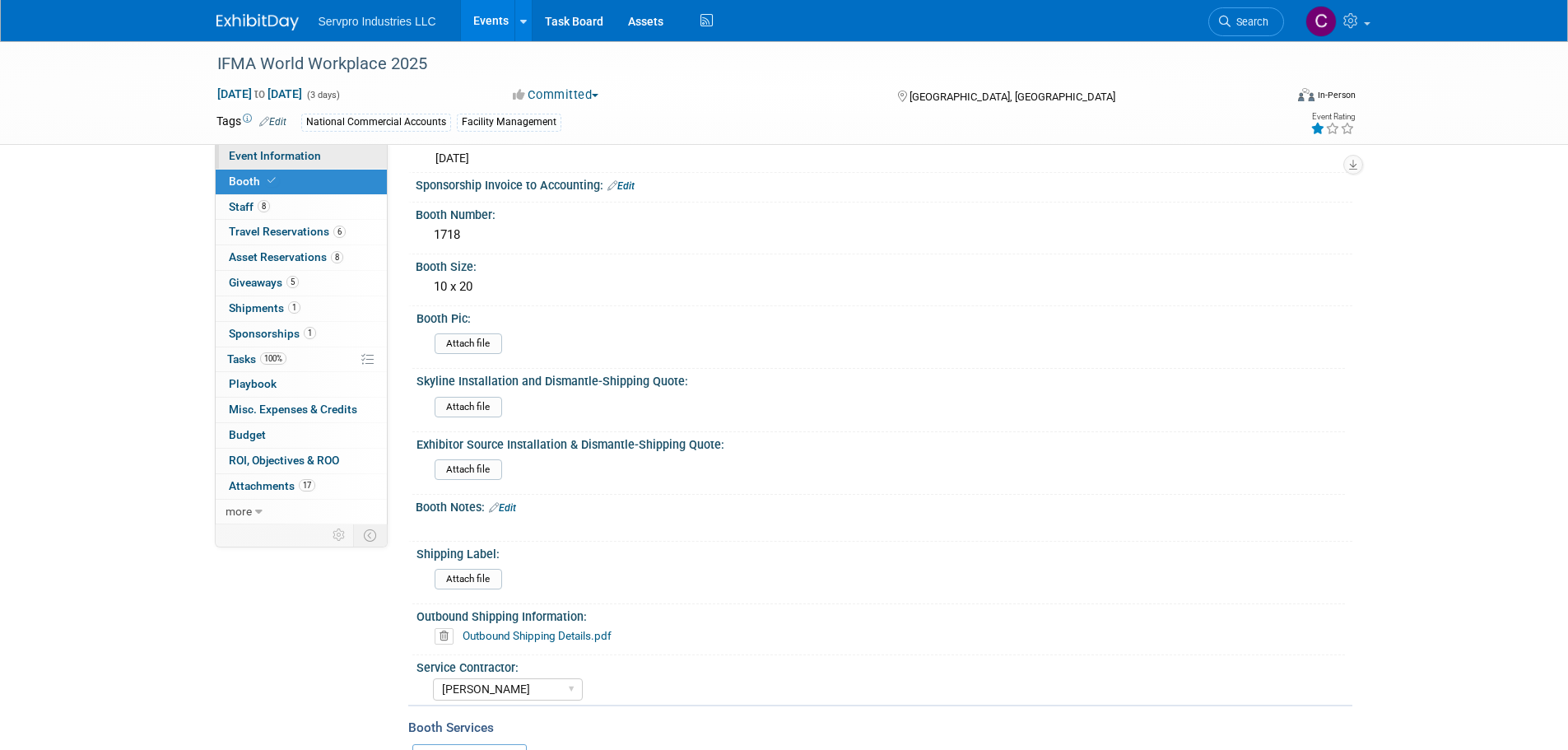
click at [345, 154] on link "Event Information" at bounding box center [301, 156] width 172 height 25
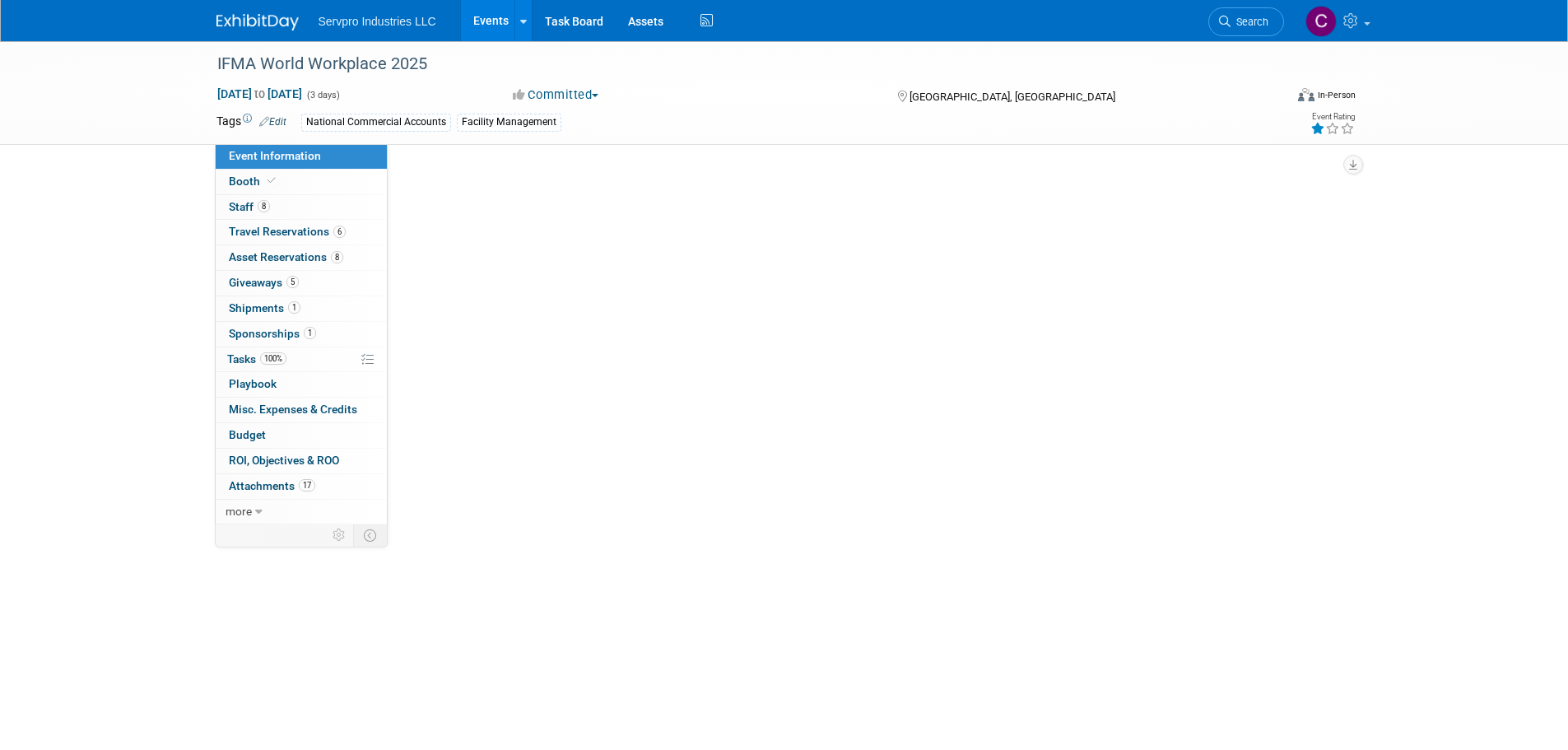
scroll to position [0, 0]
select select "Exhibitor"
select select "Linked In"
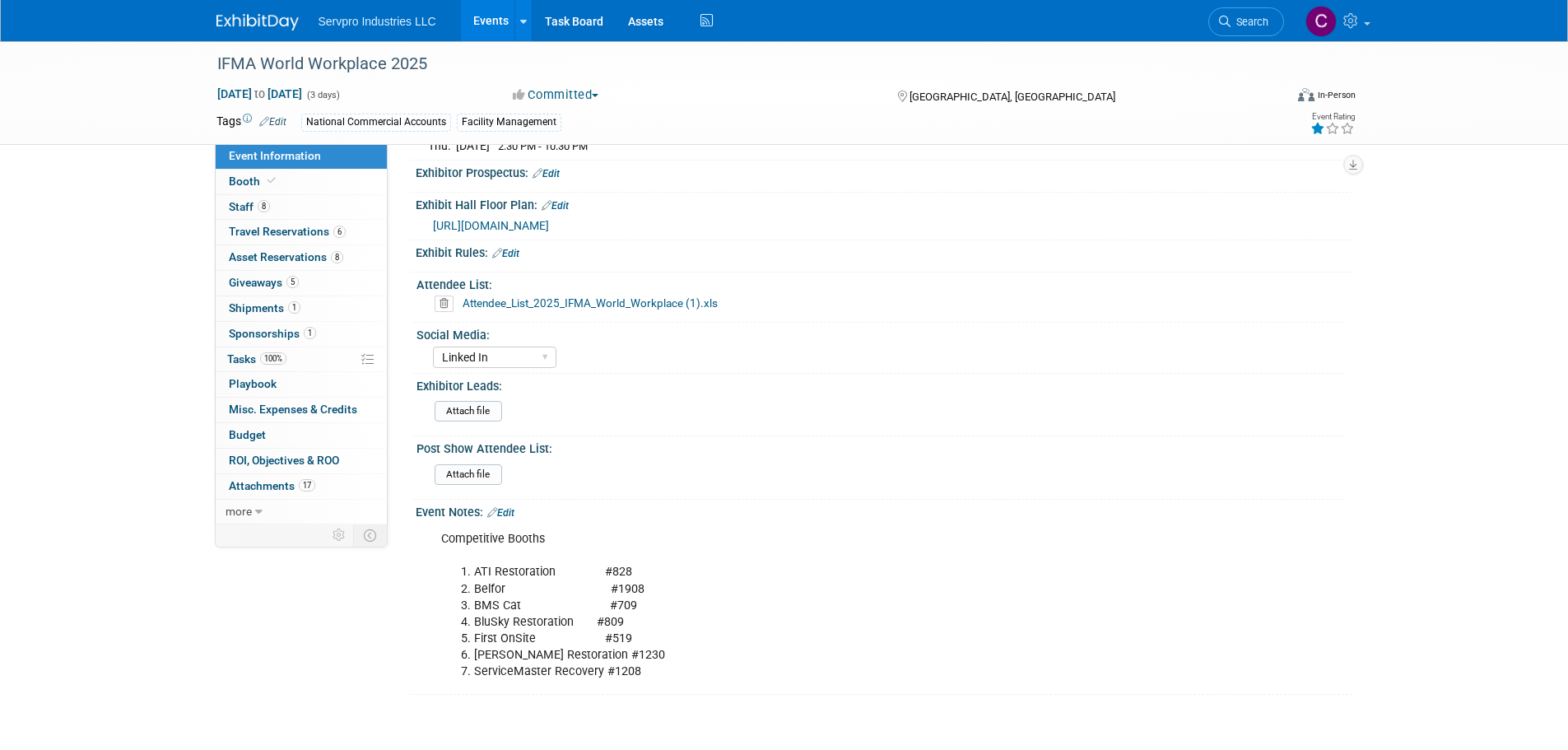
scroll to position [656, 0]
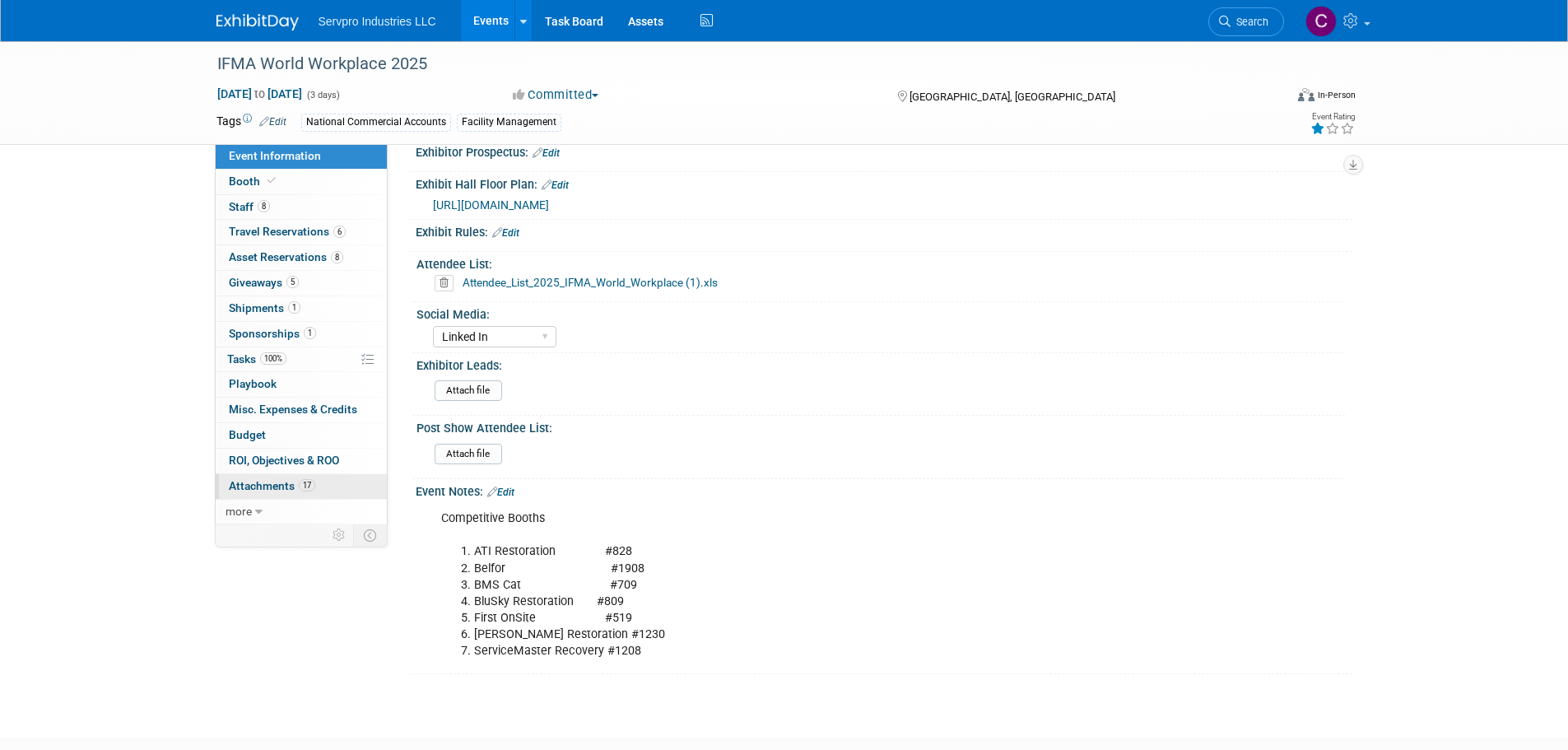
click at [244, 480] on span "Attachments 17" at bounding box center [272, 486] width 86 height 13
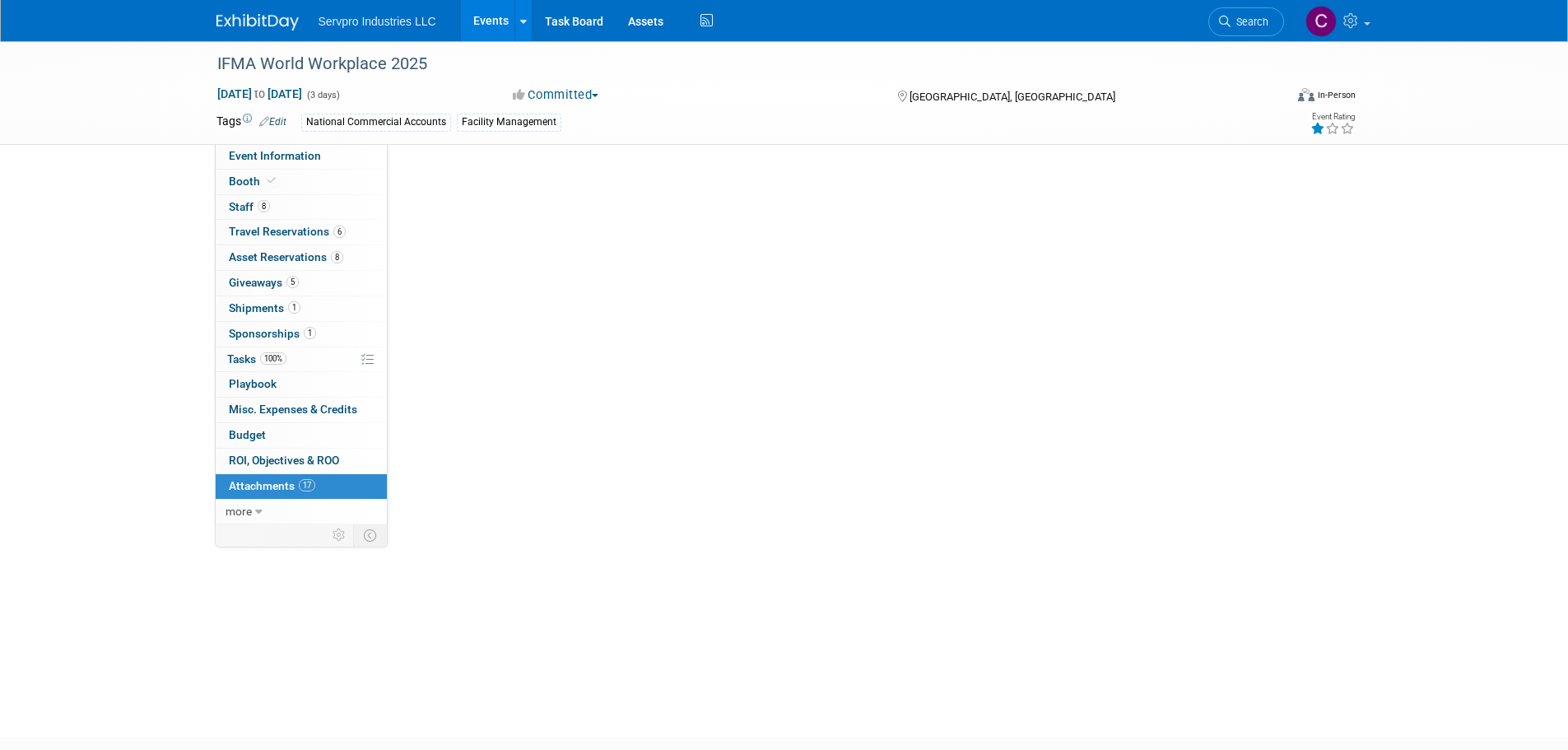
scroll to position [0, 0]
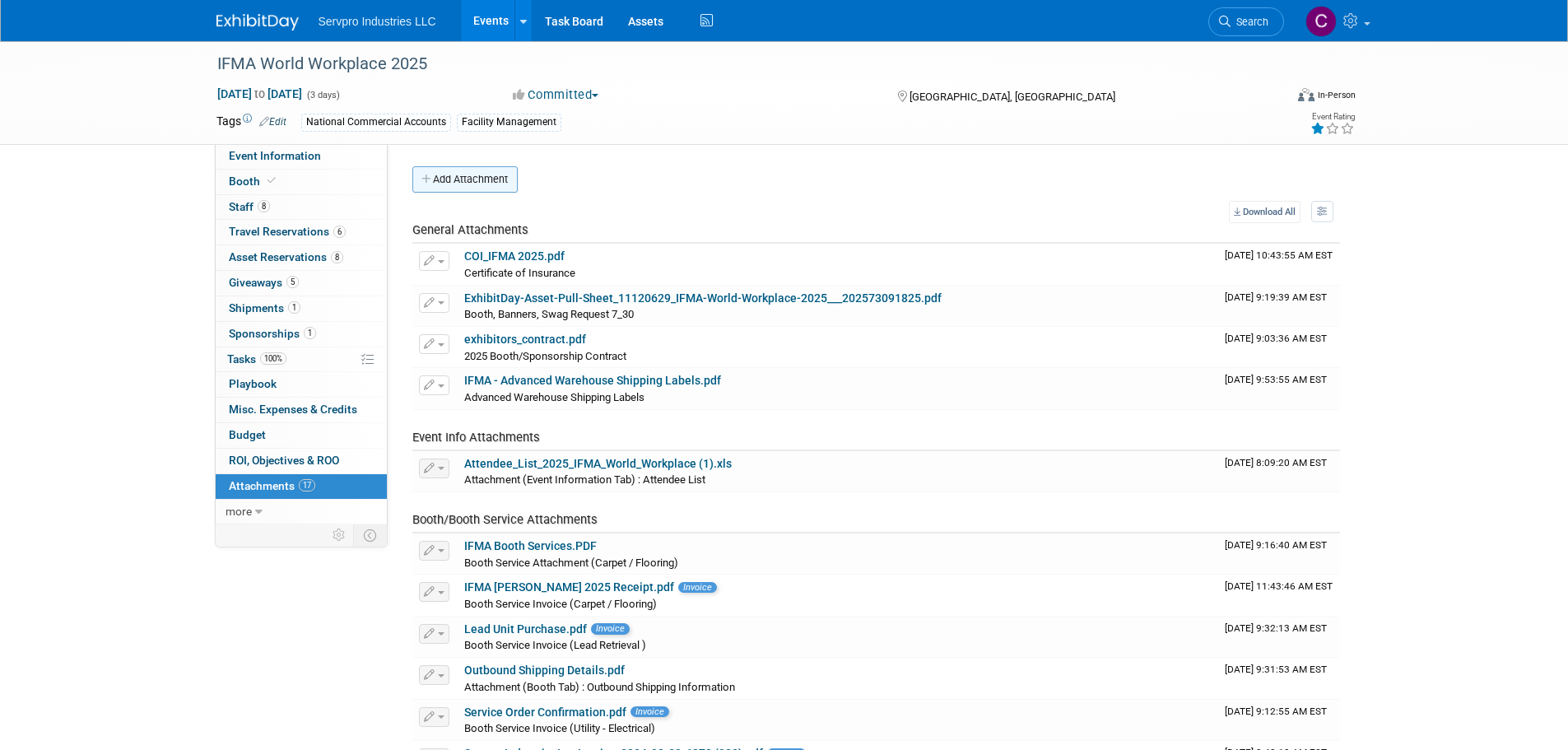
click at [471, 168] on button "Add Attachment" at bounding box center [465, 178] width 105 height 26
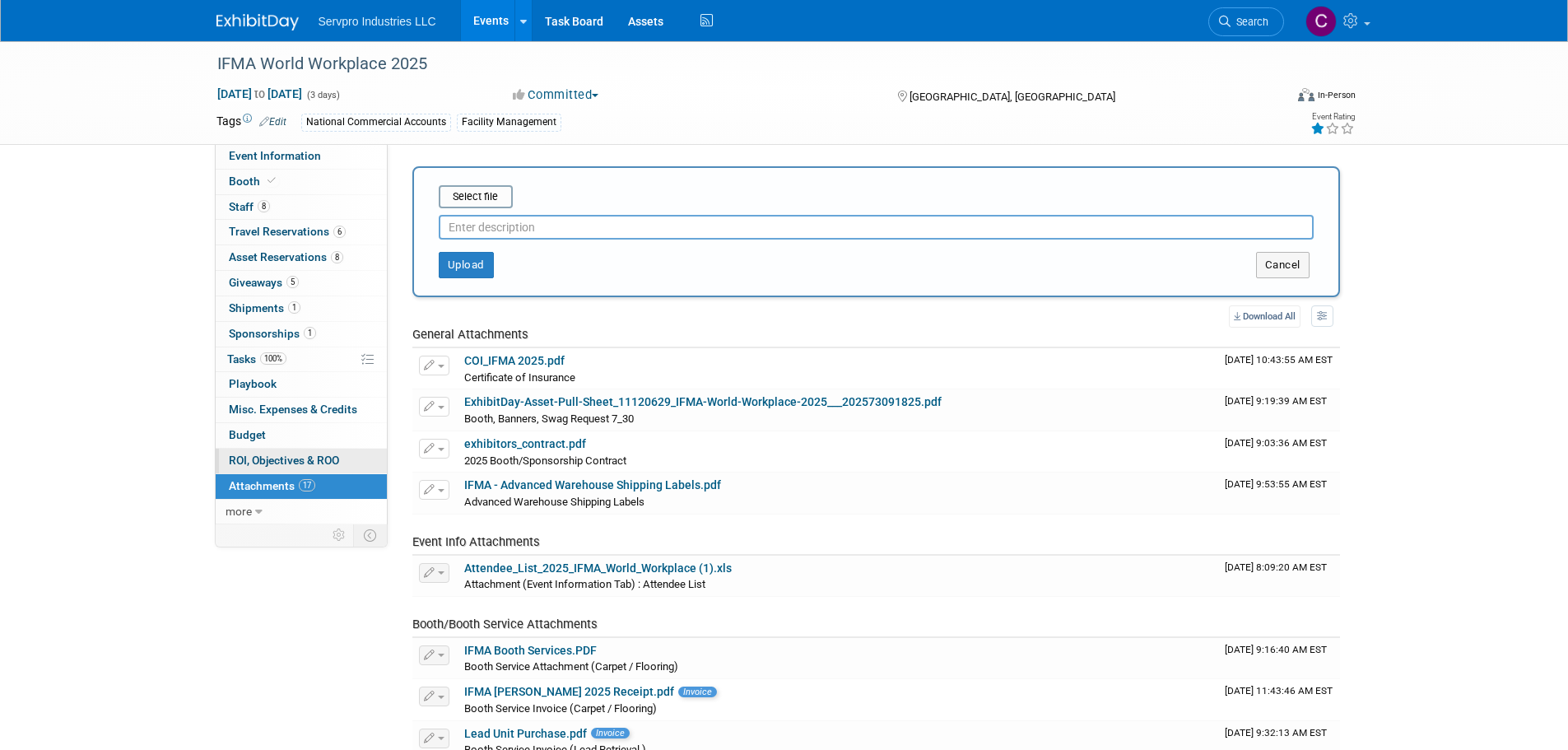
click at [242, 462] on span "ROI, Objectives & ROO 0" at bounding box center [284, 460] width 110 height 13
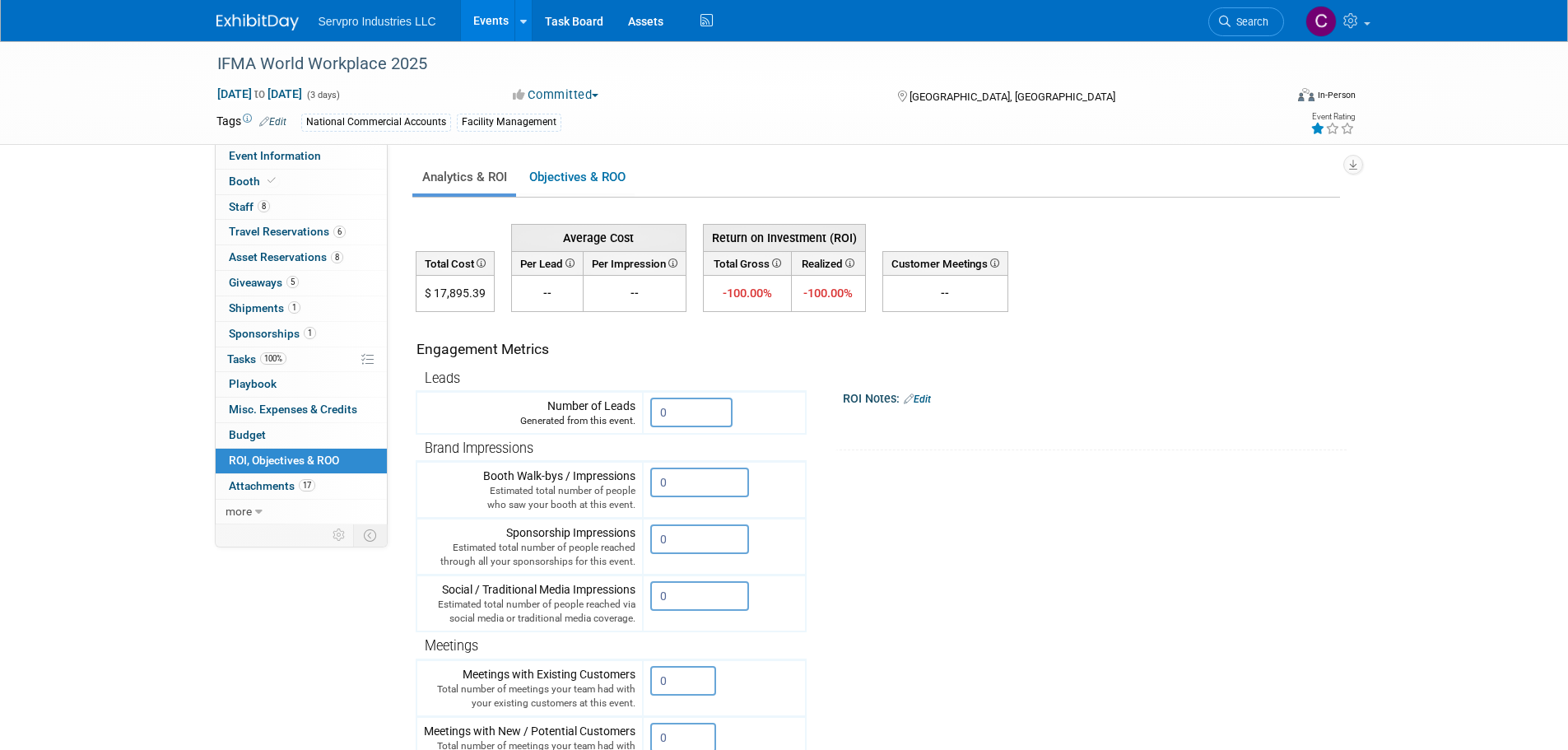
click at [924, 396] on link "Edit" at bounding box center [917, 399] width 27 height 12
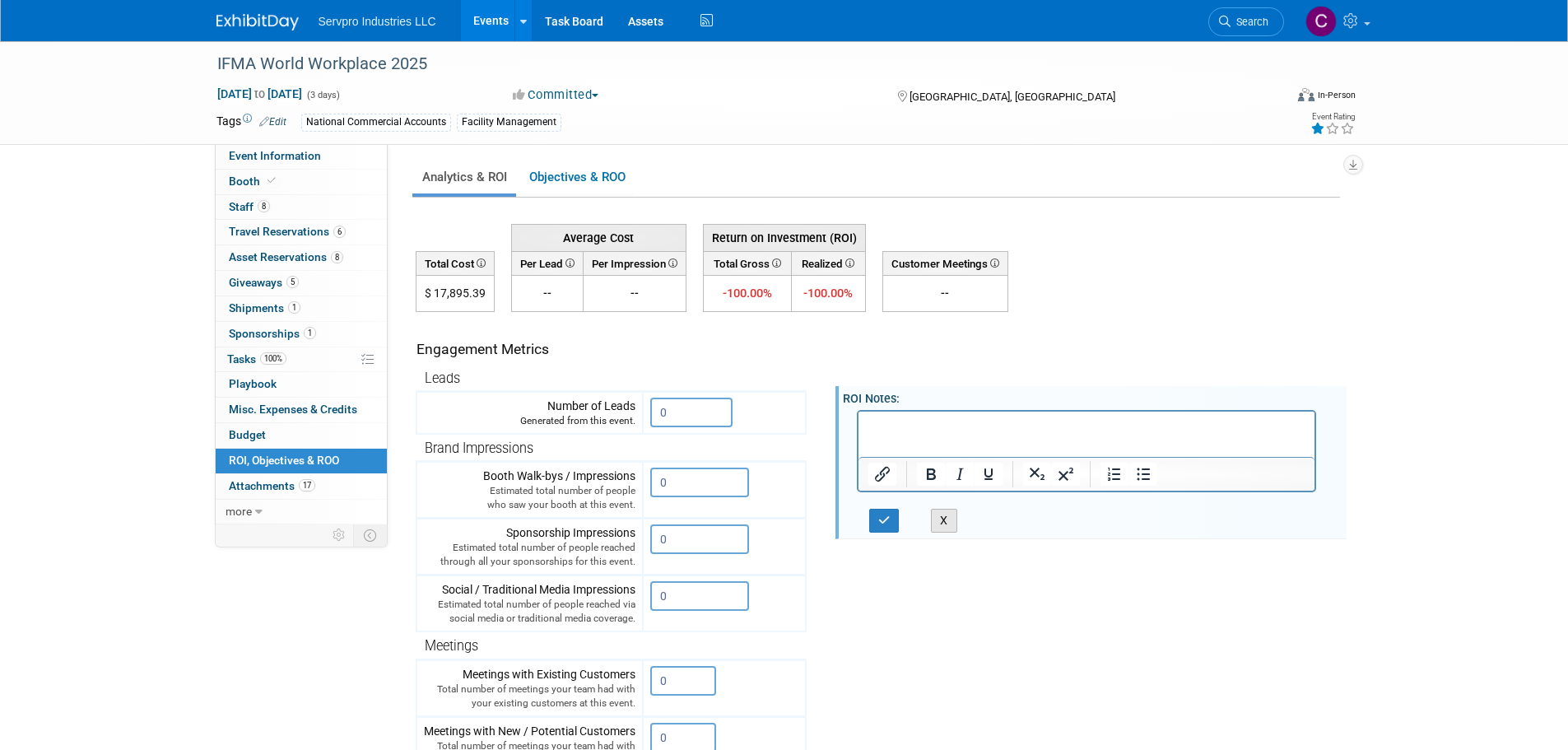
click at [953, 521] on button "X" at bounding box center [944, 520] width 26 height 24
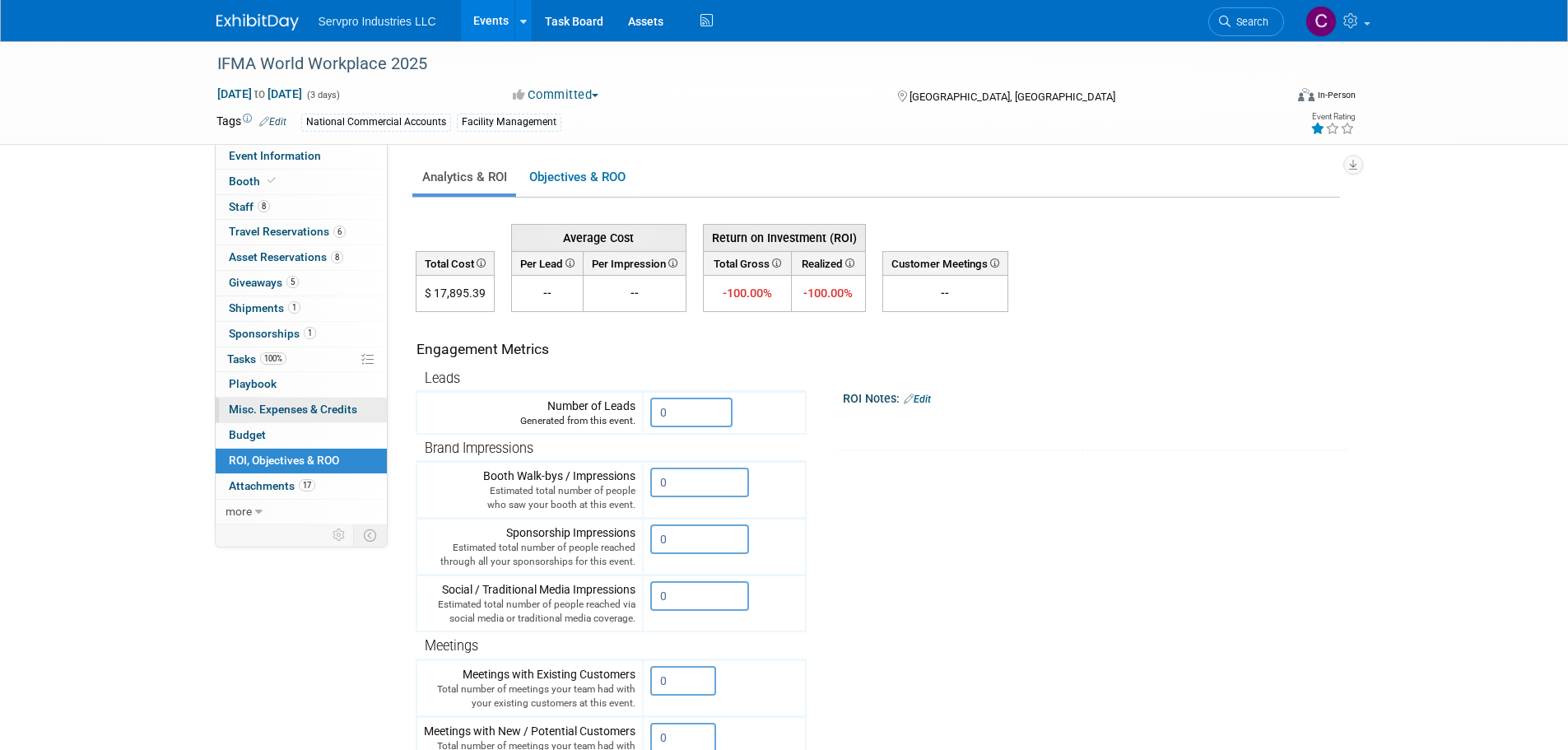
click at [278, 409] on span "Misc. Expenses & Credits 0" at bounding box center [293, 410] width 129 height 13
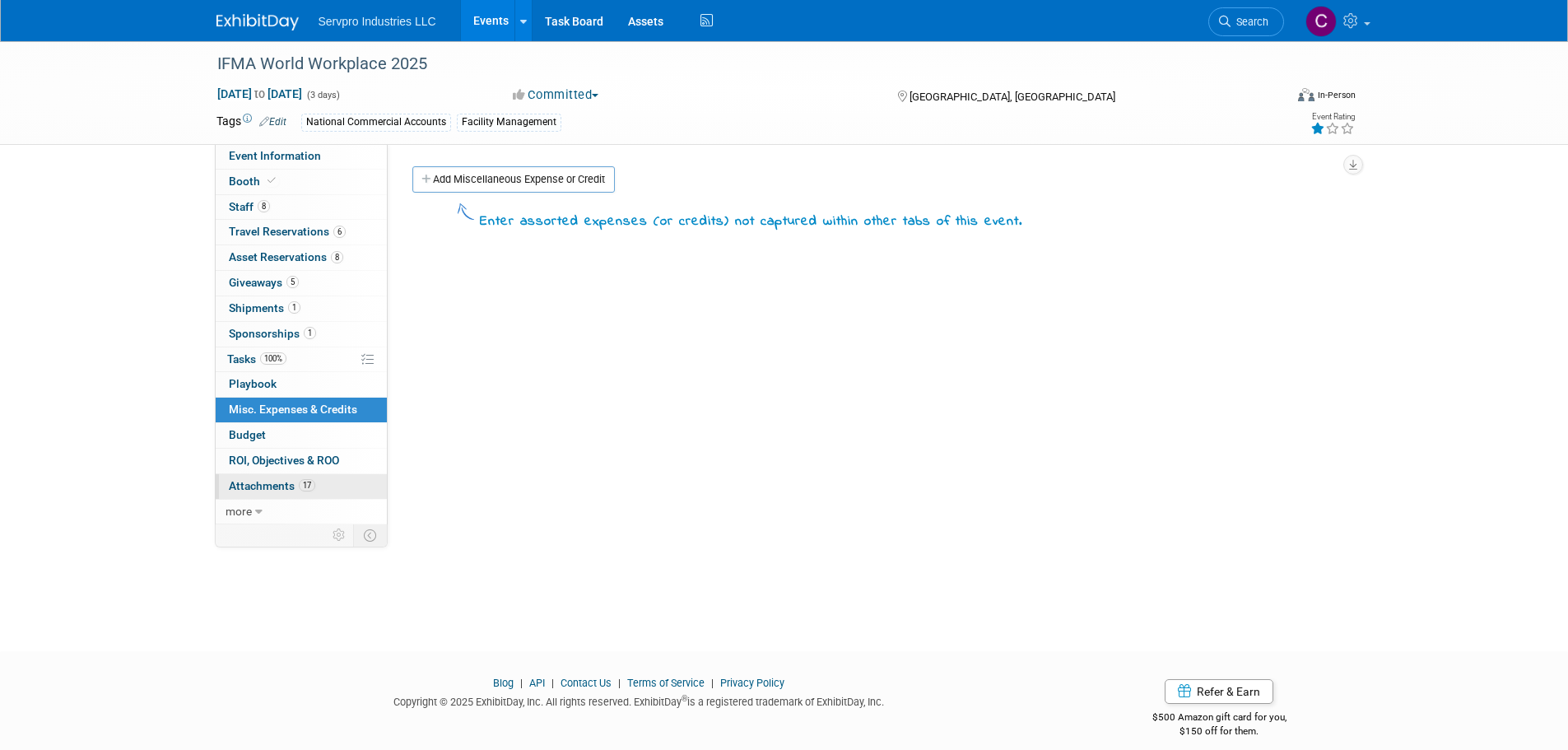
click at [258, 480] on span "Attachments 17" at bounding box center [272, 486] width 86 height 13
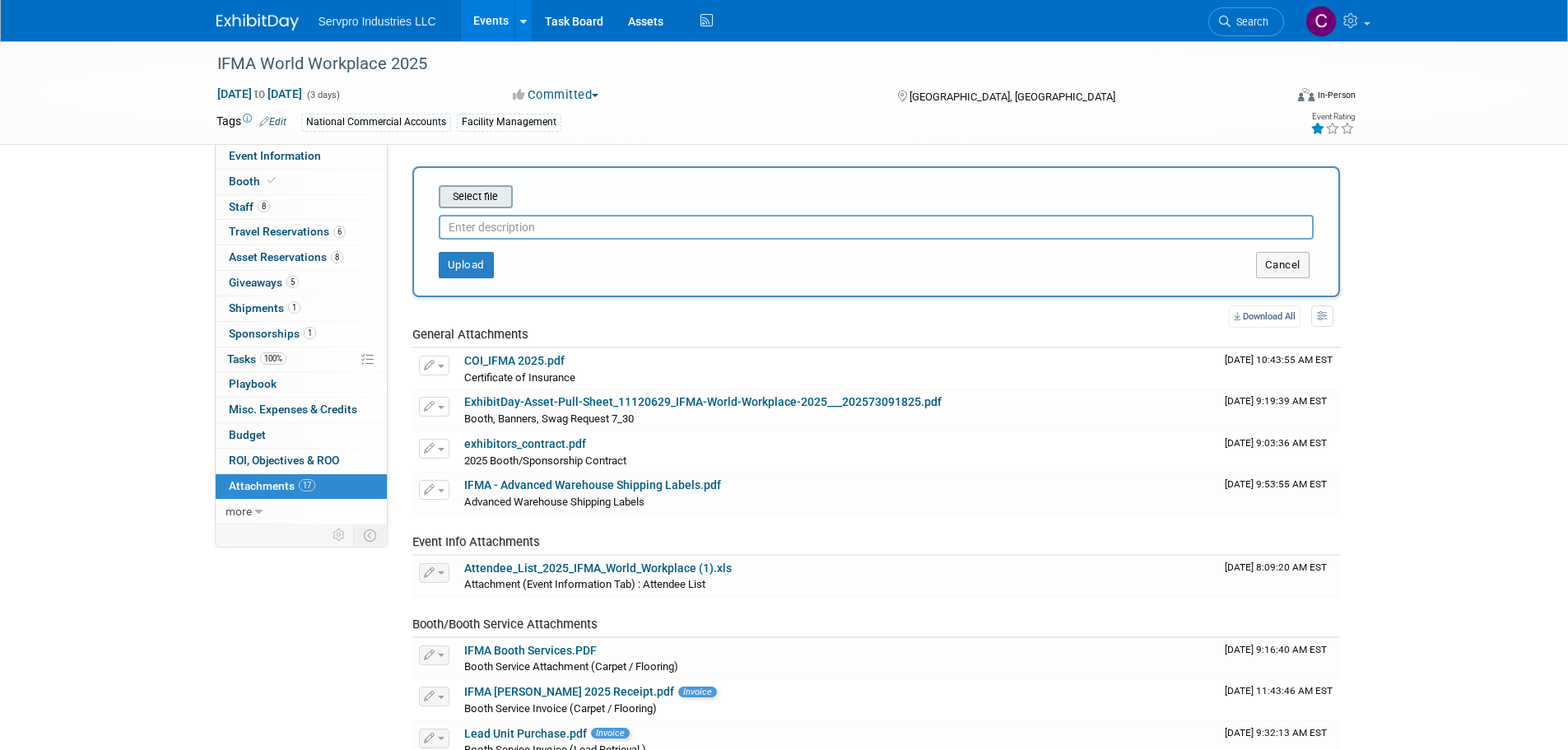
click at [473, 196] on input "file" at bounding box center [413, 197] width 196 height 20
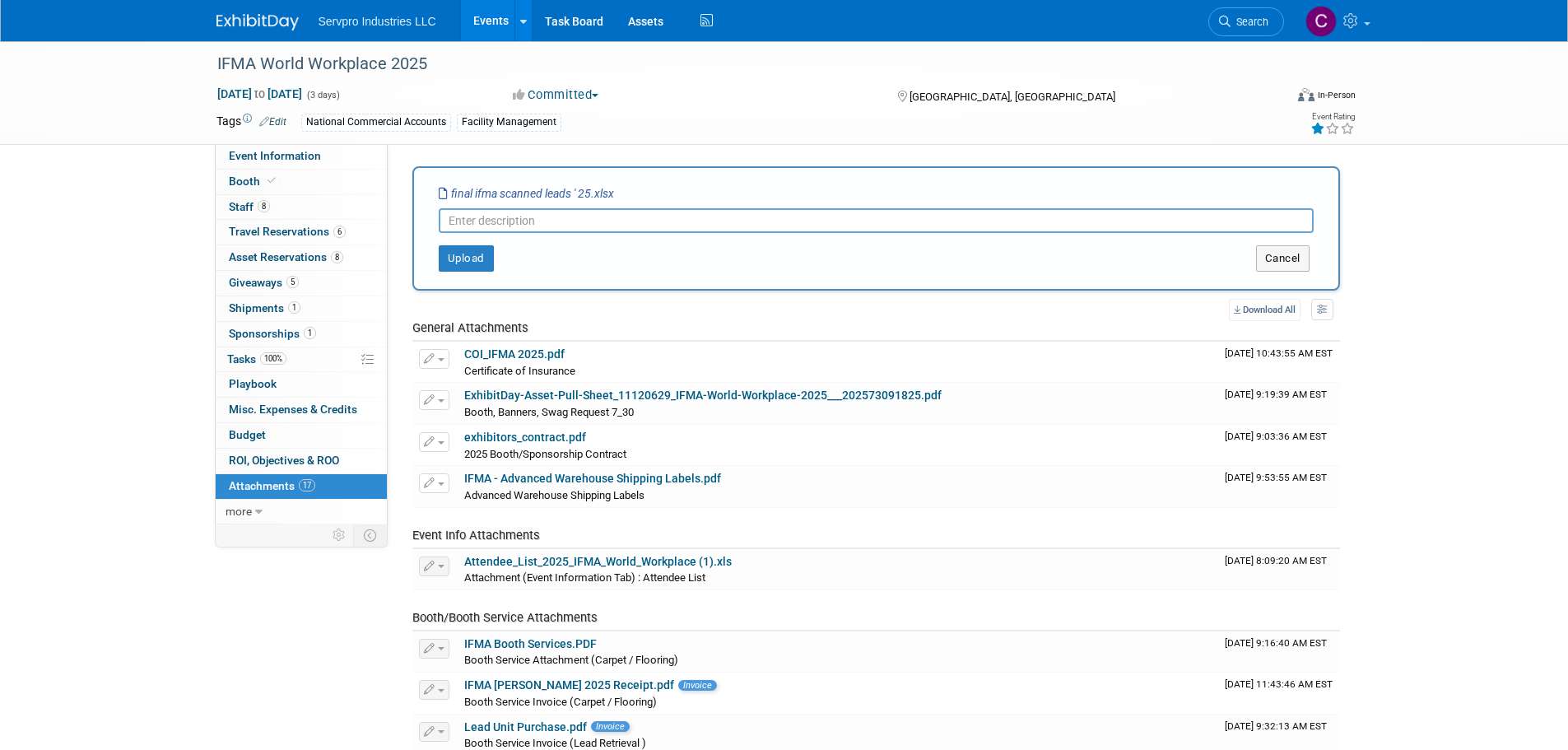
click at [479, 223] on input "text" at bounding box center [877, 221] width 875 height 25
type input "Final Scanned List"
click at [464, 259] on button "Upload" at bounding box center [467, 258] width 56 height 26
